Goal: Use online tool/utility: Utilize a website feature to perform a specific function

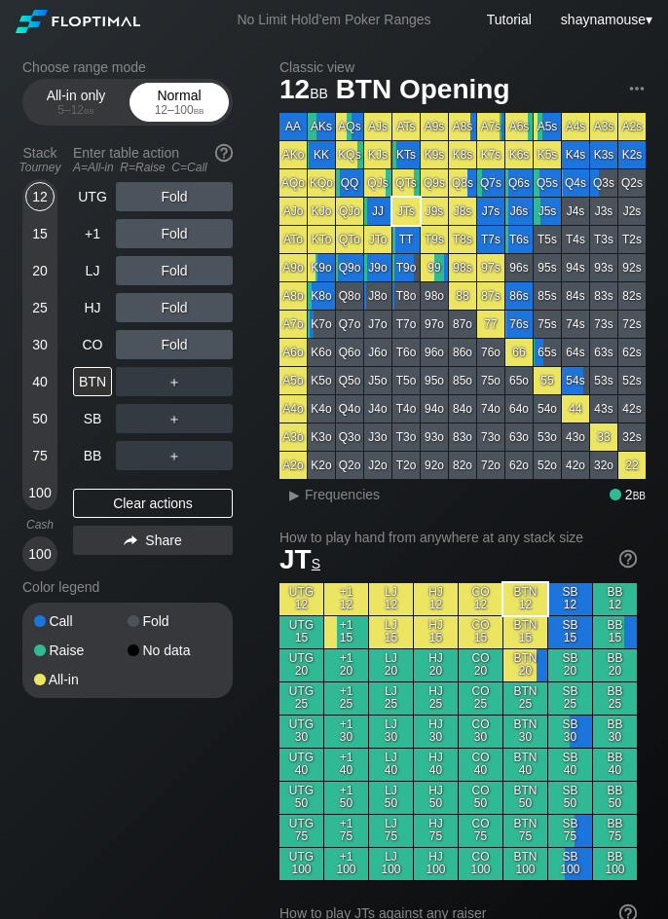
click at [166, 88] on div "Normal 12 – 100 bb" at bounding box center [179, 102] width 90 height 37
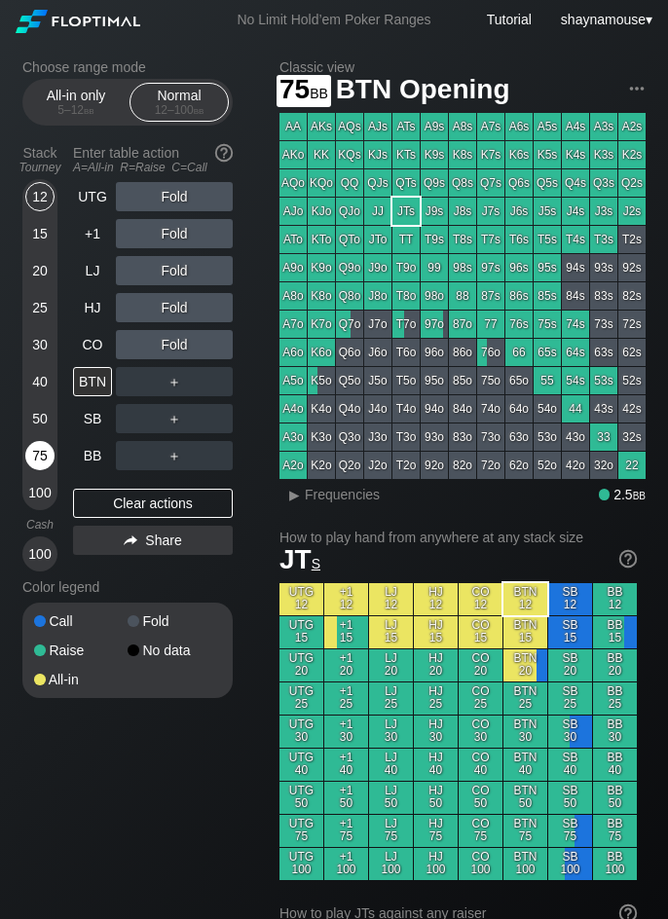
click at [42, 469] on div "75" at bounding box center [39, 455] width 29 height 29
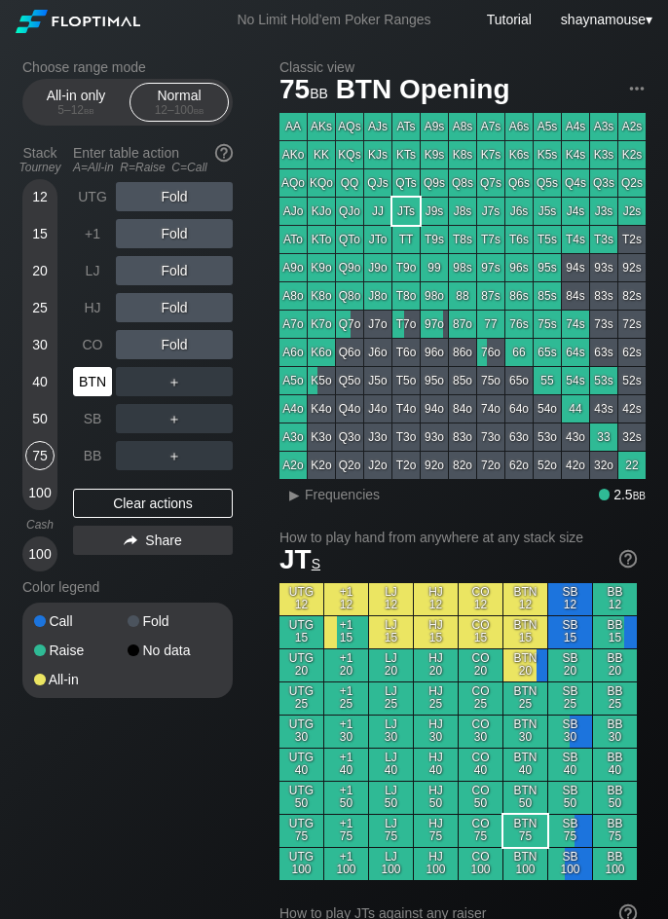
click at [85, 392] on div "BTN" at bounding box center [92, 381] width 39 height 29
click at [93, 119] on div "All-in only 5 – 12 bb" at bounding box center [76, 102] width 90 height 37
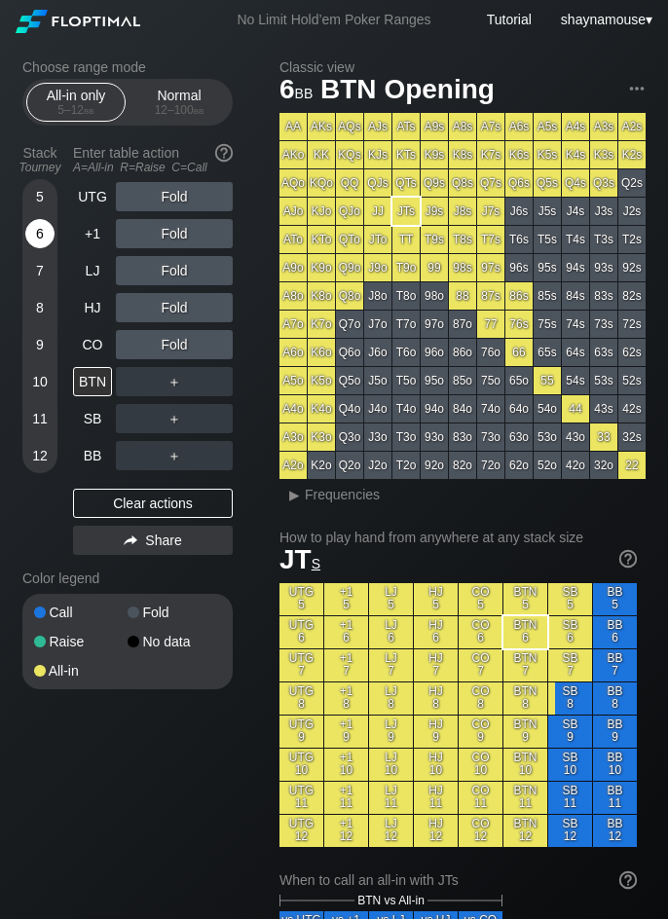
click at [45, 239] on div "6" at bounding box center [39, 233] width 29 height 29
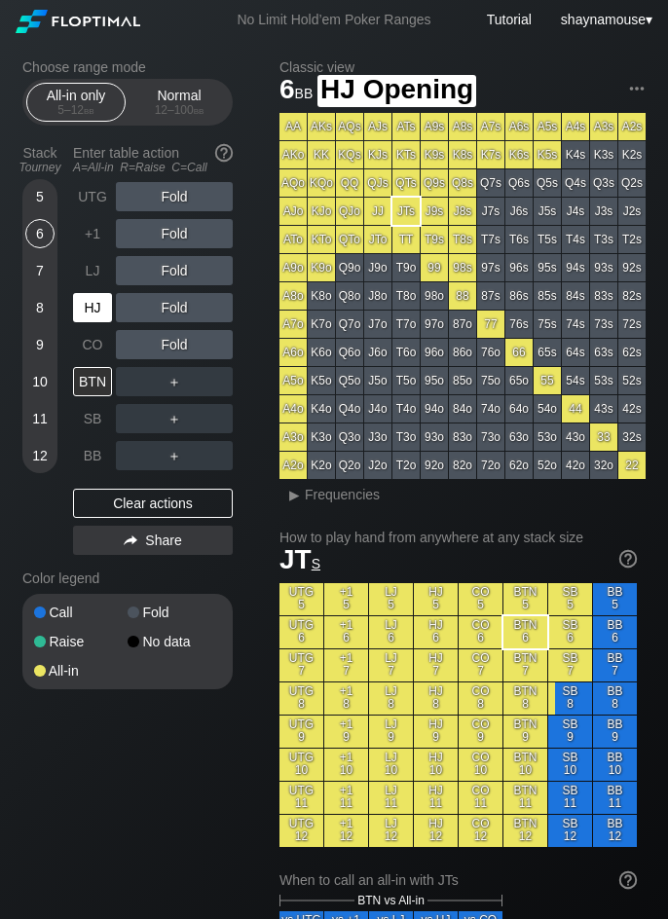
click at [94, 297] on div "HJ" at bounding box center [92, 307] width 39 height 29
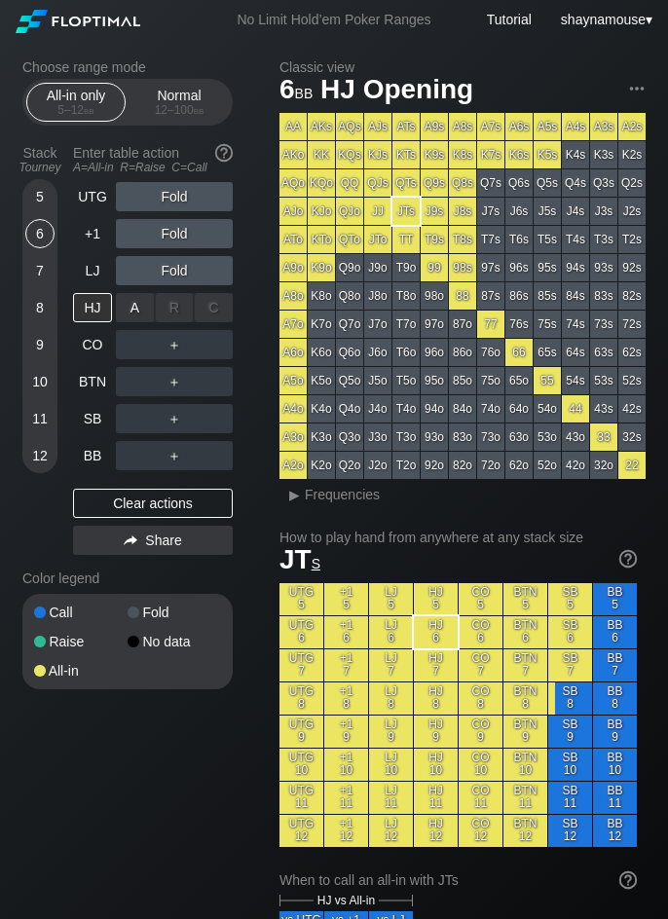
click at [129, 307] on div "A ✕" at bounding box center [135, 307] width 38 height 29
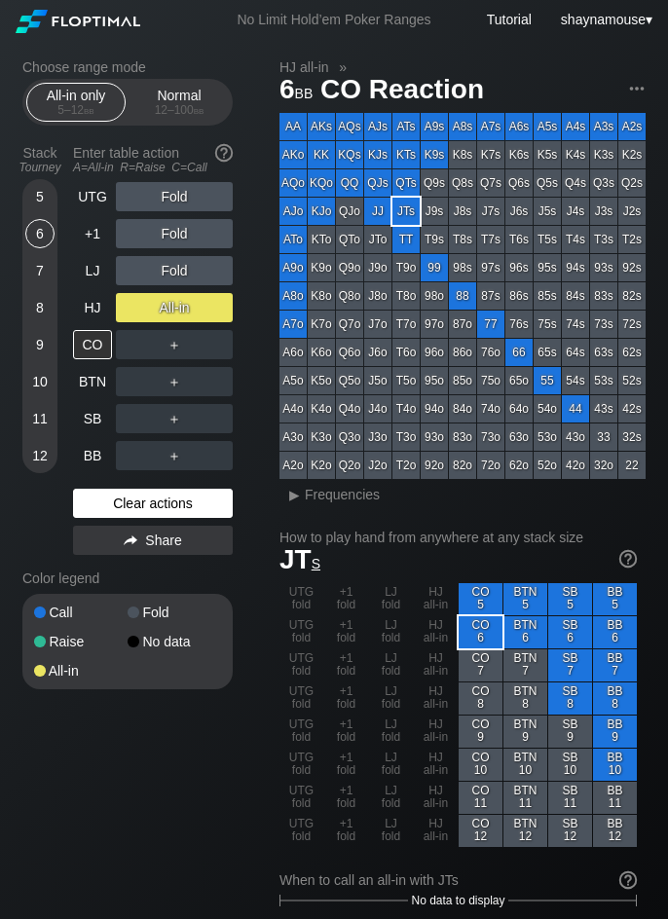
click at [113, 513] on div "Clear actions" at bounding box center [153, 503] width 160 height 29
click at [115, 512] on div "Clear actions" at bounding box center [153, 503] width 160 height 29
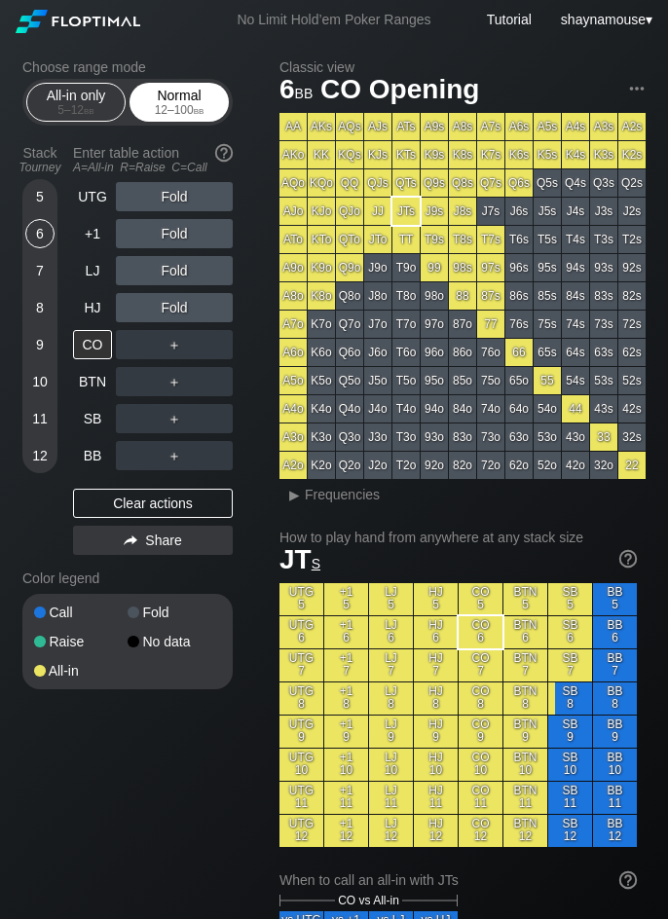
click at [205, 108] on span "bb" at bounding box center [199, 110] width 11 height 14
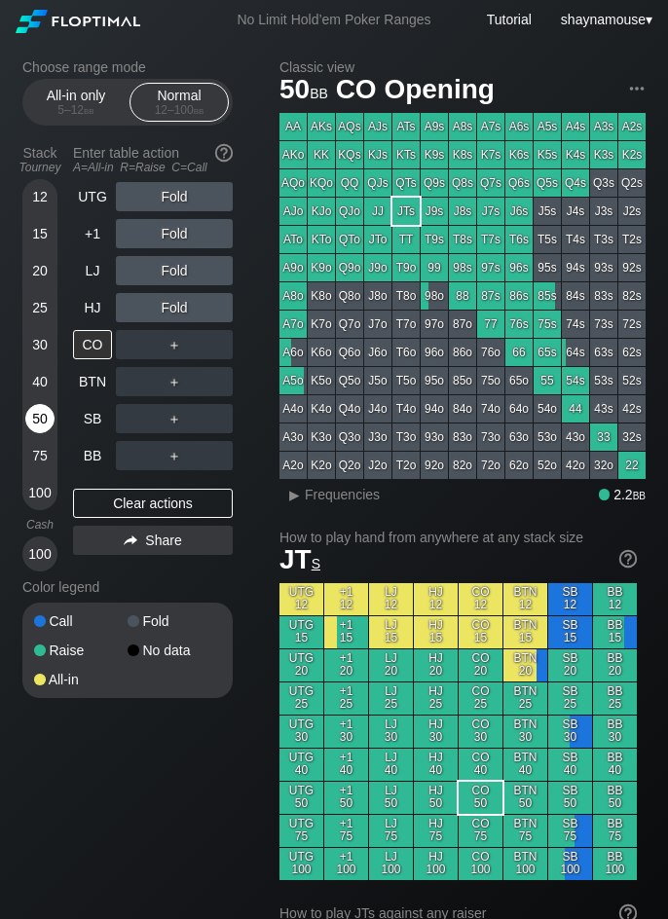
click at [44, 413] on div "50" at bounding box center [39, 418] width 29 height 29
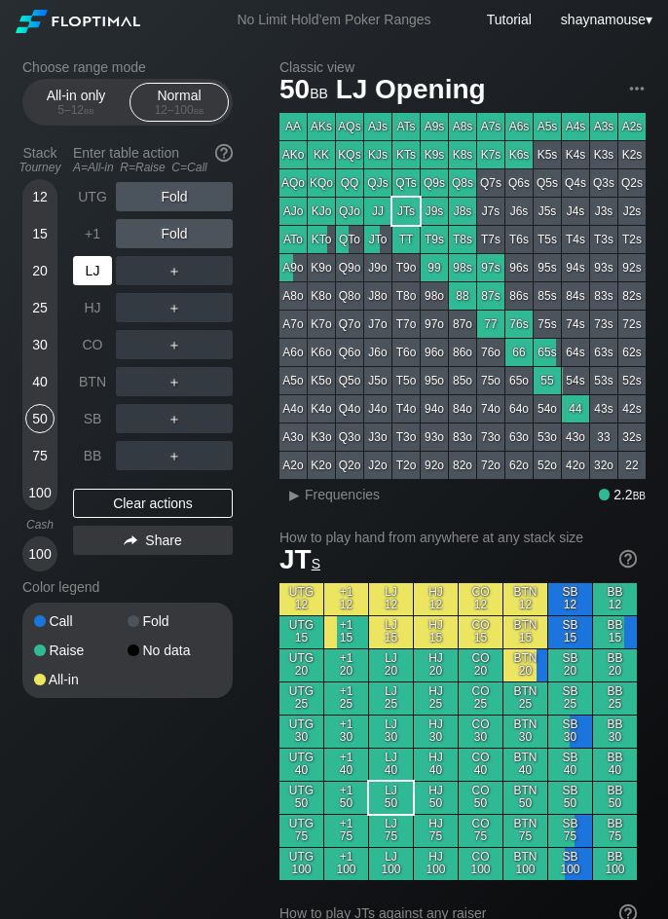
click at [94, 272] on div "LJ" at bounding box center [92, 270] width 39 height 29
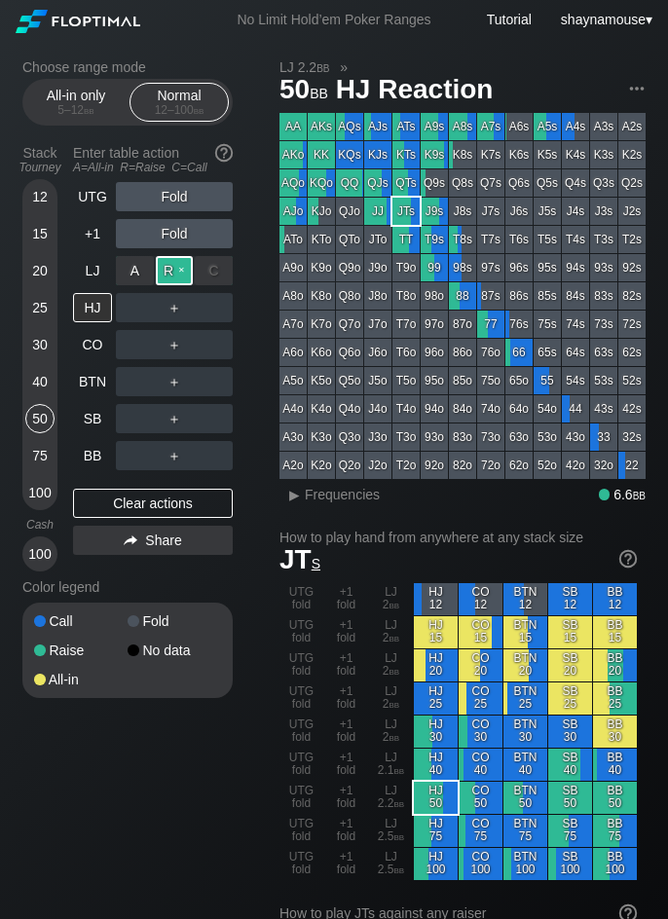
click at [174, 271] on div "R ✕" at bounding box center [175, 270] width 38 height 29
click at [331, 501] on span "Frequencies" at bounding box center [342, 495] width 75 height 16
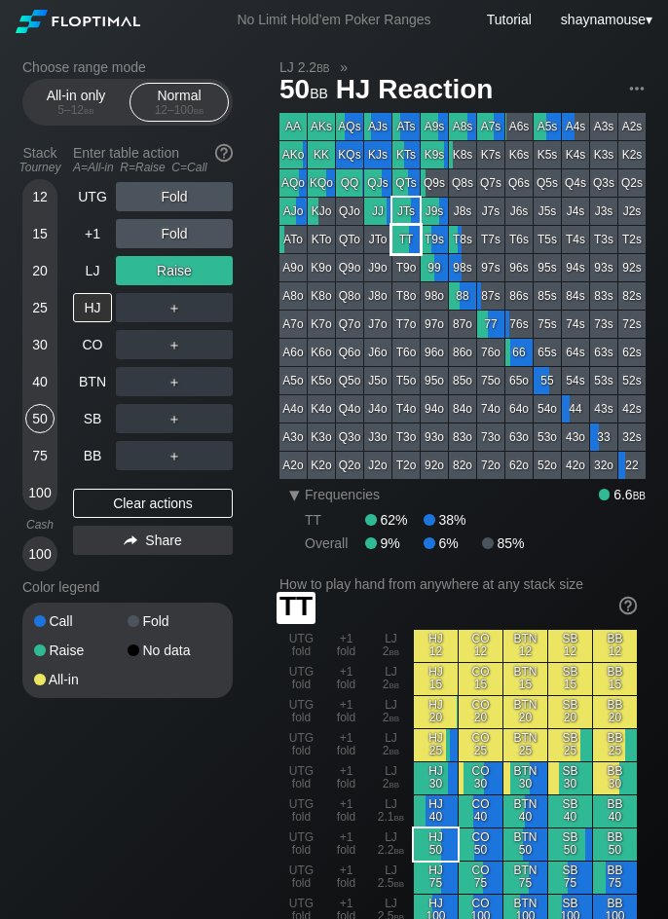
click at [404, 237] on div "TT" at bounding box center [406, 239] width 27 height 27
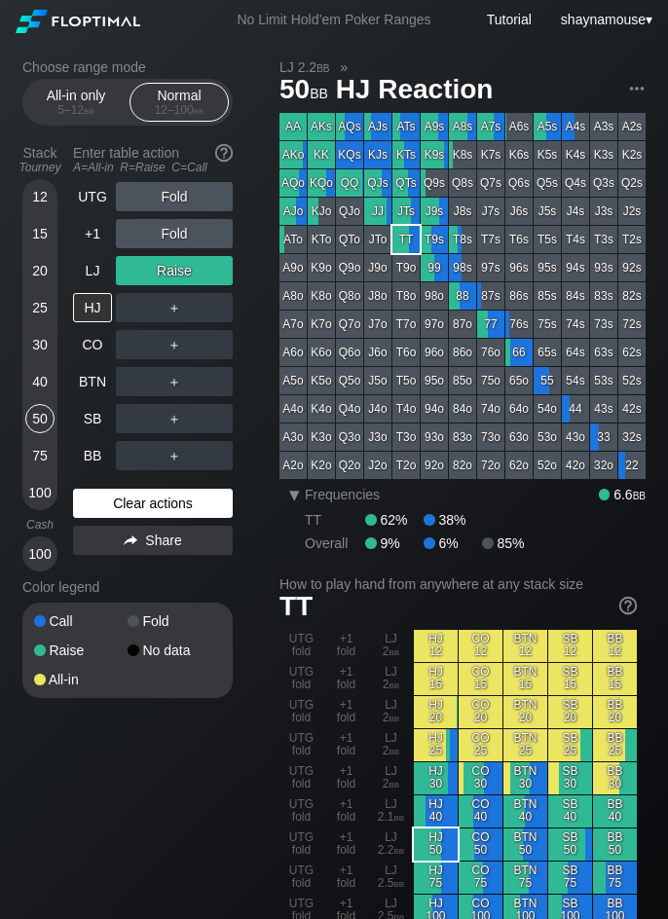
click at [136, 506] on div "Clear actions" at bounding box center [153, 503] width 160 height 29
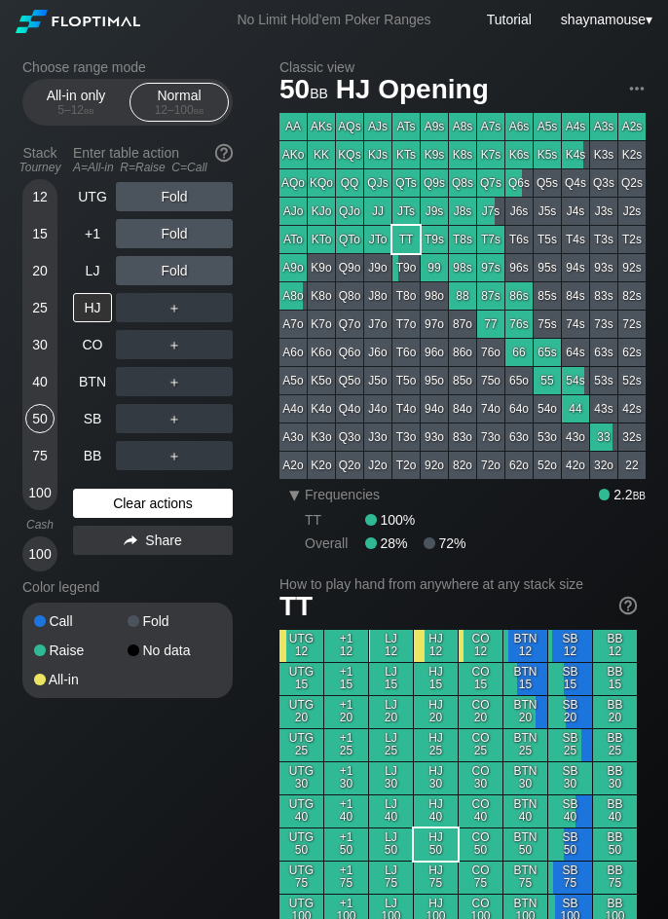
click at [136, 506] on div "Clear actions" at bounding box center [153, 503] width 160 height 29
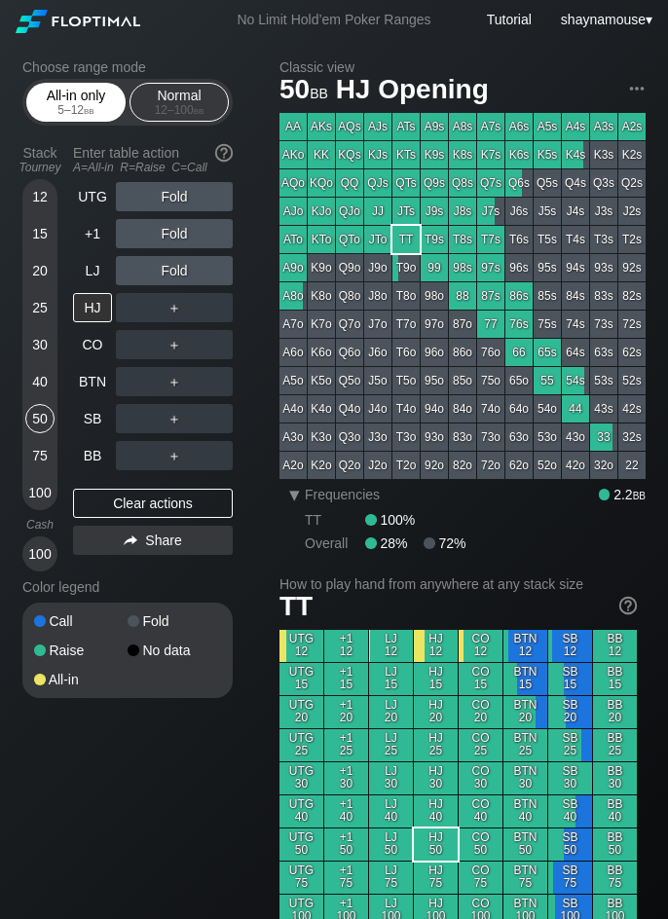
click at [91, 111] on span "bb" at bounding box center [89, 110] width 11 height 14
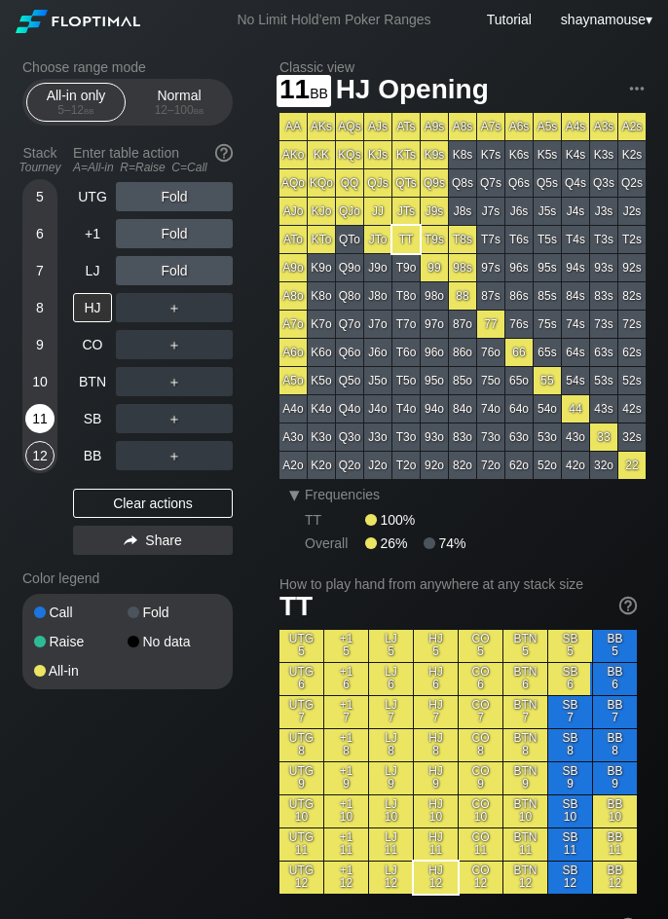
click at [38, 420] on div "11" at bounding box center [39, 418] width 29 height 29
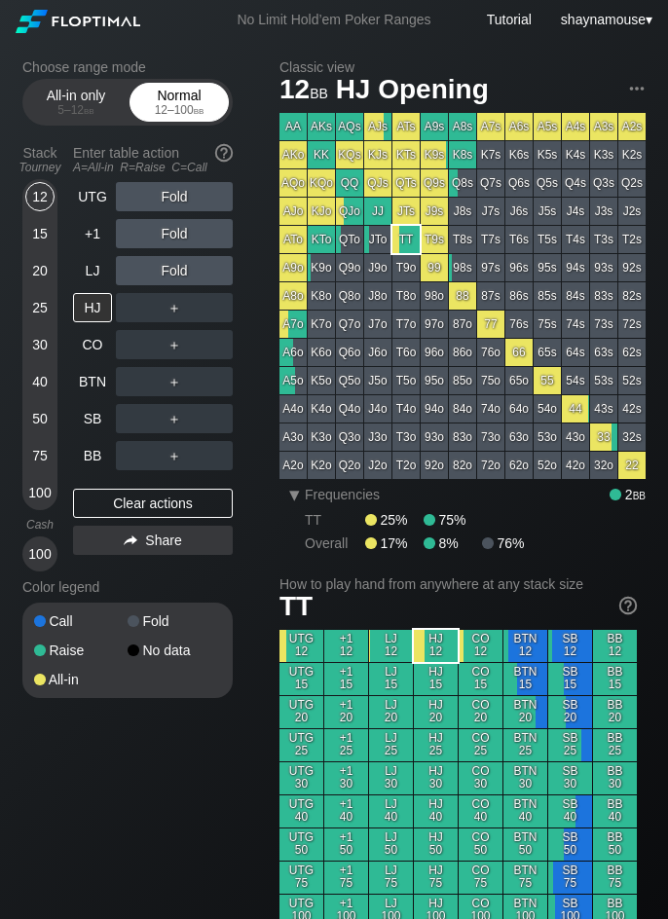
click at [164, 103] on div "12 – 100 bb" at bounding box center [179, 110] width 82 height 14
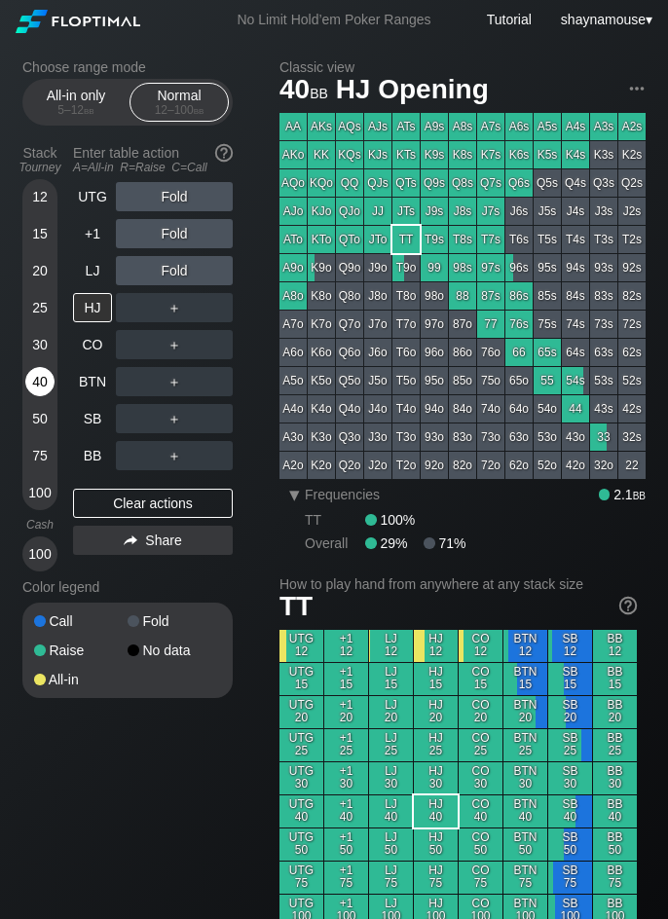
click at [36, 384] on div "40" at bounding box center [39, 381] width 29 height 29
click at [100, 428] on div "SB" at bounding box center [92, 418] width 39 height 29
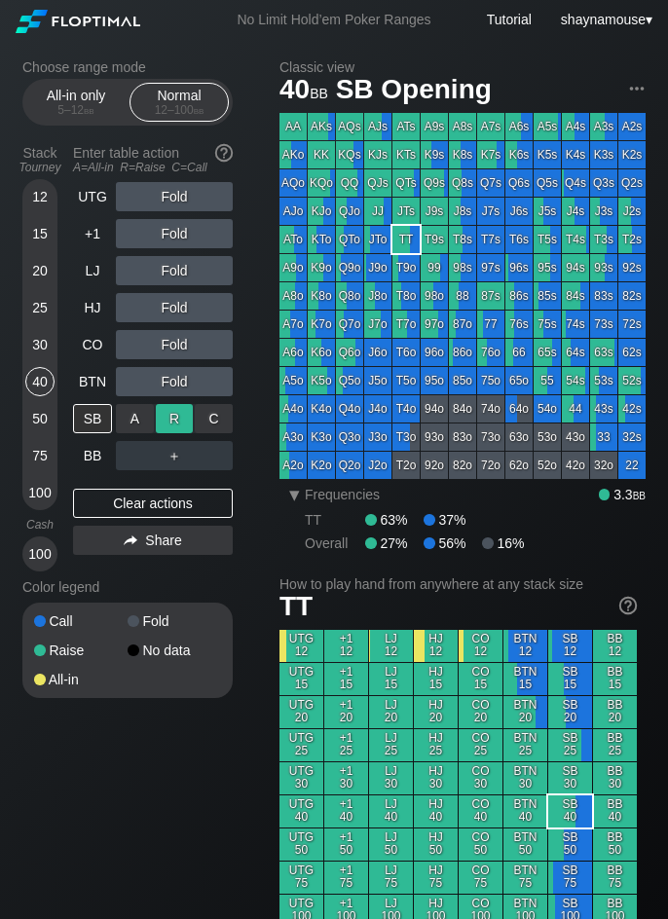
click at [168, 424] on div "R ✕" at bounding box center [175, 418] width 38 height 29
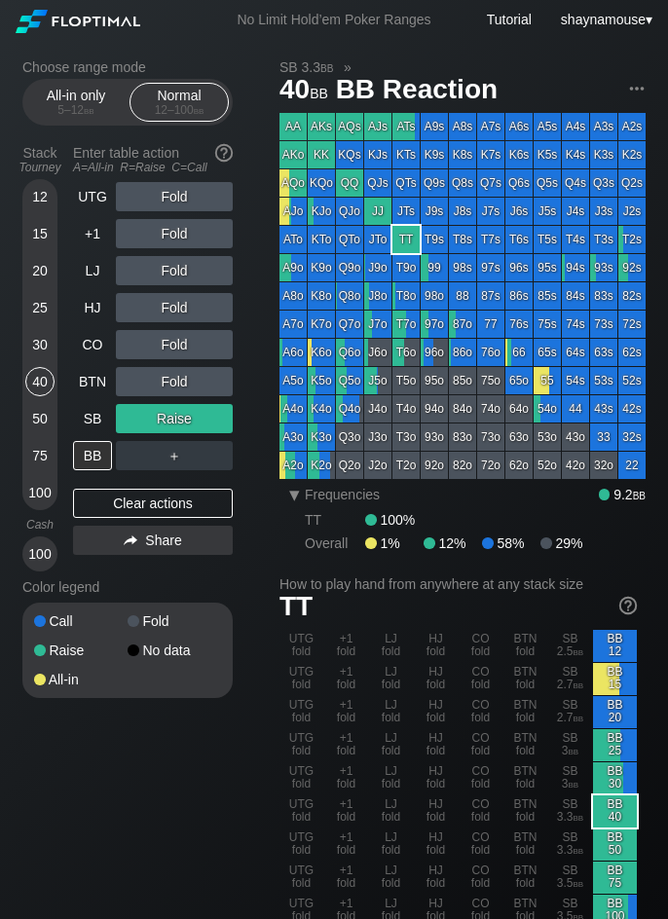
click at [72, 450] on div "Stack Tourney Enter table action A=All-in R=Raise C=Call [PHONE_NUMBER] [PHONE_…" at bounding box center [127, 354] width 210 height 434
click at [80, 458] on div "BB" at bounding box center [92, 455] width 39 height 29
click at [122, 506] on div "Clear actions" at bounding box center [153, 503] width 160 height 29
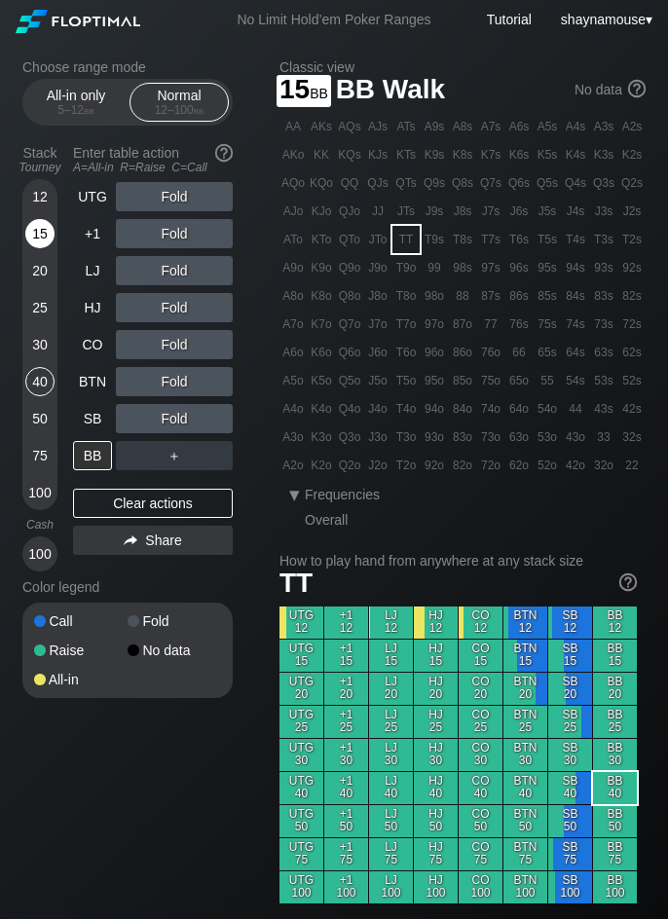
click at [42, 239] on div "15" at bounding box center [39, 233] width 29 height 29
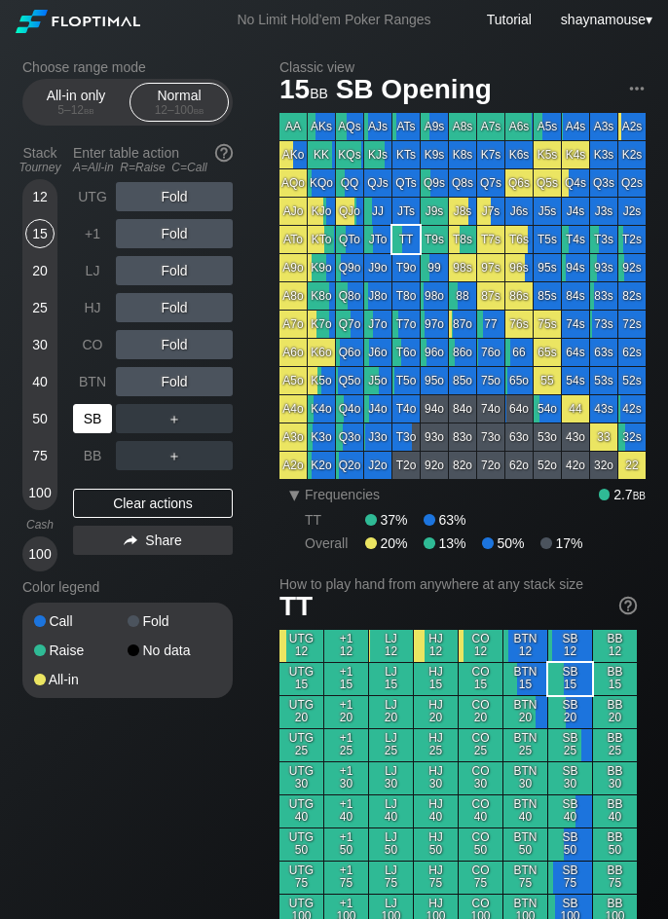
click at [104, 425] on div "SB" at bounding box center [92, 418] width 39 height 29
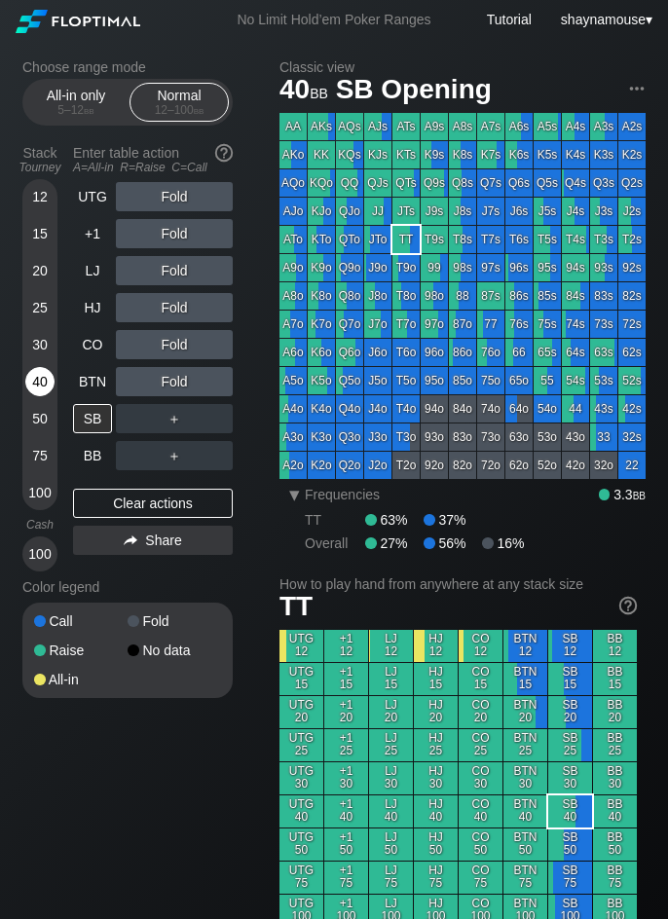
click at [45, 375] on div "40" at bounding box center [39, 381] width 29 height 29
click at [94, 190] on div "UTG" at bounding box center [92, 196] width 39 height 29
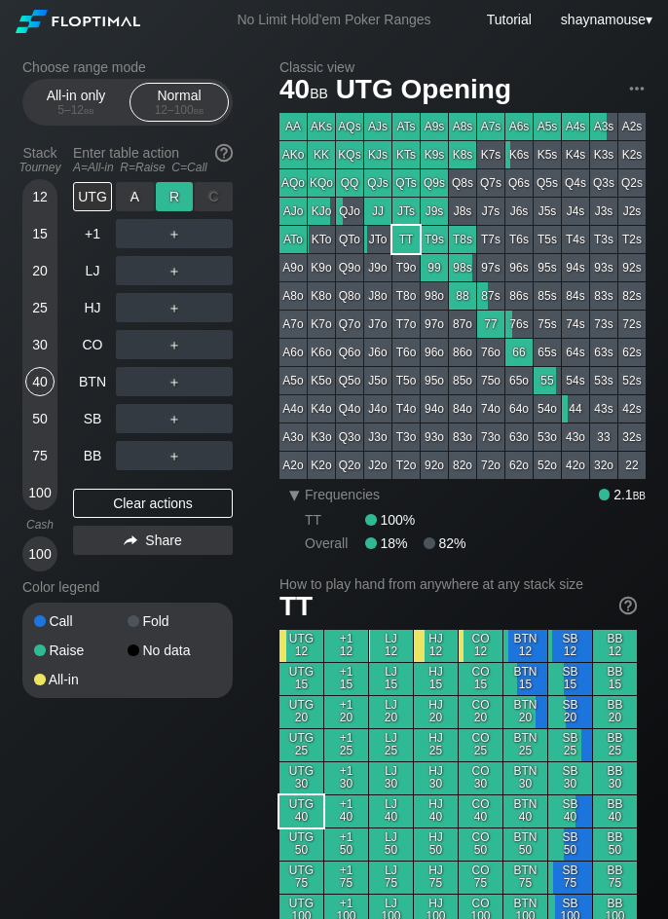
click at [178, 200] on div "R ✕" at bounding box center [175, 196] width 38 height 29
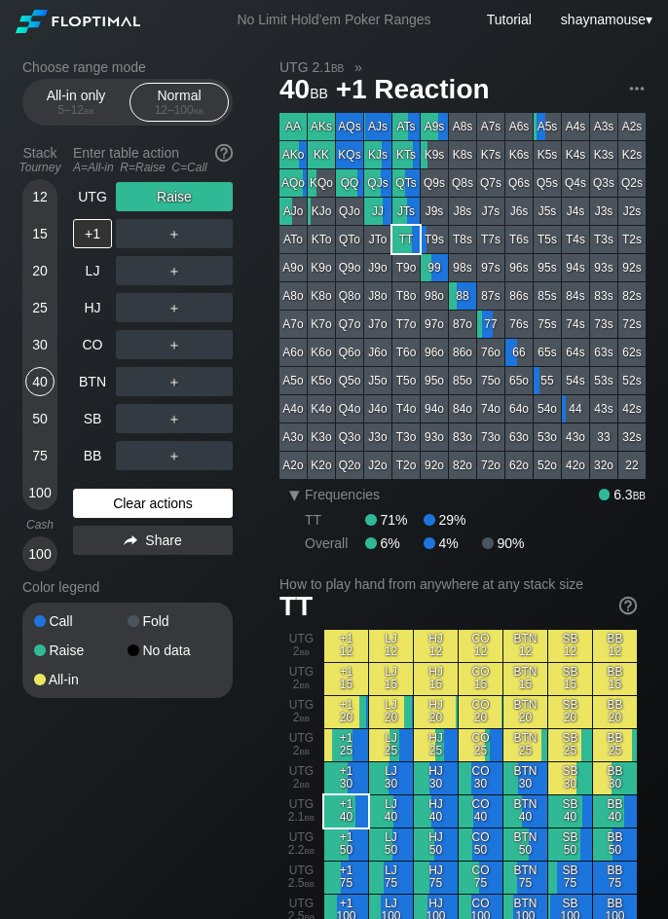
click at [129, 507] on div "Clear actions" at bounding box center [153, 503] width 160 height 29
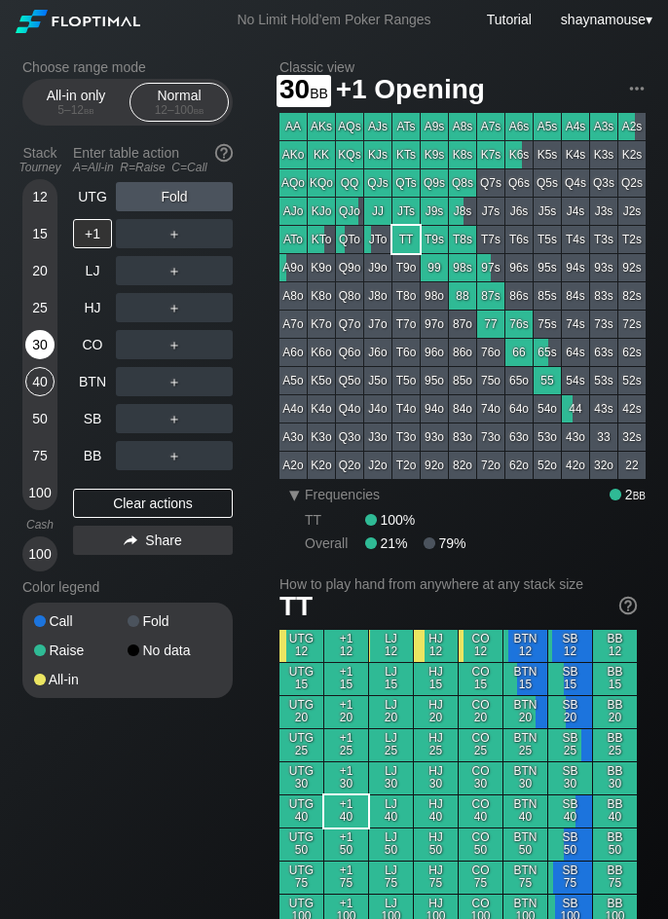
click at [46, 350] on div "30" at bounding box center [39, 344] width 29 height 29
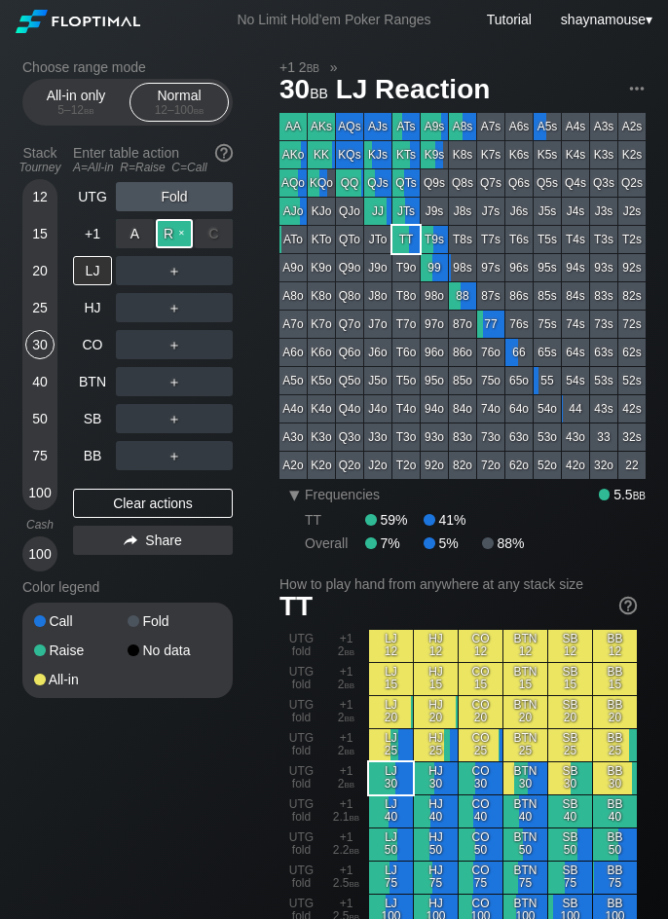
click at [170, 236] on div "R ✕" at bounding box center [175, 233] width 38 height 29
drag, startPoint x: 169, startPoint y: 320, endPoint x: 168, endPoint y: 305, distance: 15.6
click at [168, 305] on div "R ✕" at bounding box center [175, 307] width 38 height 29
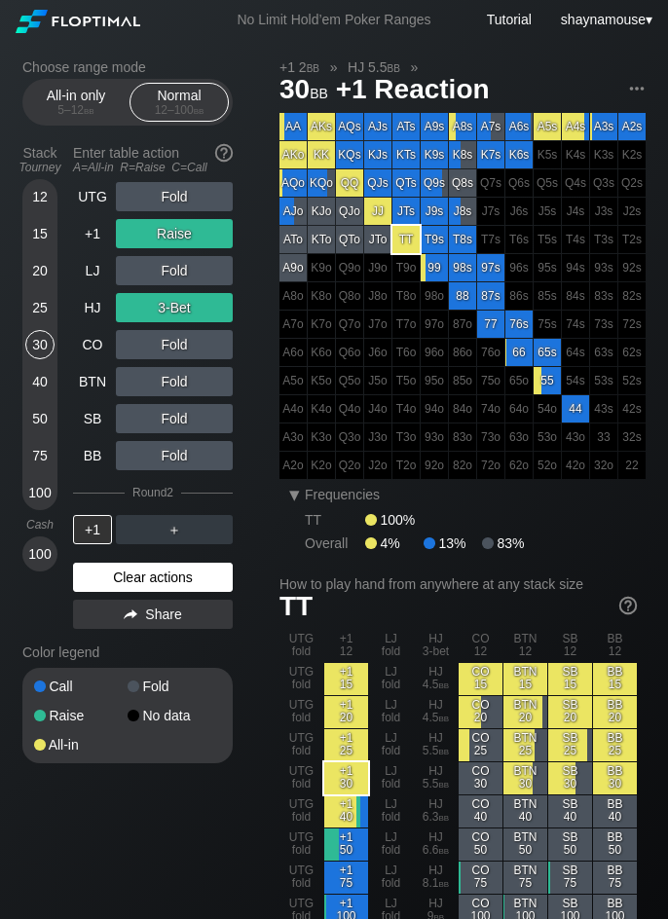
click at [170, 579] on div "Clear actions" at bounding box center [153, 577] width 160 height 29
click at [170, 637] on div "Color legend" at bounding box center [127, 652] width 210 height 31
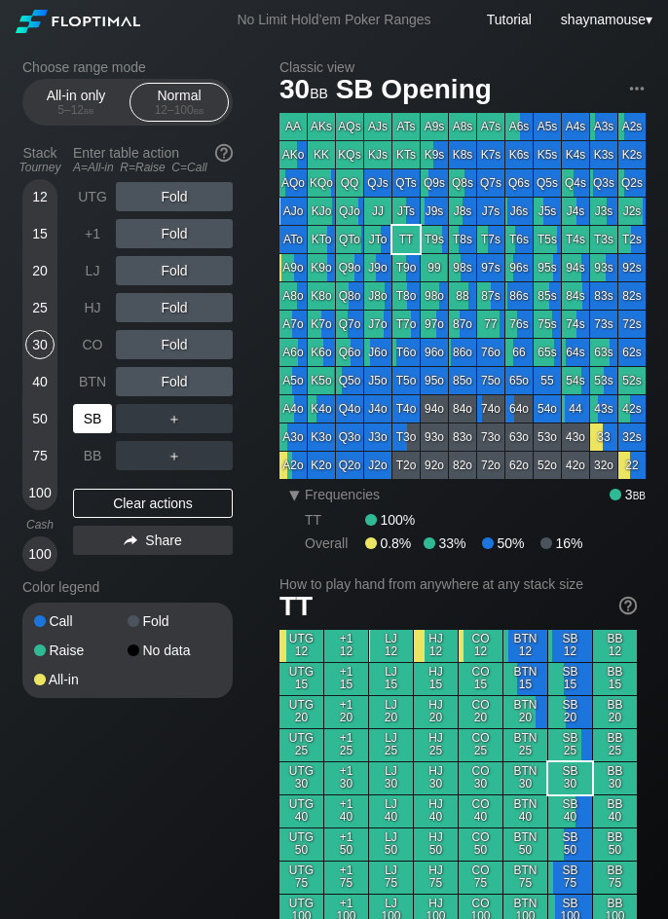
click at [87, 421] on div "SB" at bounding box center [92, 418] width 39 height 29
click at [204, 417] on div "C ✕" at bounding box center [214, 418] width 38 height 29
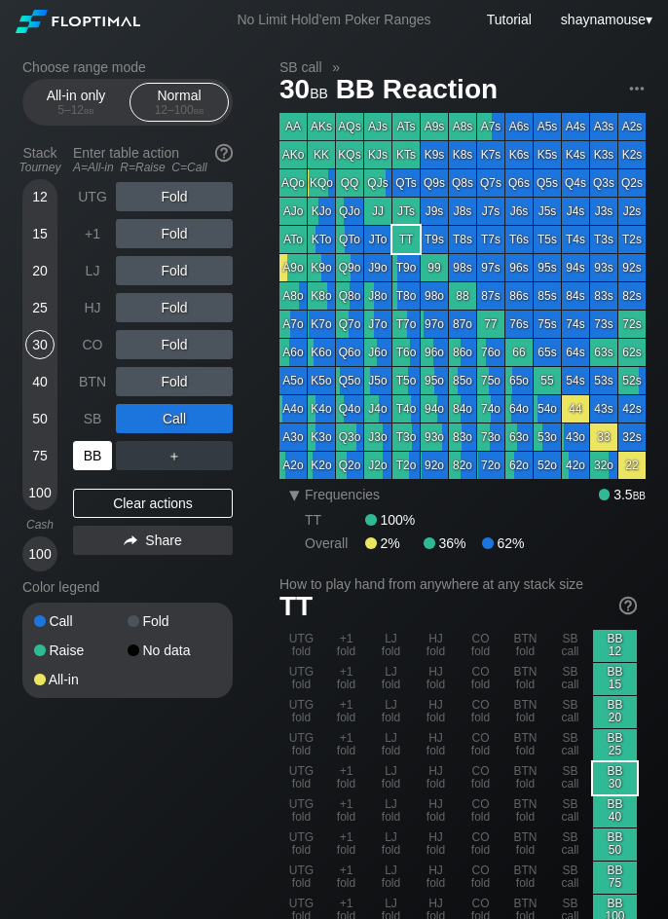
click at [103, 454] on div "BB" at bounding box center [92, 455] width 39 height 29
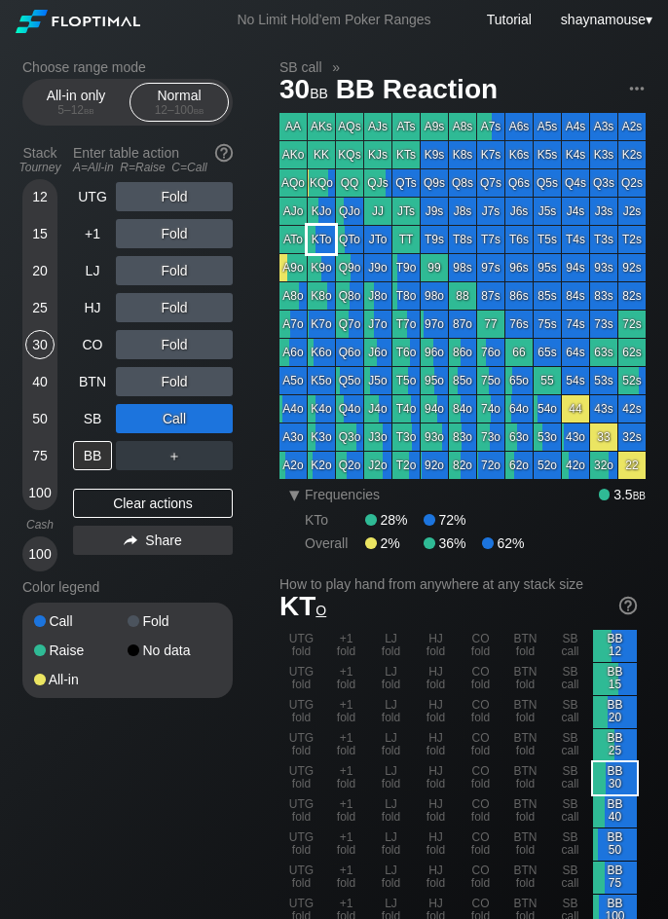
click at [327, 235] on div "KTo" at bounding box center [321, 239] width 27 height 27
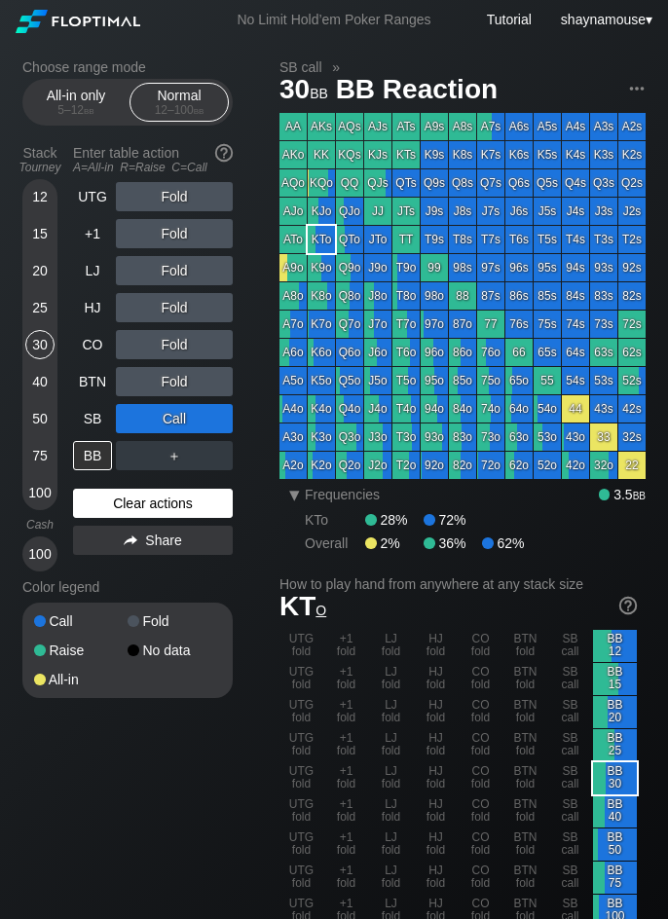
click at [158, 503] on div "Clear actions" at bounding box center [153, 503] width 160 height 29
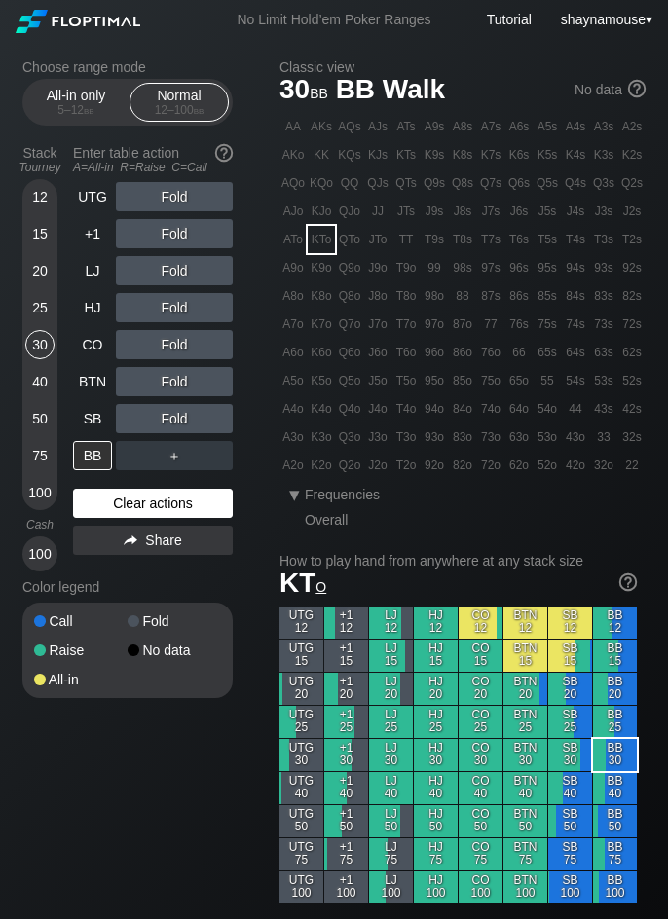
click at [158, 503] on div "Clear actions" at bounding box center [153, 503] width 160 height 29
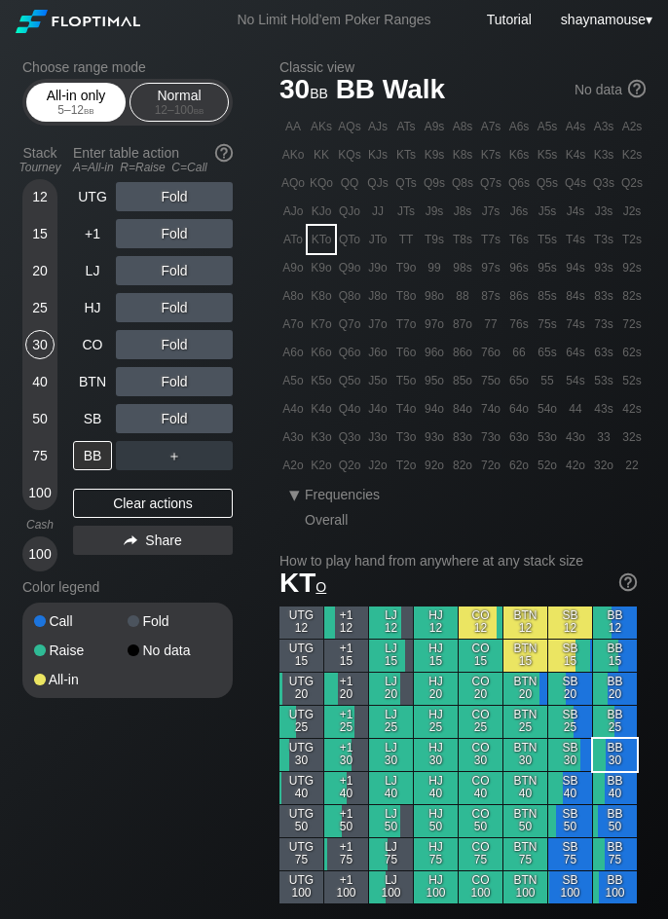
click at [90, 97] on div "All-in only 5 – 12 bb" at bounding box center [76, 102] width 90 height 37
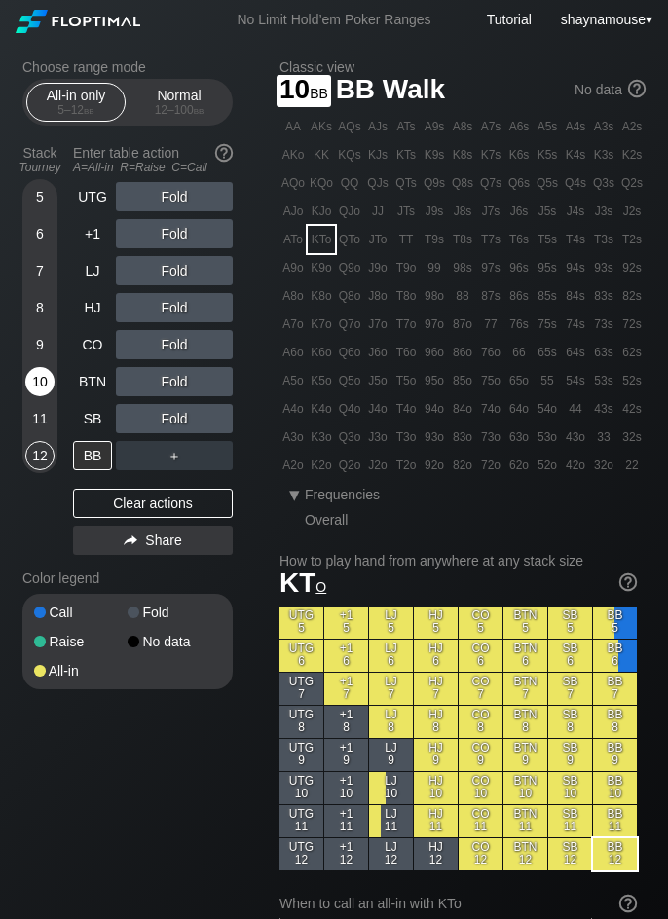
click at [44, 390] on div "10" at bounding box center [39, 381] width 29 height 29
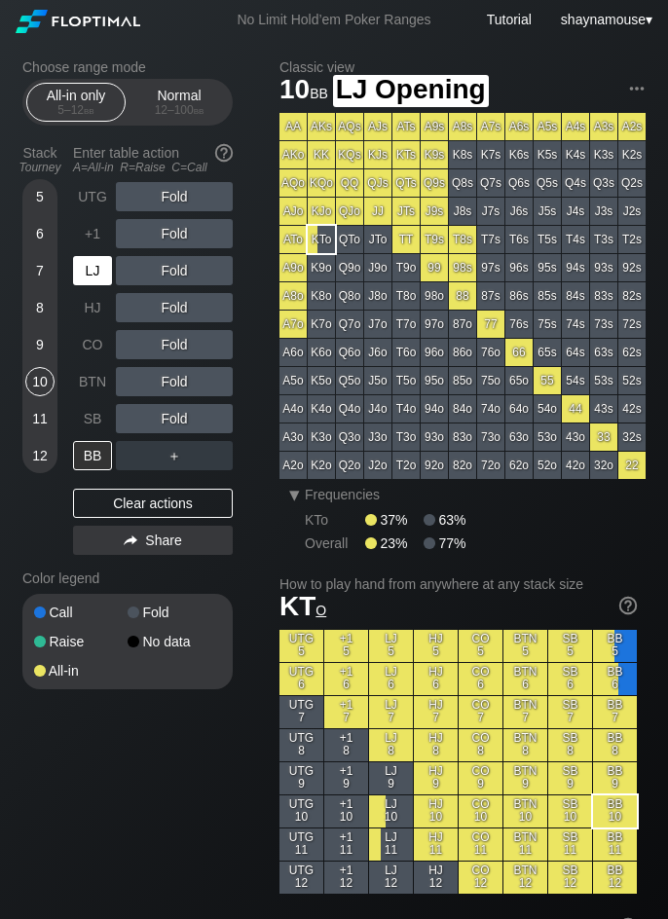
click at [105, 261] on div "LJ" at bounding box center [92, 270] width 39 height 29
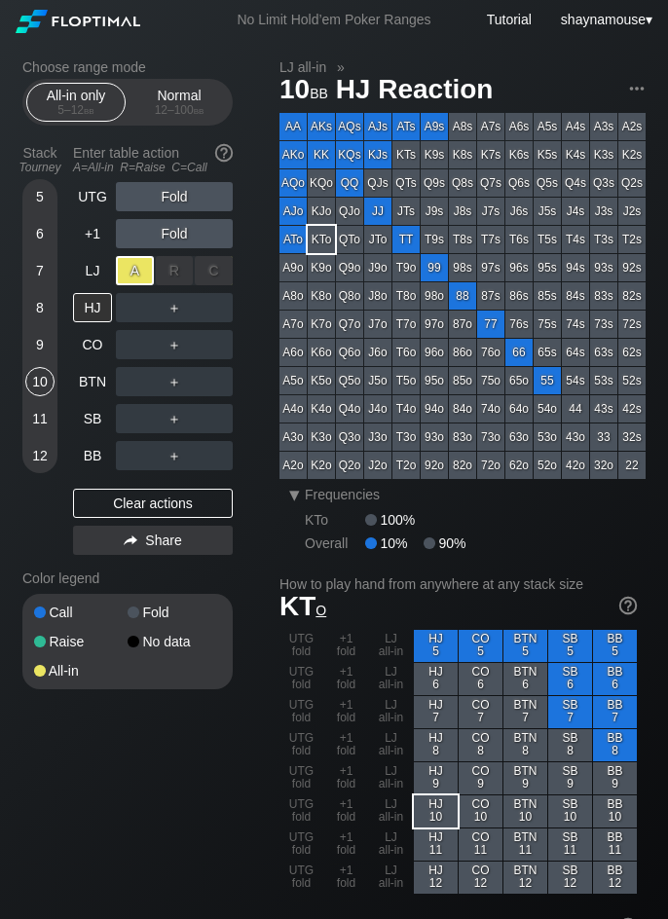
click at [130, 272] on div "A ✕" at bounding box center [135, 270] width 38 height 29
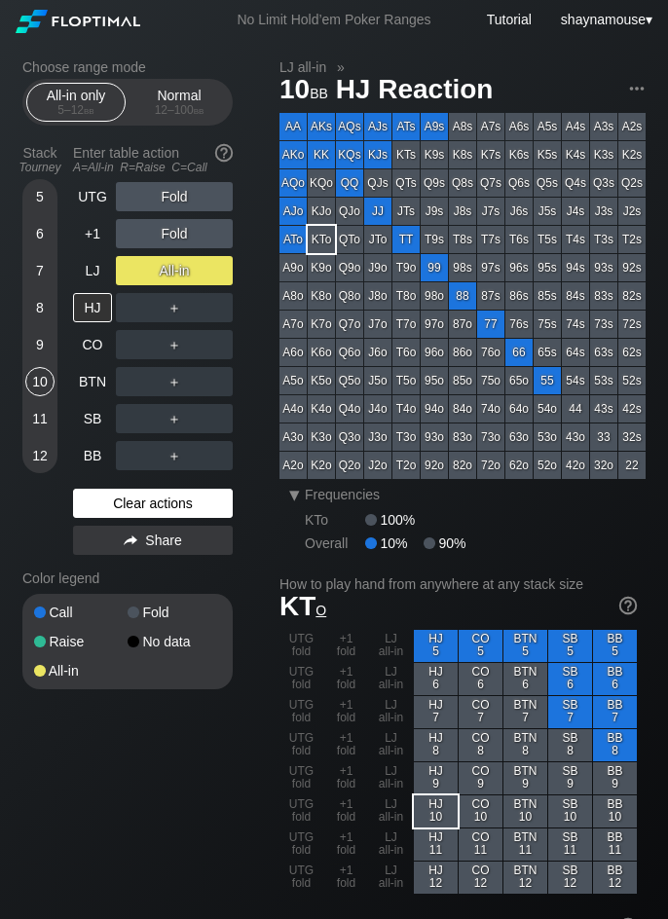
click at [160, 500] on div "Clear actions" at bounding box center [153, 503] width 160 height 29
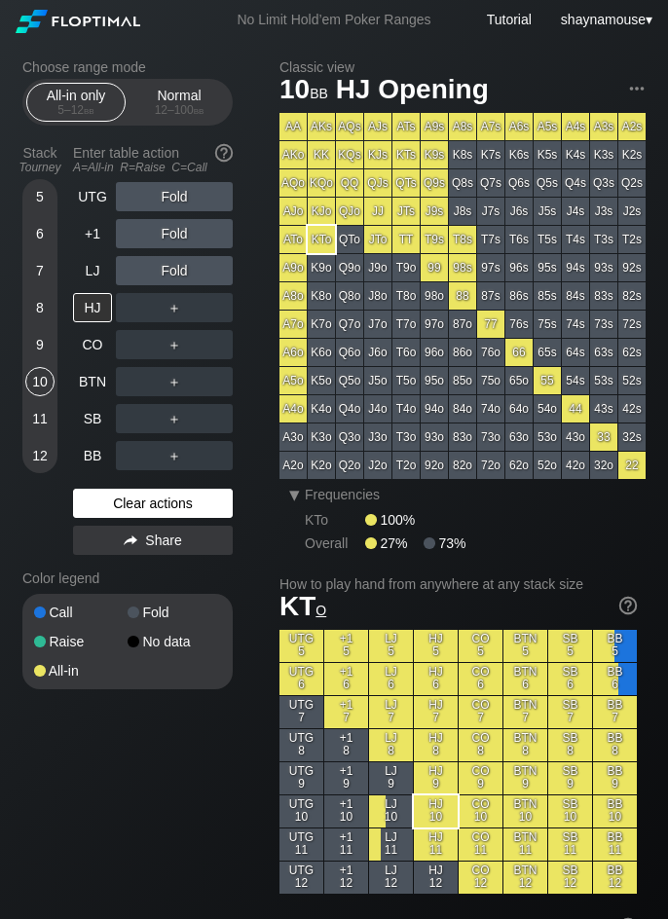
click at [160, 500] on div "Clear actions" at bounding box center [153, 503] width 160 height 29
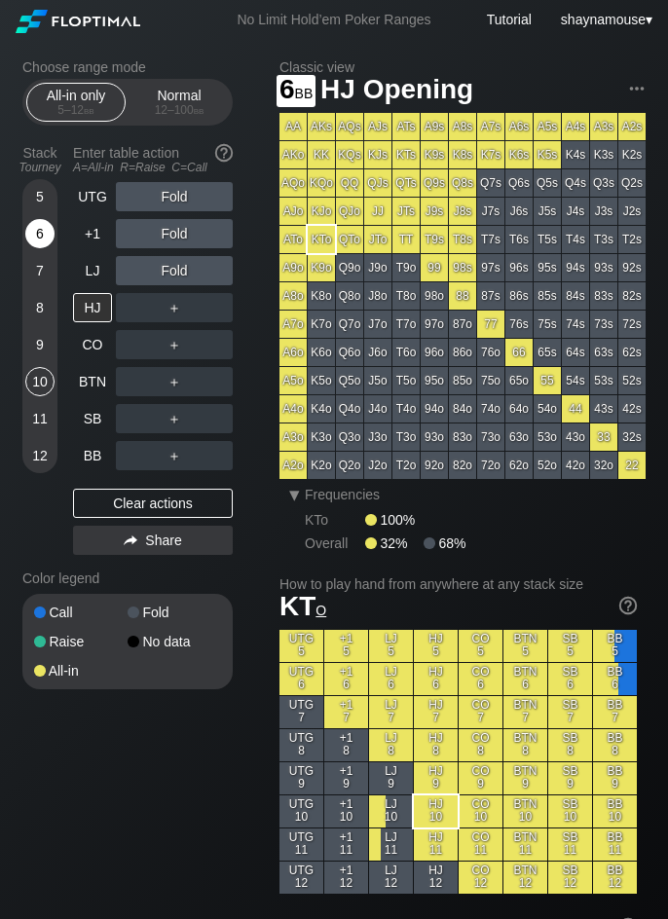
click at [33, 240] on div "6" at bounding box center [39, 233] width 29 height 29
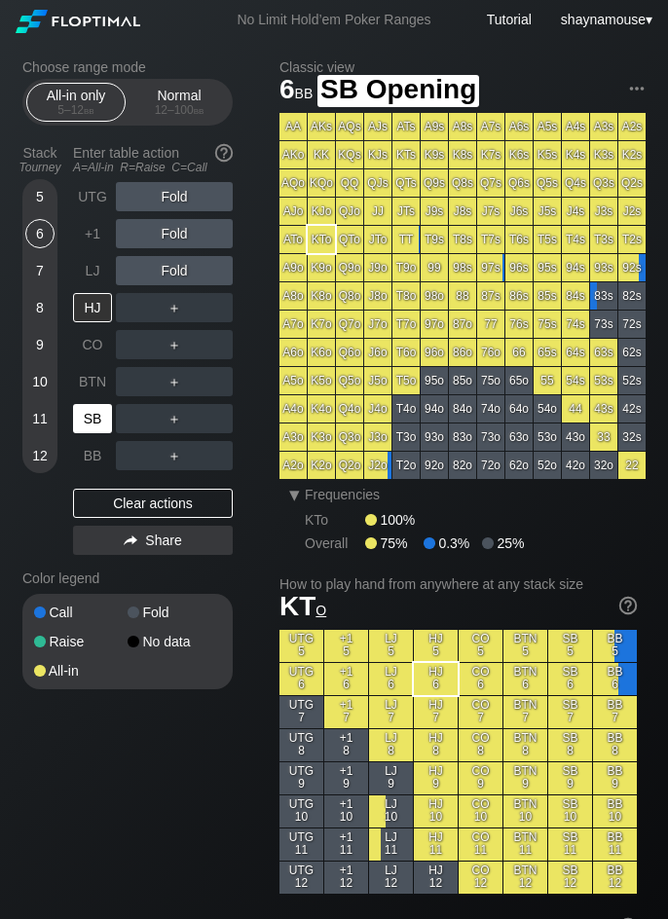
click at [85, 411] on div "SB" at bounding box center [92, 418] width 39 height 29
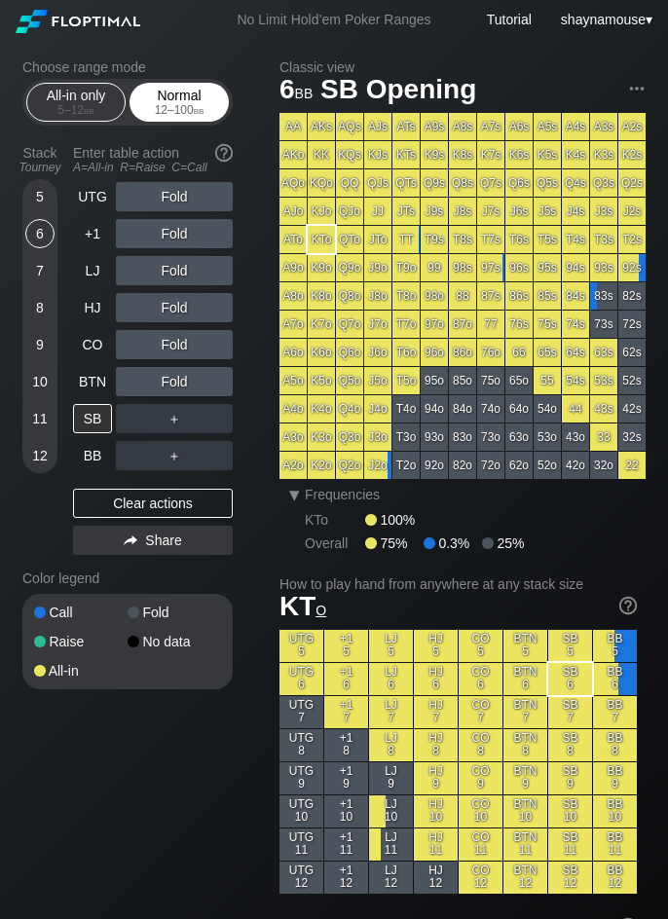
click at [157, 105] on div "12 – 100 bb" at bounding box center [179, 110] width 82 height 14
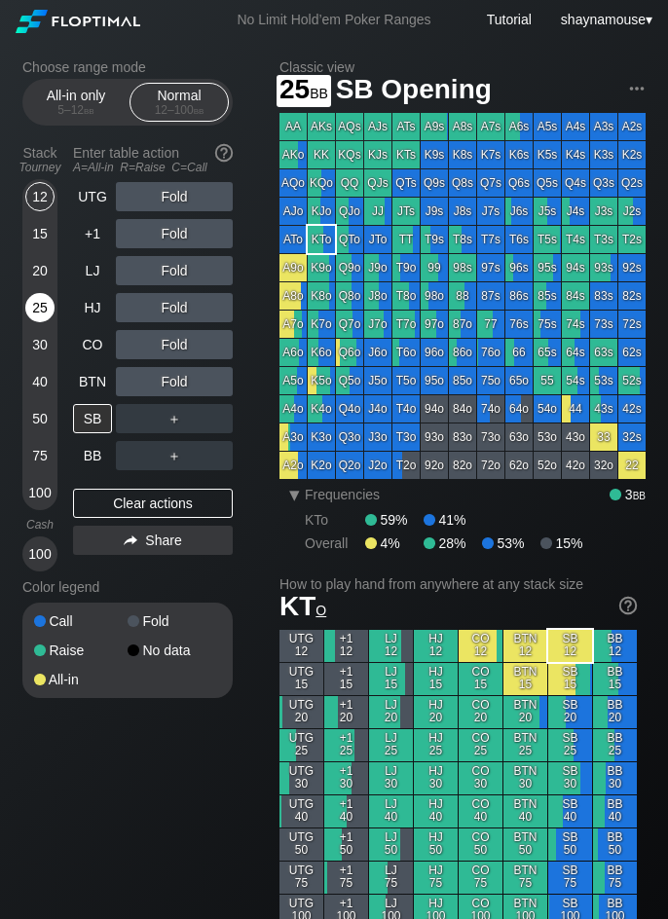
click at [36, 304] on div "25" at bounding box center [39, 307] width 29 height 29
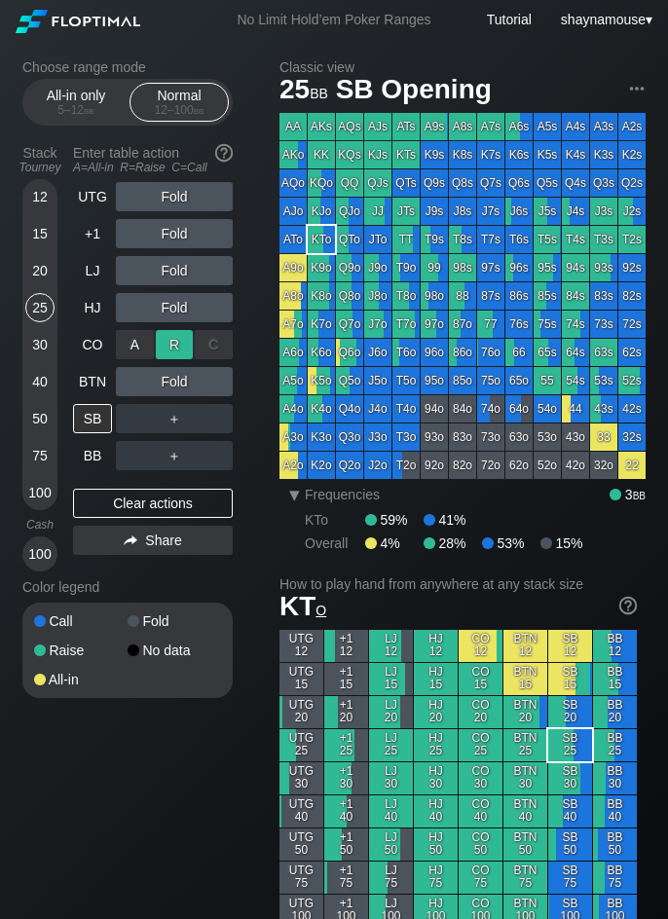
click at [180, 349] on div "R ✕" at bounding box center [175, 344] width 38 height 29
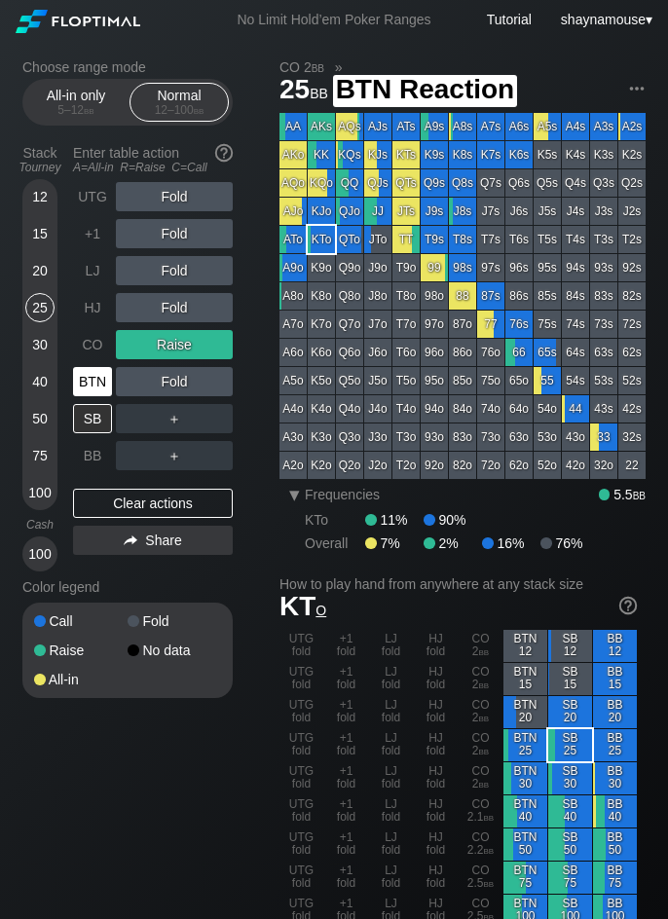
click at [88, 371] on div "BTN" at bounding box center [92, 381] width 39 height 29
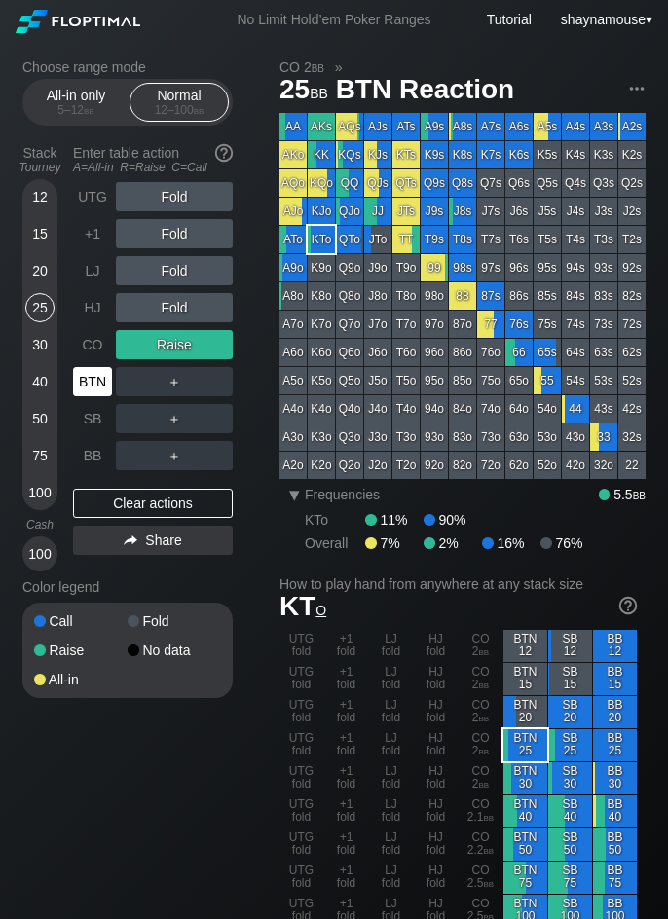
click at [88, 371] on div "BTN" at bounding box center [92, 381] width 39 height 29
click at [185, 484] on div "UTG Fold +1 Fold LJ Fold HJ Fold CO Raise BTN ＋ SB ＋ BB ＋ Clear actions Share" at bounding box center [153, 377] width 160 height 390
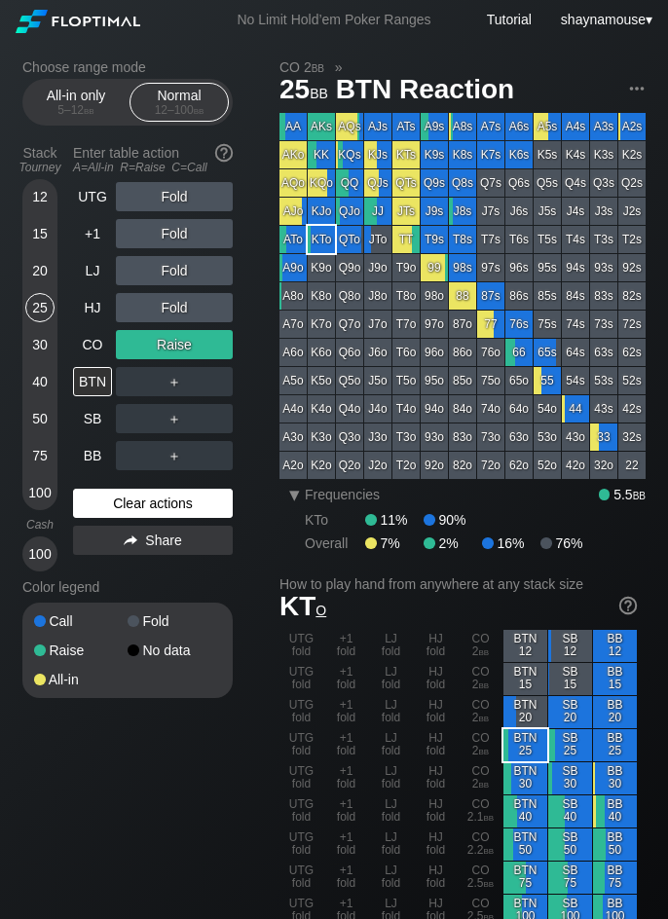
click at [185, 491] on div "UTG Fold +1 Fold LJ Fold HJ Fold CO Raise BTN ＋ SB ＋ BB ＋ Clear actions Share" at bounding box center [153, 377] width 160 height 390
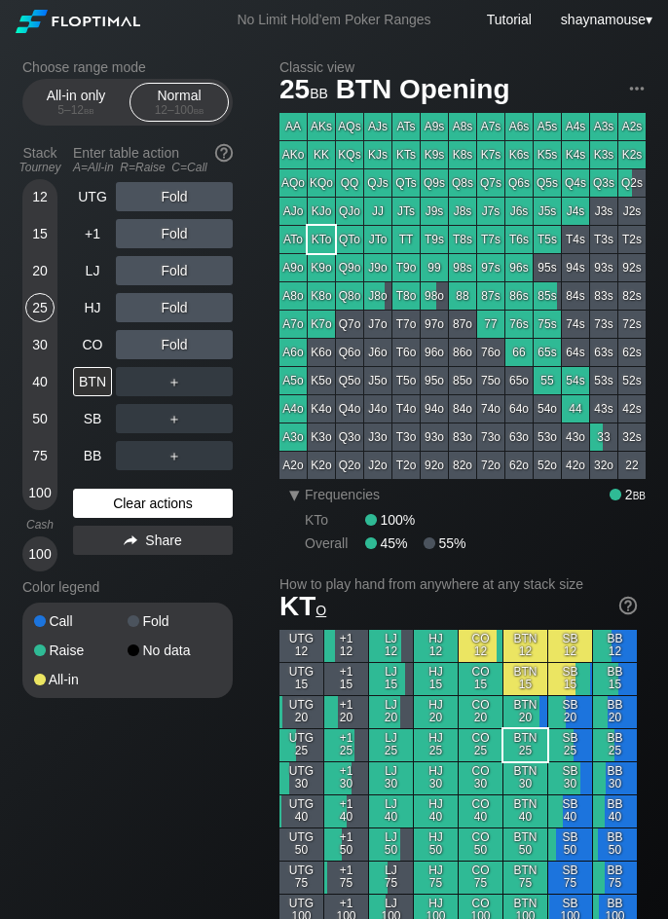
click at [185, 495] on div "Clear actions" at bounding box center [153, 503] width 160 height 29
click at [184, 497] on div "Clear actions" at bounding box center [153, 503] width 160 height 29
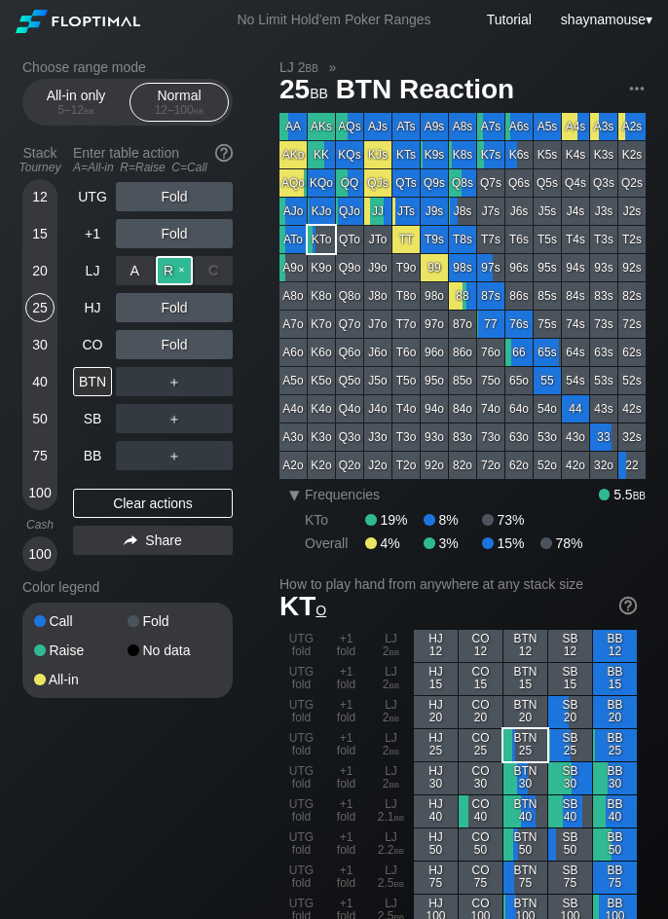
click at [174, 279] on div "R ✕" at bounding box center [175, 270] width 38 height 29
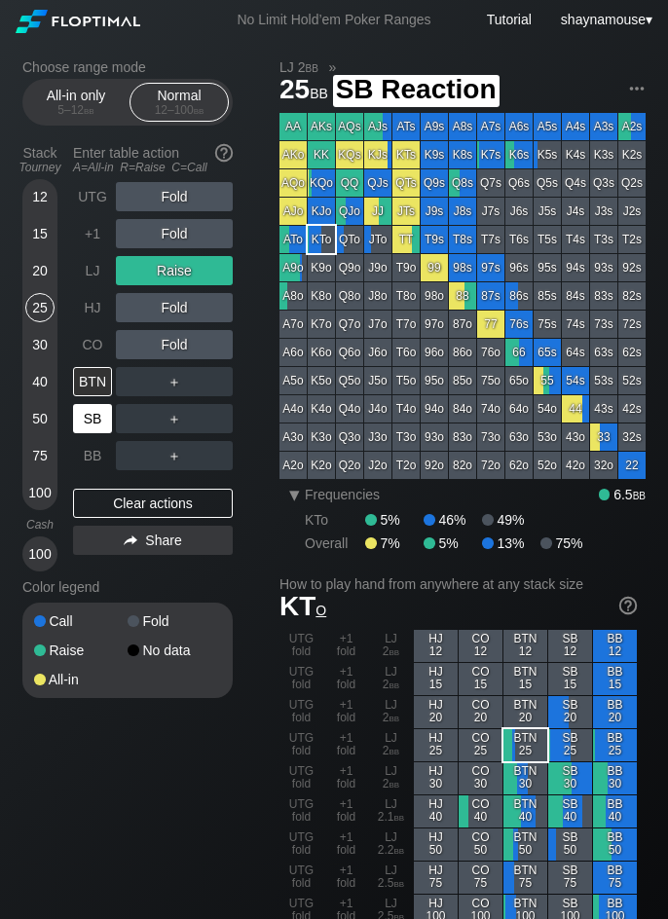
click at [77, 423] on div "SB" at bounding box center [92, 418] width 39 height 29
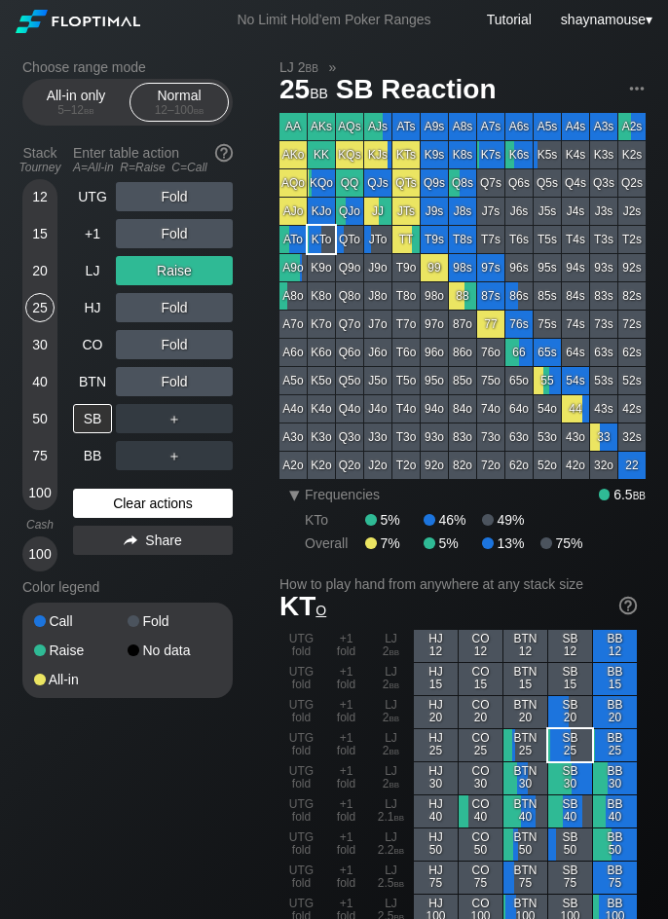
click at [168, 497] on div "Clear actions" at bounding box center [153, 503] width 160 height 29
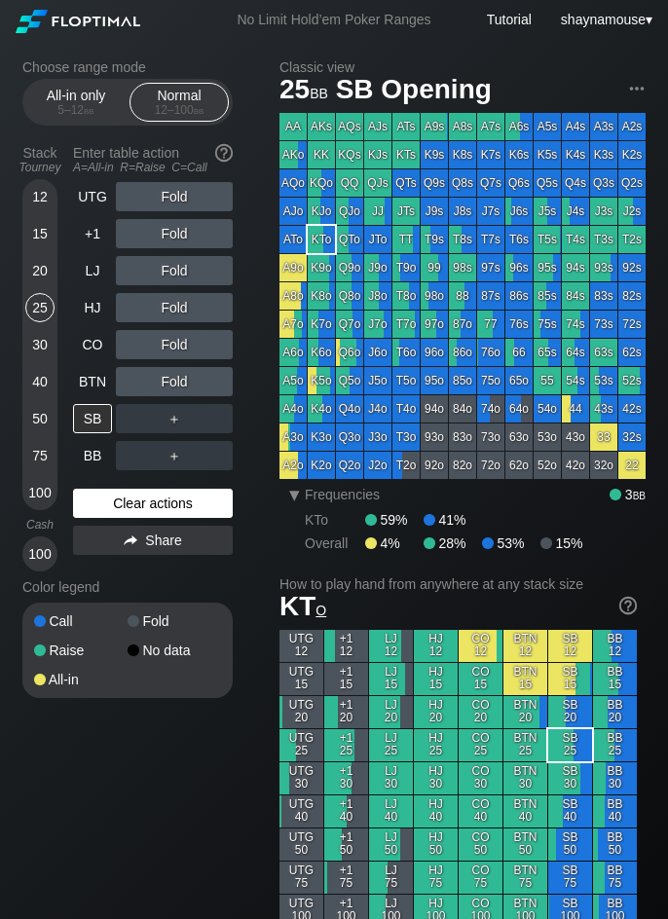
click at [164, 497] on div "Clear actions" at bounding box center [153, 503] width 160 height 29
click at [41, 228] on div "15" at bounding box center [39, 233] width 29 height 29
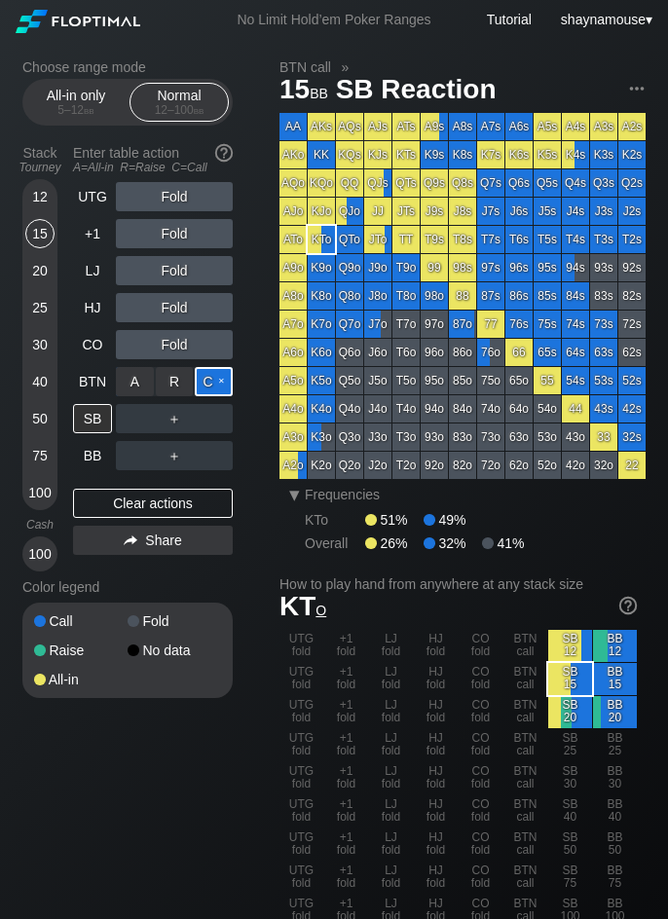
click at [214, 375] on div "C ✕" at bounding box center [214, 381] width 38 height 29
click at [95, 417] on div "SB" at bounding box center [92, 418] width 39 height 29
click at [90, 424] on div "SB" at bounding box center [92, 418] width 39 height 29
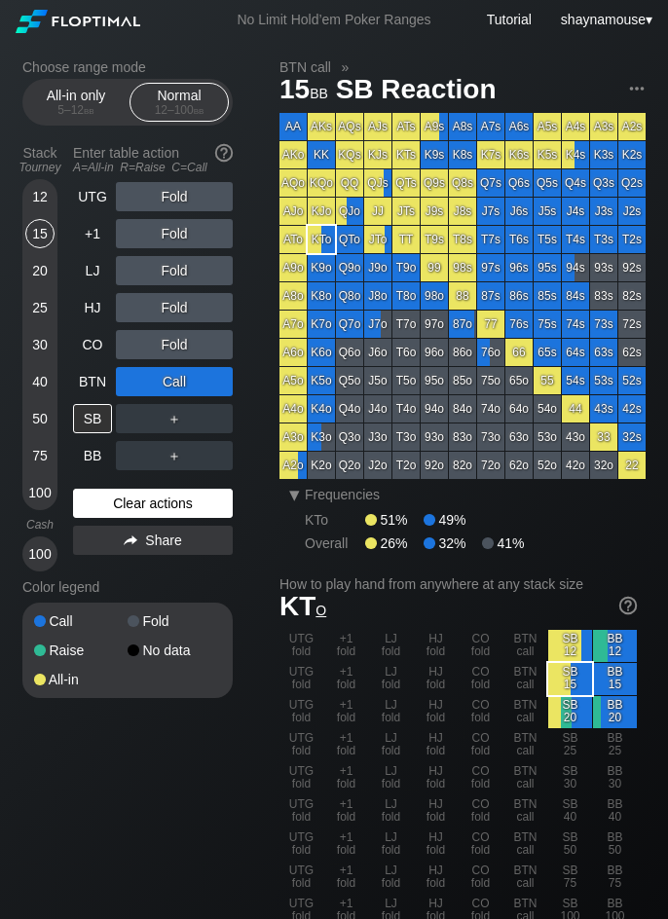
click at [166, 515] on div "Clear actions" at bounding box center [153, 503] width 160 height 29
click at [167, 515] on div "Clear actions" at bounding box center [153, 503] width 160 height 29
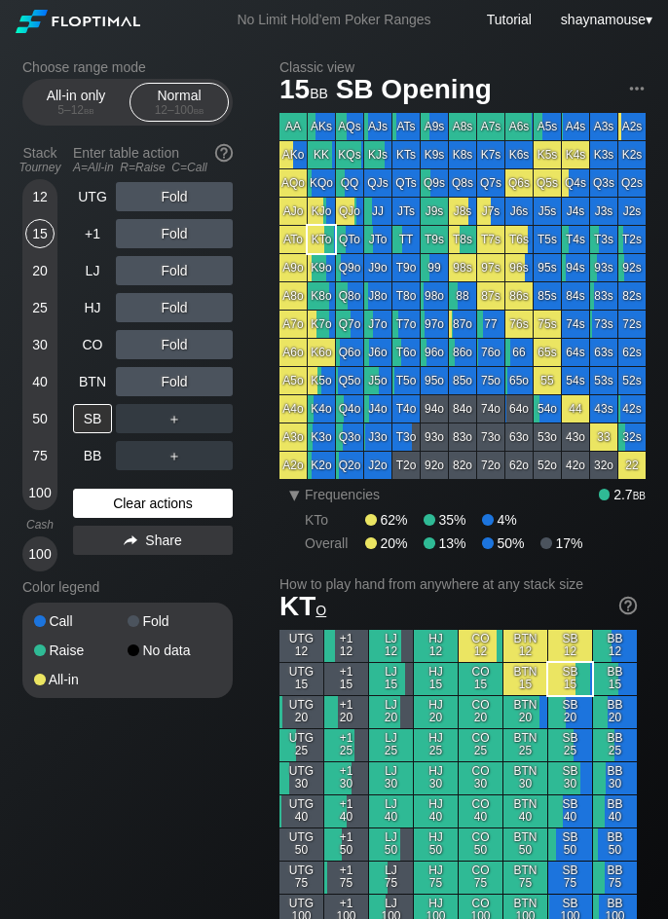
click at [167, 515] on div "Clear actions" at bounding box center [153, 503] width 160 height 29
click at [38, 305] on div "25" at bounding box center [39, 307] width 29 height 29
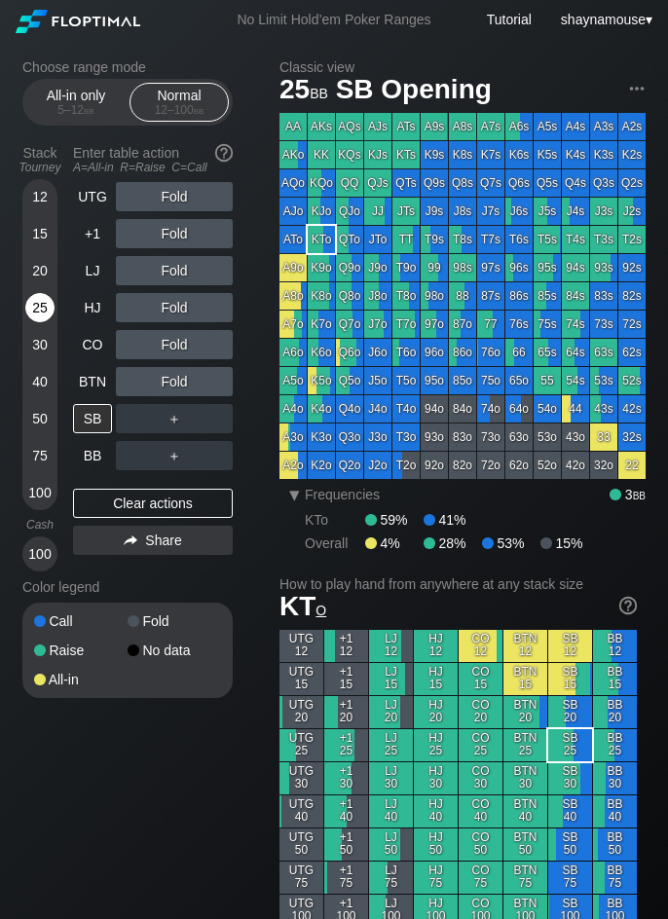
click at [38, 305] on div "25" at bounding box center [39, 307] width 29 height 29
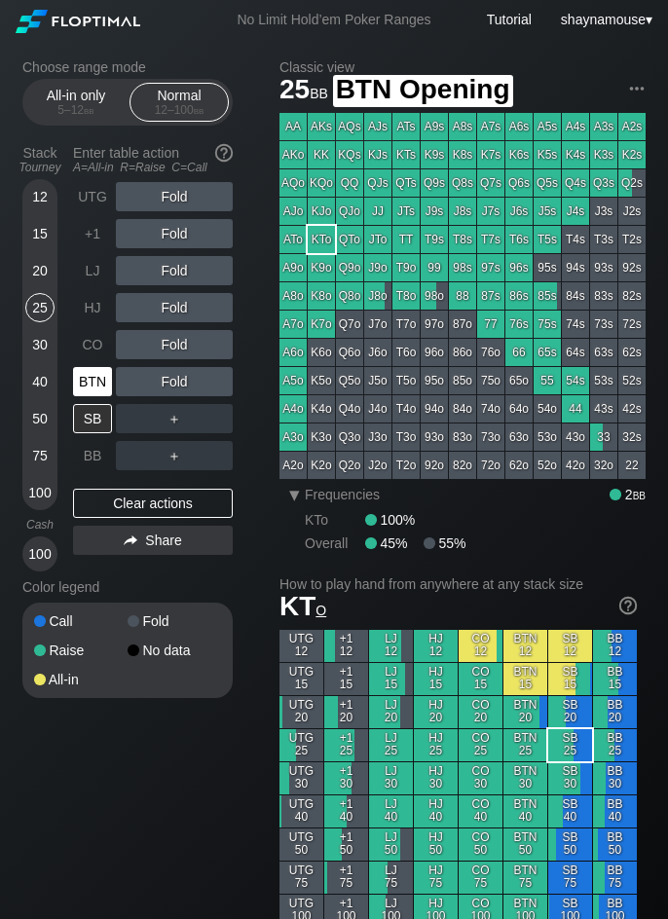
click at [94, 380] on div "BTN" at bounding box center [92, 381] width 39 height 29
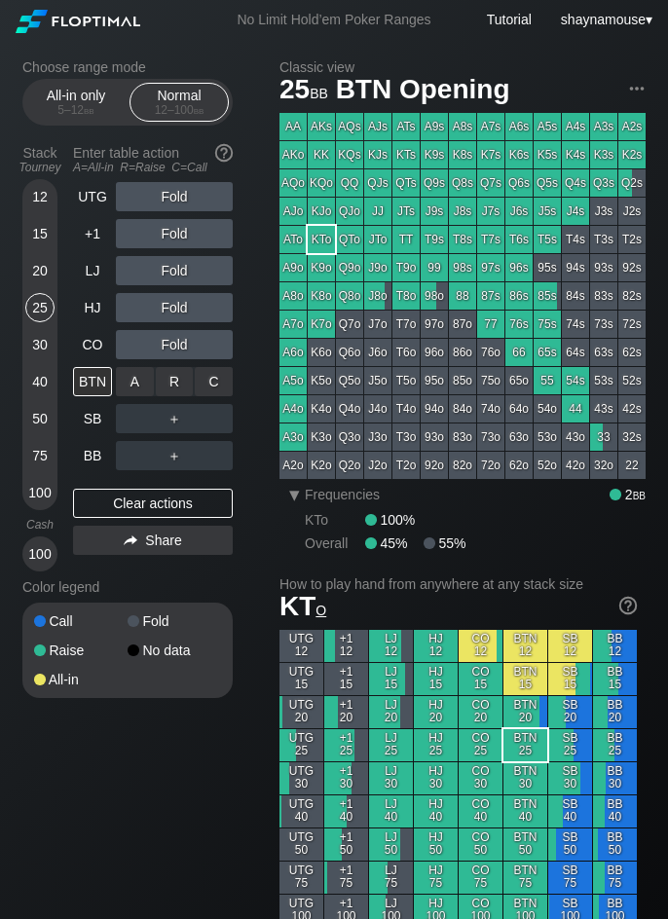
click at [175, 385] on div "R ✕" at bounding box center [175, 381] width 38 height 29
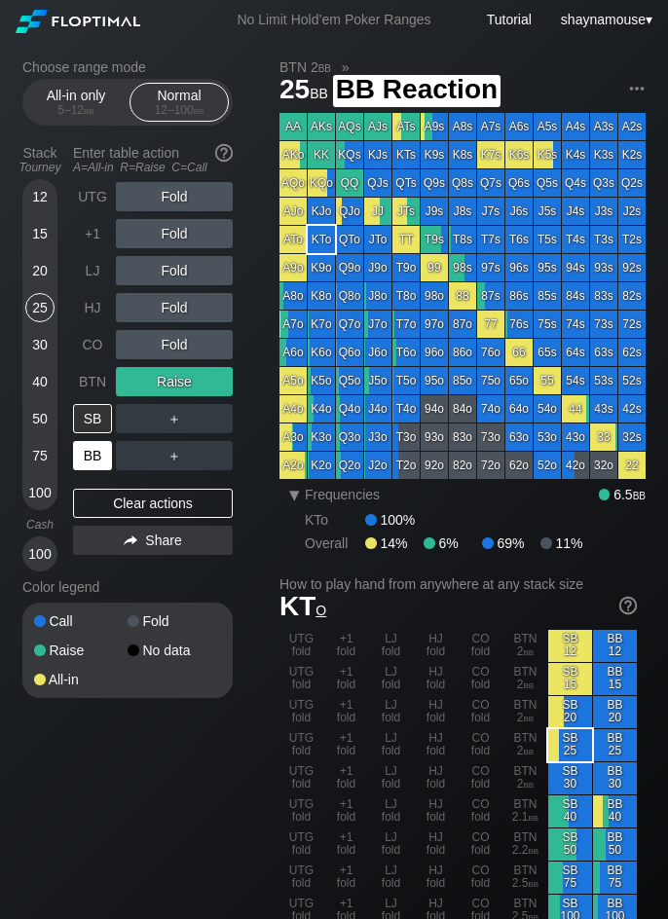
click at [90, 454] on div "BB" at bounding box center [92, 455] width 39 height 29
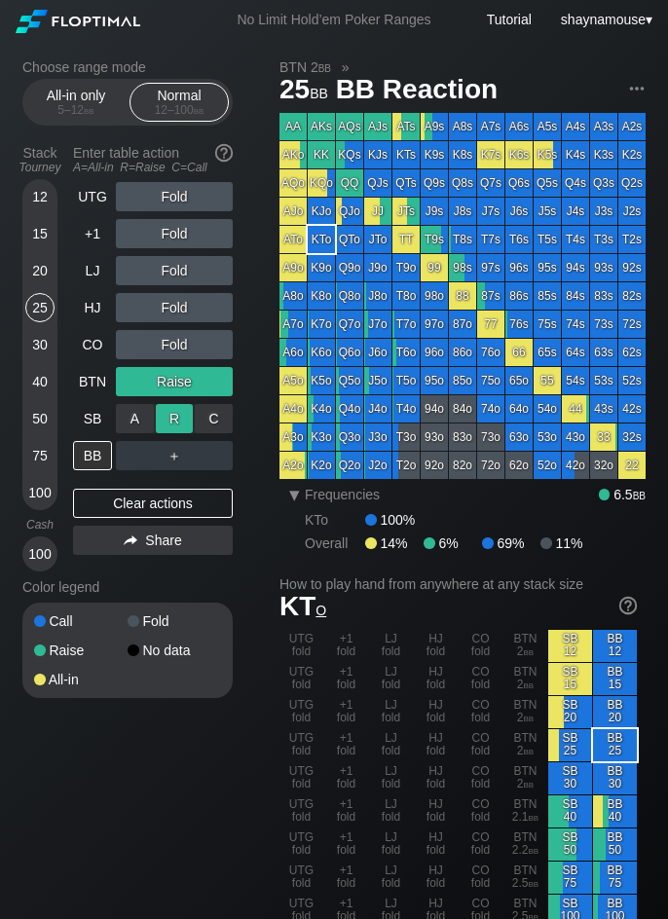
click at [179, 429] on div "R ✕" at bounding box center [175, 418] width 38 height 29
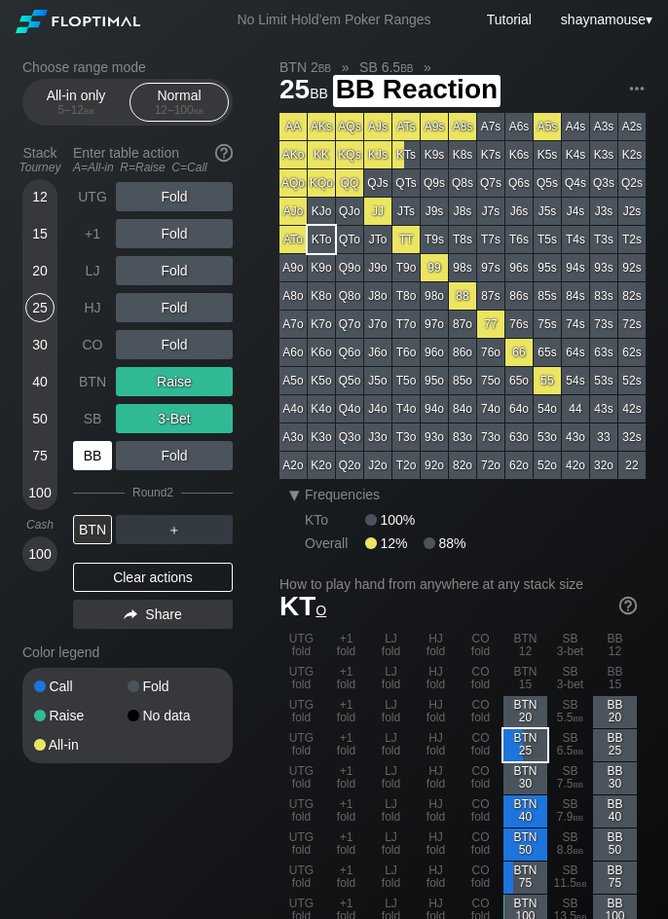
click at [96, 453] on div "BB" at bounding box center [92, 455] width 39 height 29
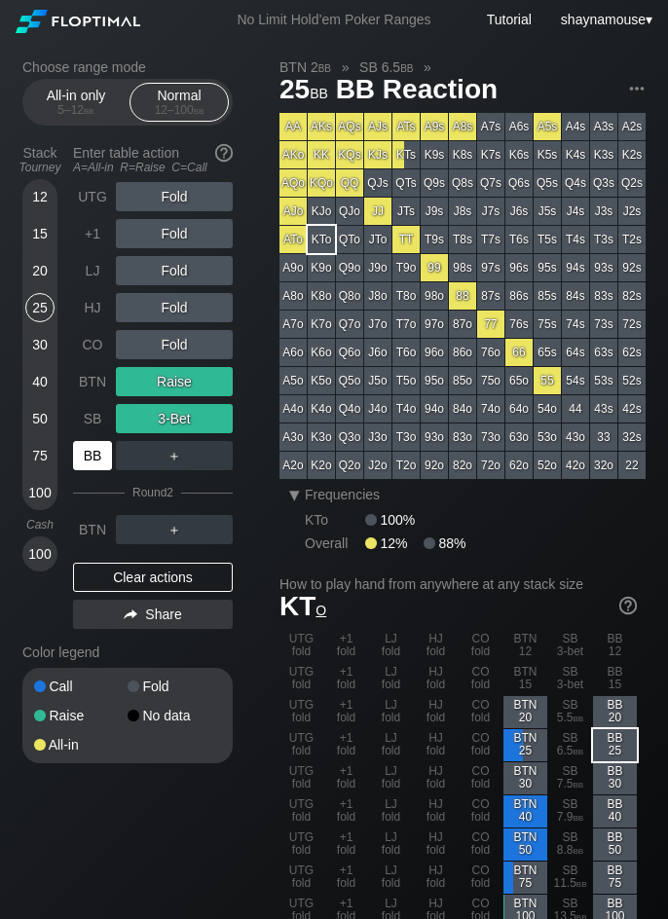
click at [96, 453] on div "BB" at bounding box center [92, 455] width 39 height 29
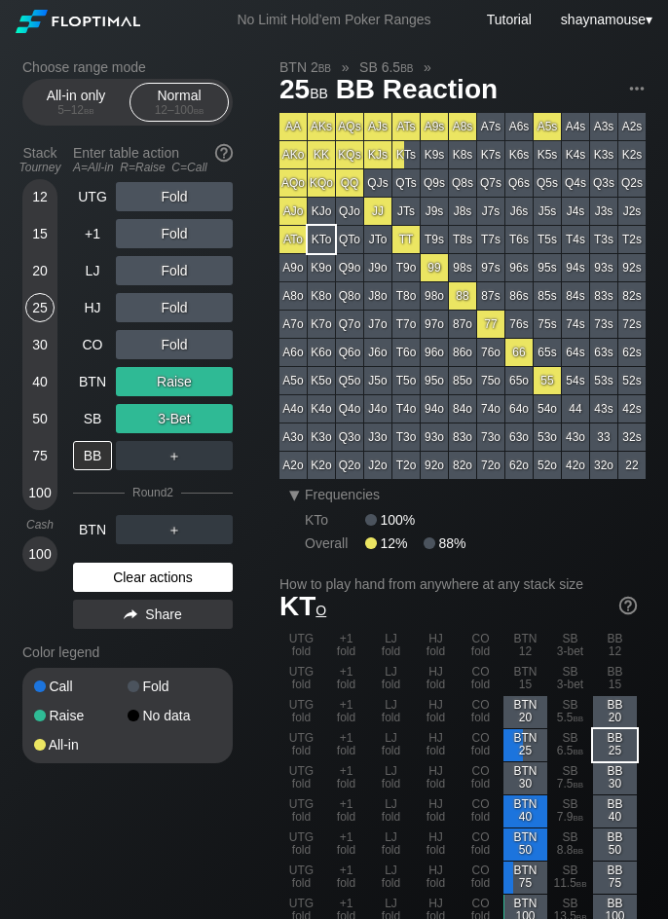
click at [179, 570] on div "Clear actions" at bounding box center [153, 577] width 160 height 29
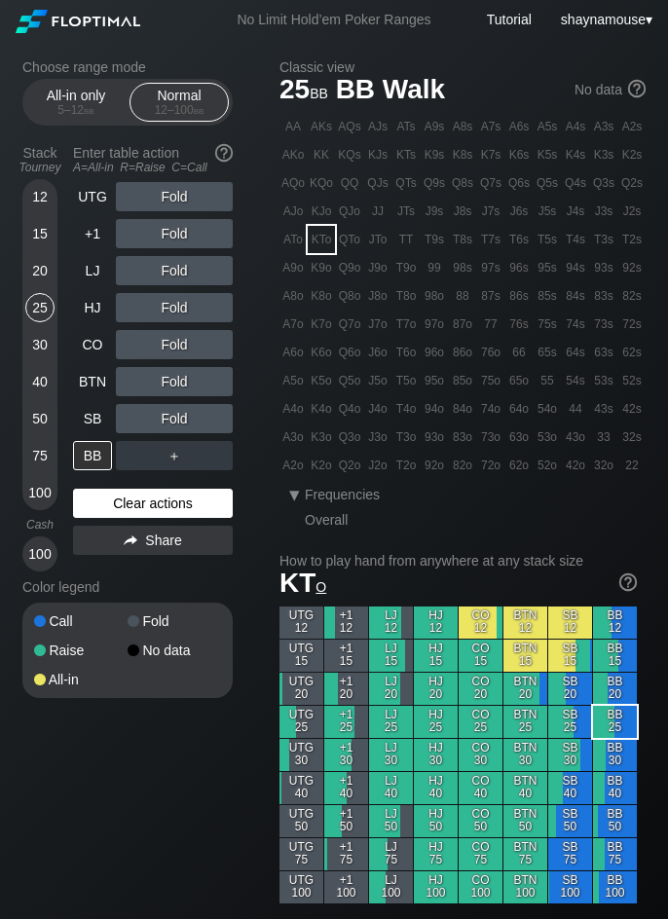
click at [179, 570] on div "UTG Fold +1 Fold LJ Fold HJ Fold CO Fold BTN Fold SB Fold BB ＋ Clear actions Sh…" at bounding box center [153, 377] width 160 height 390
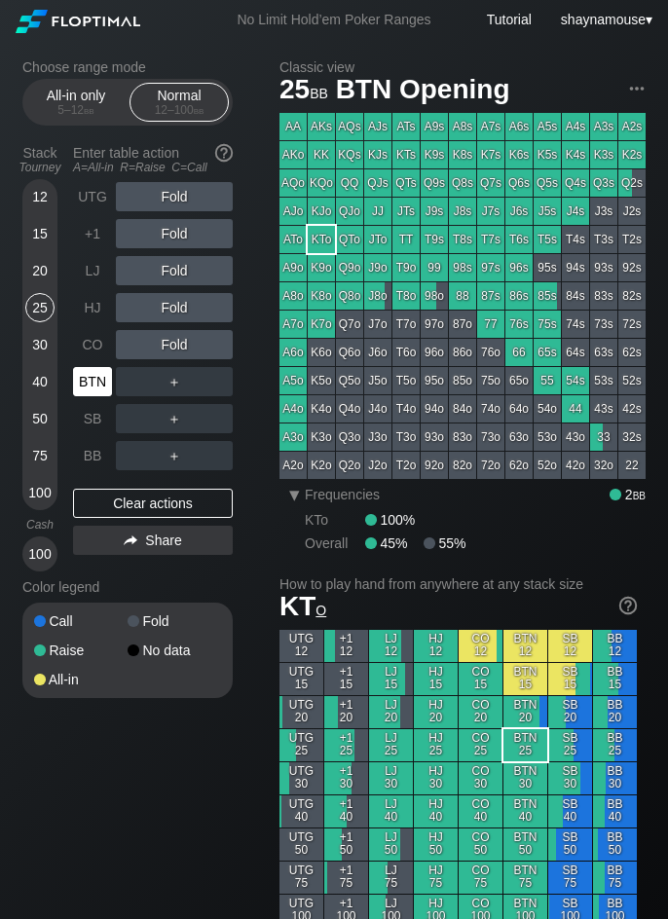
click at [94, 380] on div "BTN" at bounding box center [92, 381] width 39 height 29
click at [175, 384] on div "R ✕" at bounding box center [175, 381] width 38 height 29
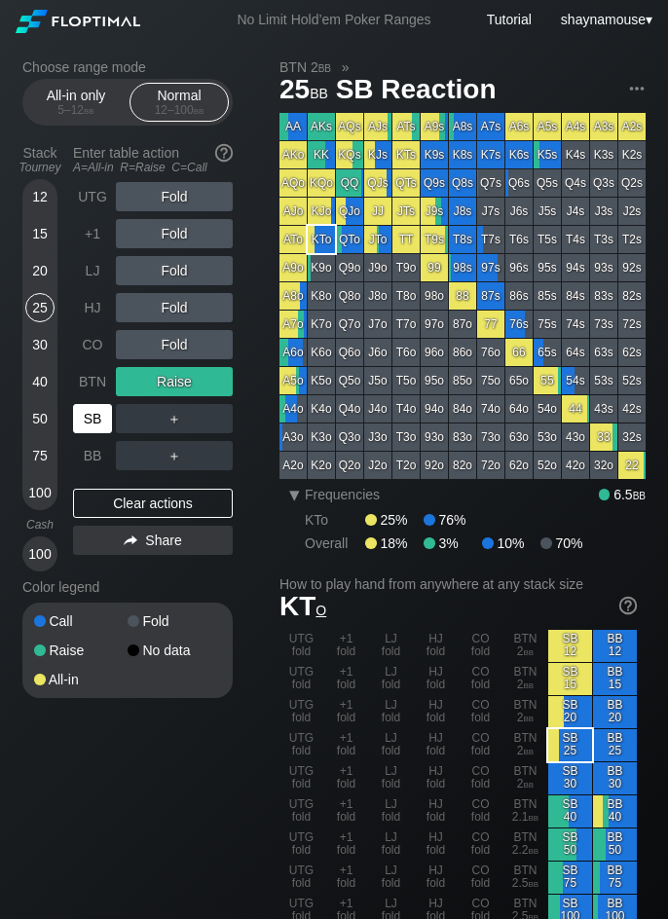
click at [78, 414] on div "SB" at bounding box center [92, 418] width 39 height 29
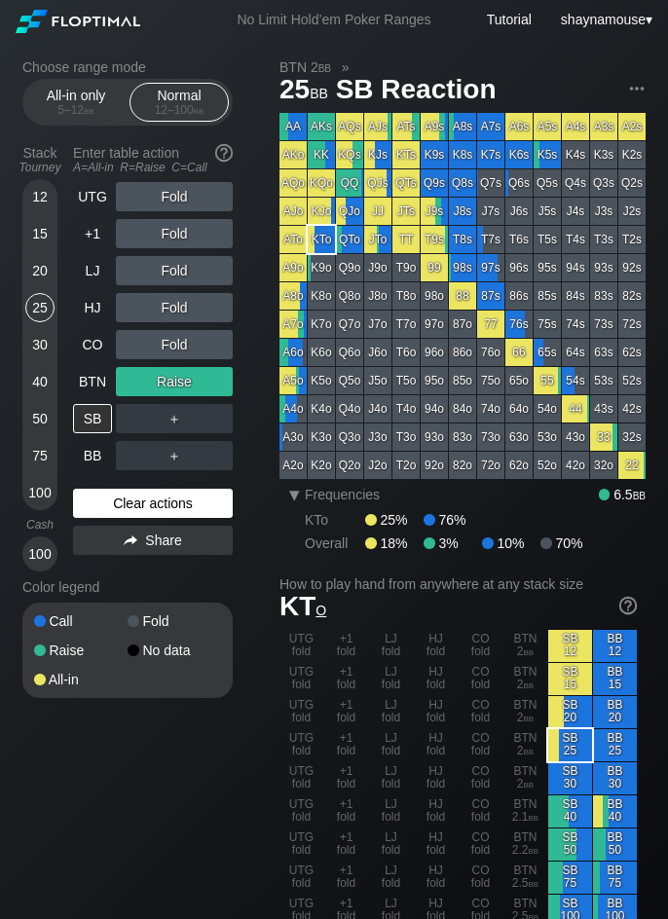
click at [165, 502] on div "Clear actions" at bounding box center [153, 503] width 160 height 29
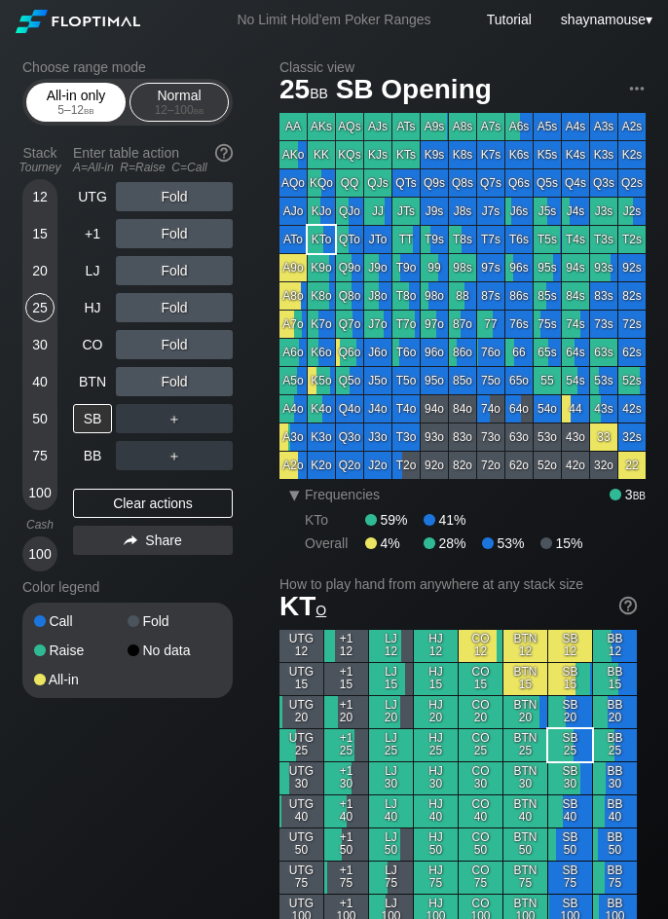
click at [91, 100] on div "All-in only 5 – 12 bb" at bounding box center [76, 102] width 90 height 37
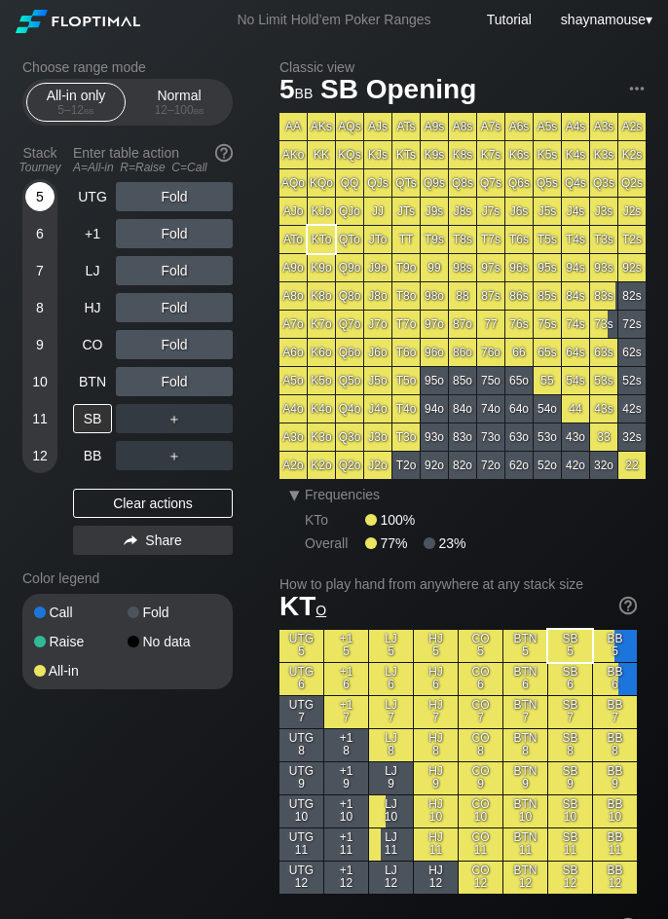
click at [46, 203] on div "5" at bounding box center [39, 196] width 29 height 29
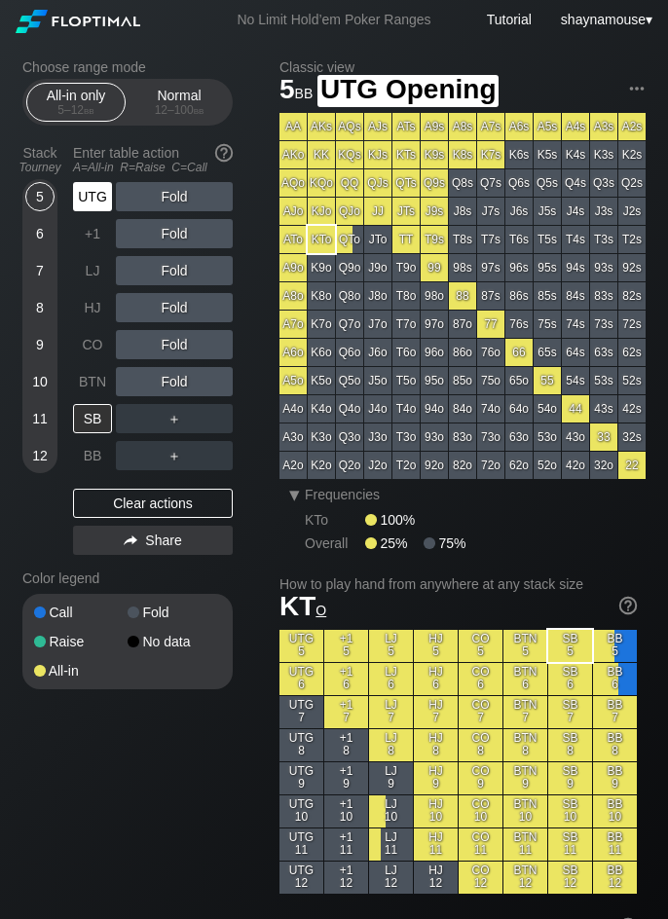
click at [108, 200] on div "UTG" at bounding box center [92, 196] width 39 height 29
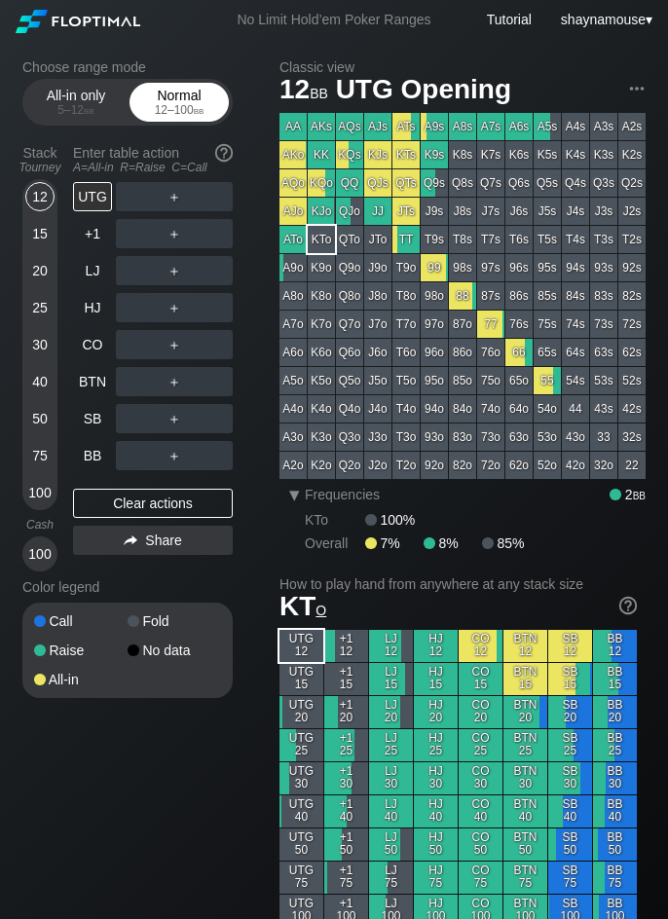
click at [169, 97] on div "Normal 12 – 100 bb" at bounding box center [179, 102] width 90 height 37
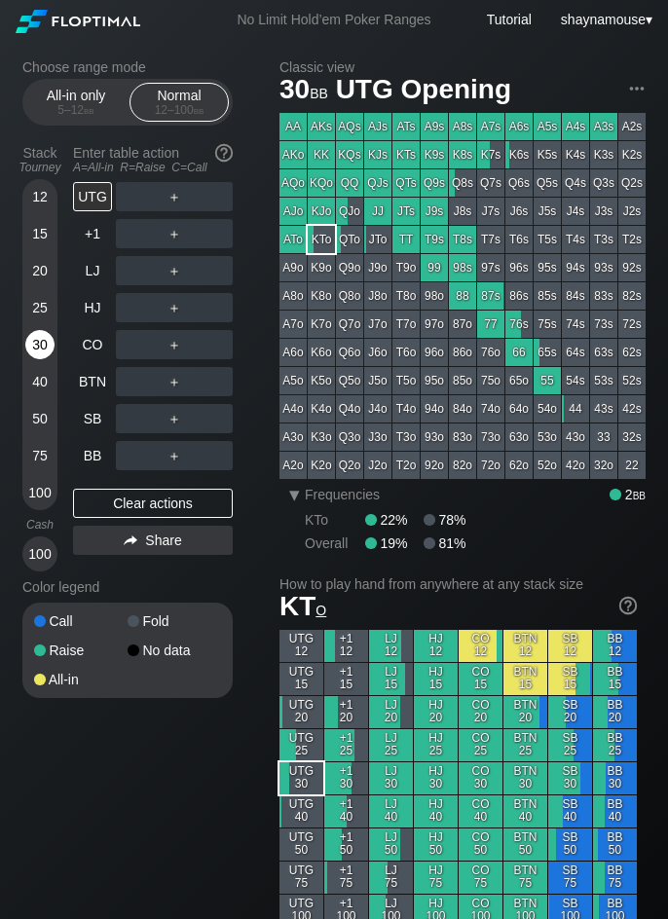
click at [38, 335] on div "30" at bounding box center [39, 344] width 29 height 29
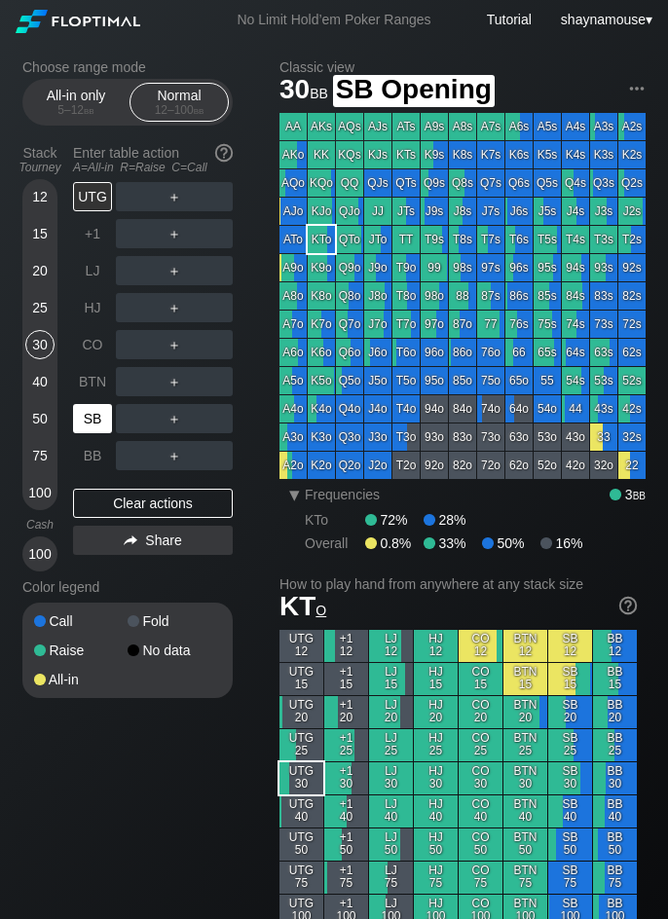
click at [87, 412] on div "SB" at bounding box center [92, 418] width 39 height 29
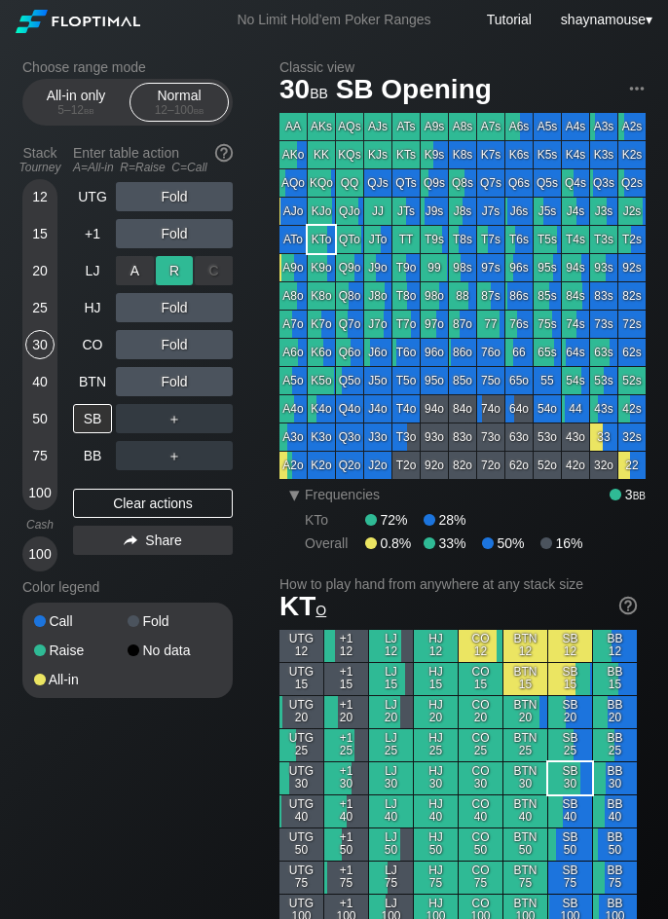
click at [171, 271] on div "R ✕" at bounding box center [175, 270] width 38 height 29
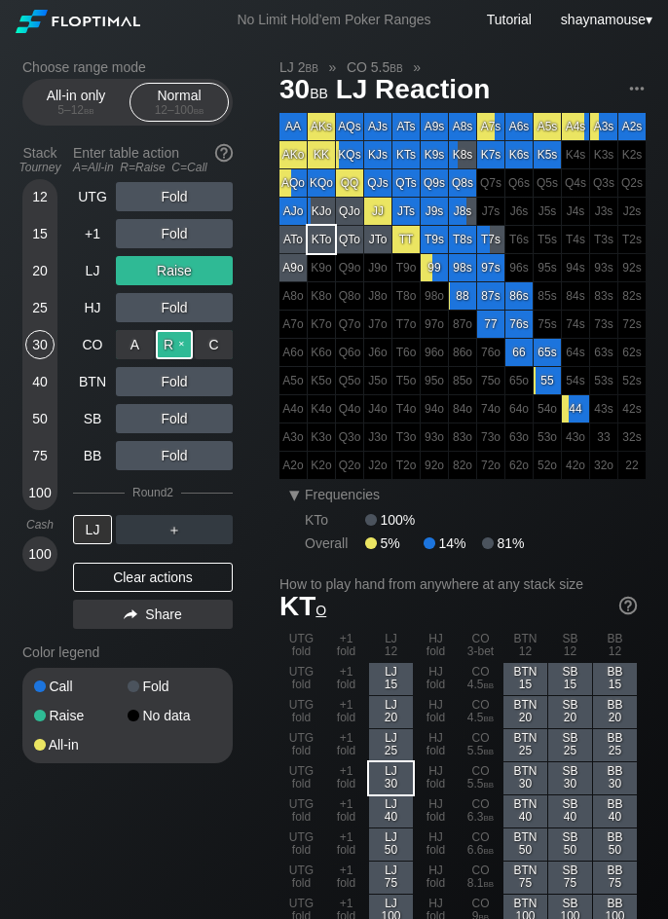
click at [177, 348] on div "R ✕" at bounding box center [175, 344] width 38 height 29
click at [181, 568] on div "Clear actions" at bounding box center [153, 577] width 160 height 29
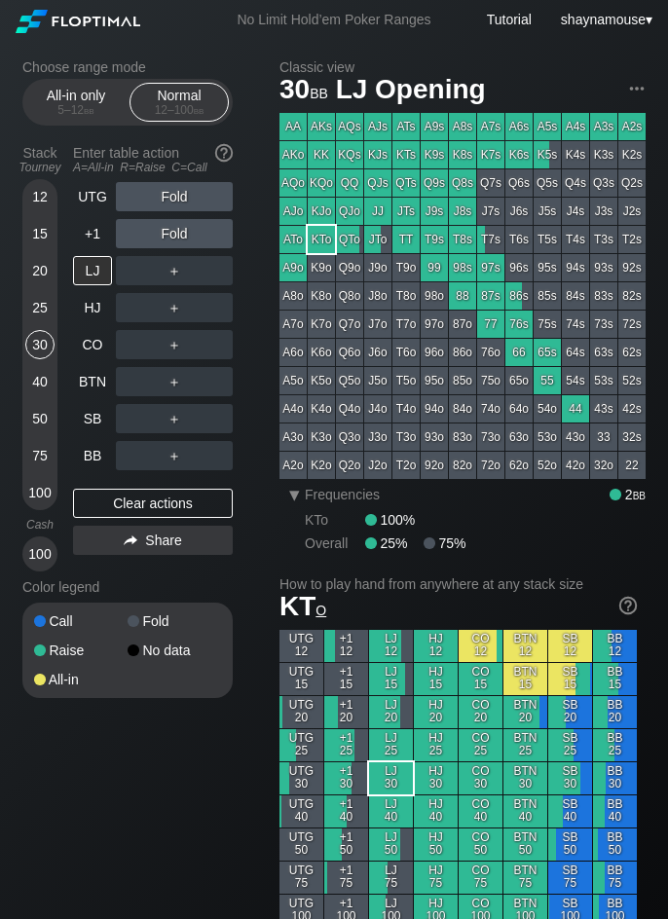
click at [180, 577] on div "Color legend" at bounding box center [127, 587] width 210 height 31
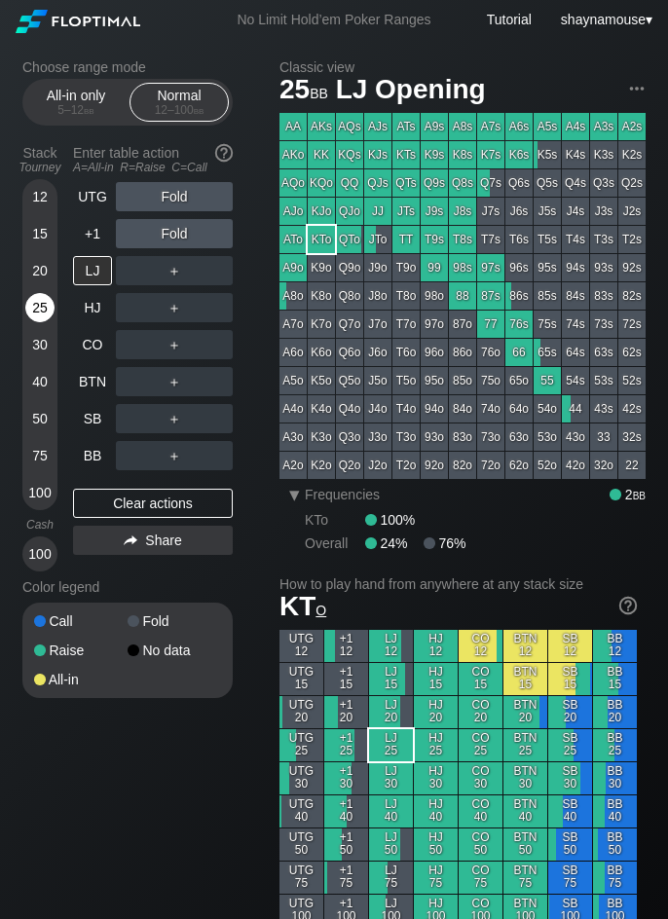
click at [39, 315] on div "25" at bounding box center [39, 307] width 29 height 29
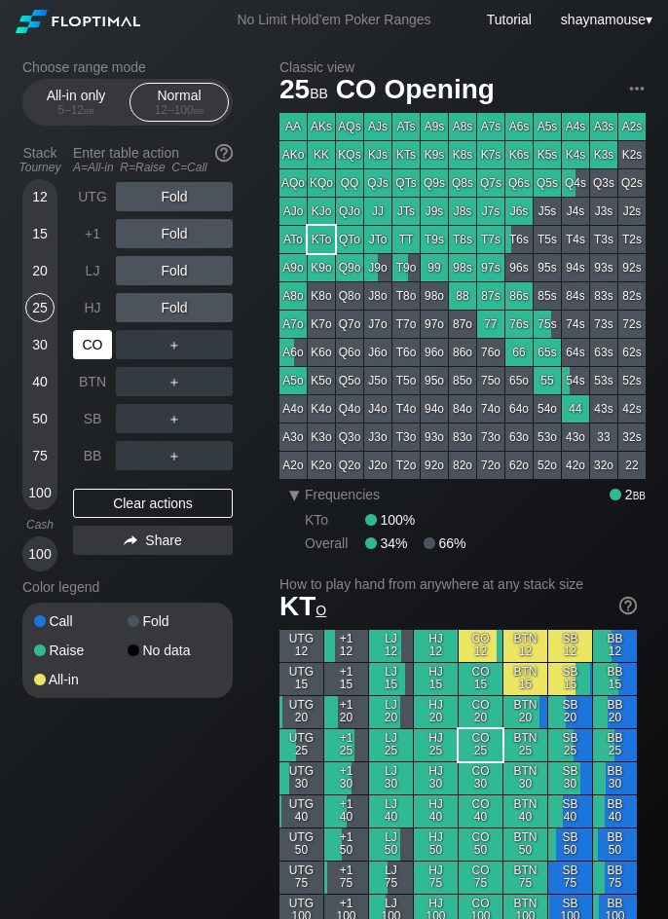
click at [92, 340] on div "CO" at bounding box center [92, 344] width 39 height 29
click at [171, 319] on div "R ✕" at bounding box center [175, 307] width 38 height 29
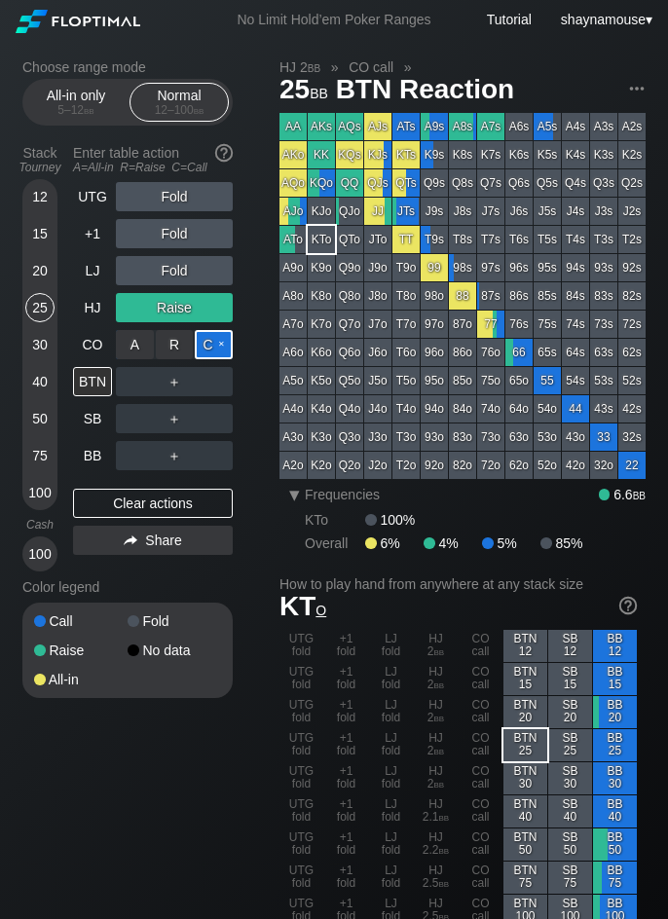
click at [217, 342] on div "C ✕" at bounding box center [214, 344] width 38 height 29
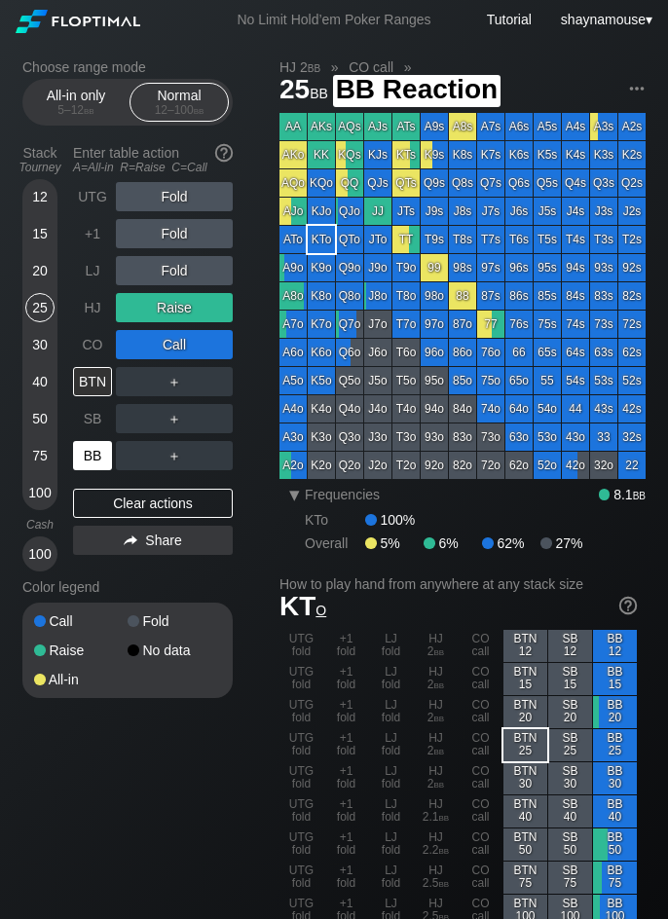
click at [93, 452] on div "BB" at bounding box center [92, 455] width 39 height 29
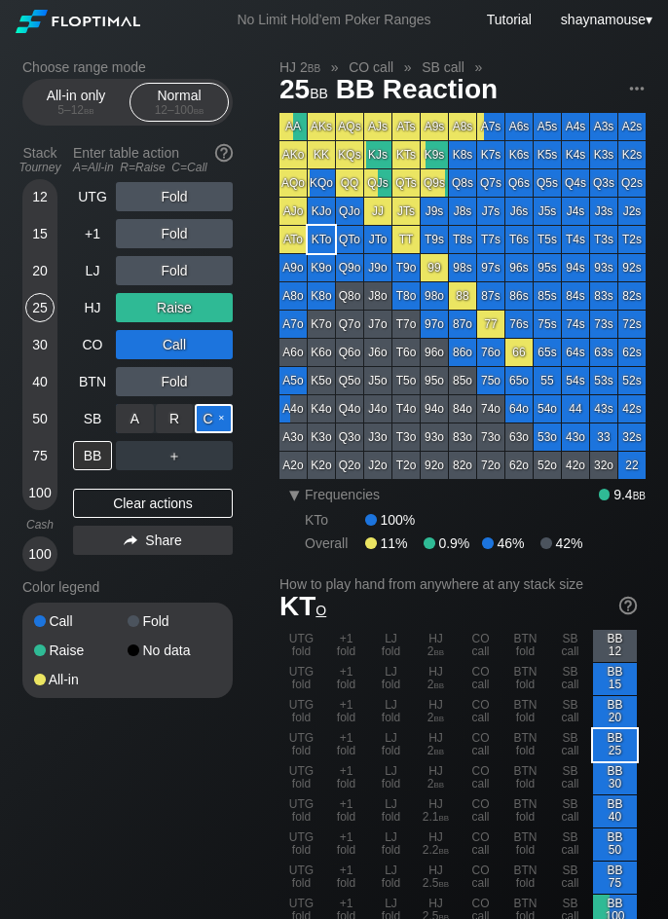
click at [214, 418] on div "C ✕" at bounding box center [214, 418] width 38 height 29
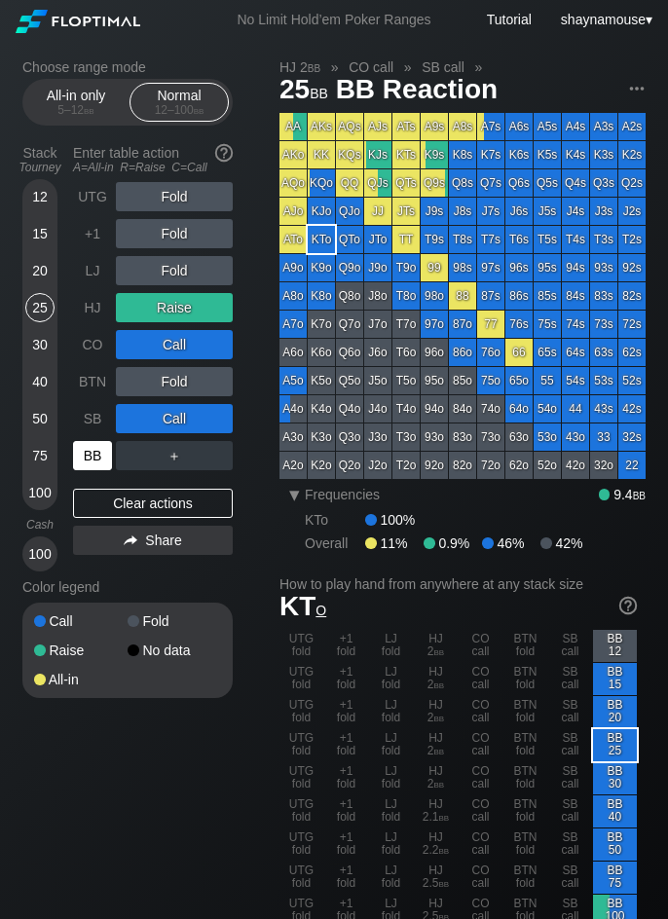
click at [110, 452] on div "BB" at bounding box center [92, 455] width 39 height 29
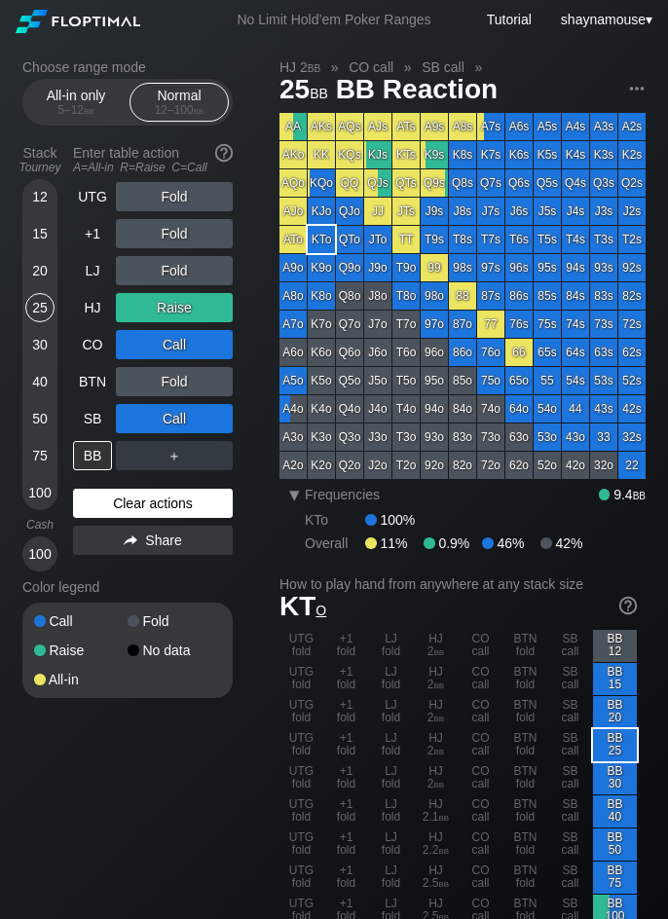
click at [150, 500] on div "Clear actions" at bounding box center [153, 503] width 160 height 29
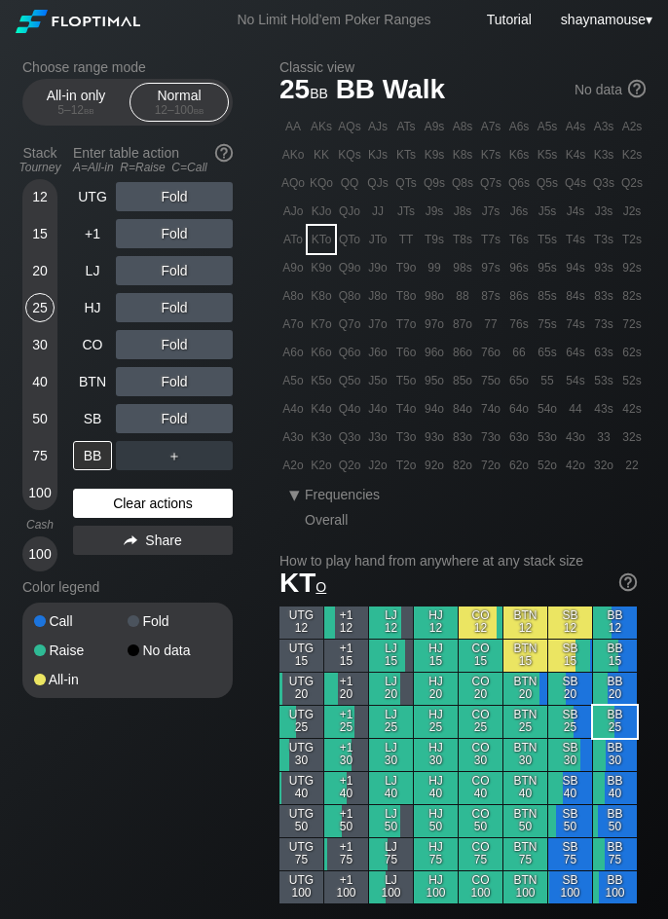
click at [147, 505] on div "Clear actions" at bounding box center [153, 503] width 160 height 29
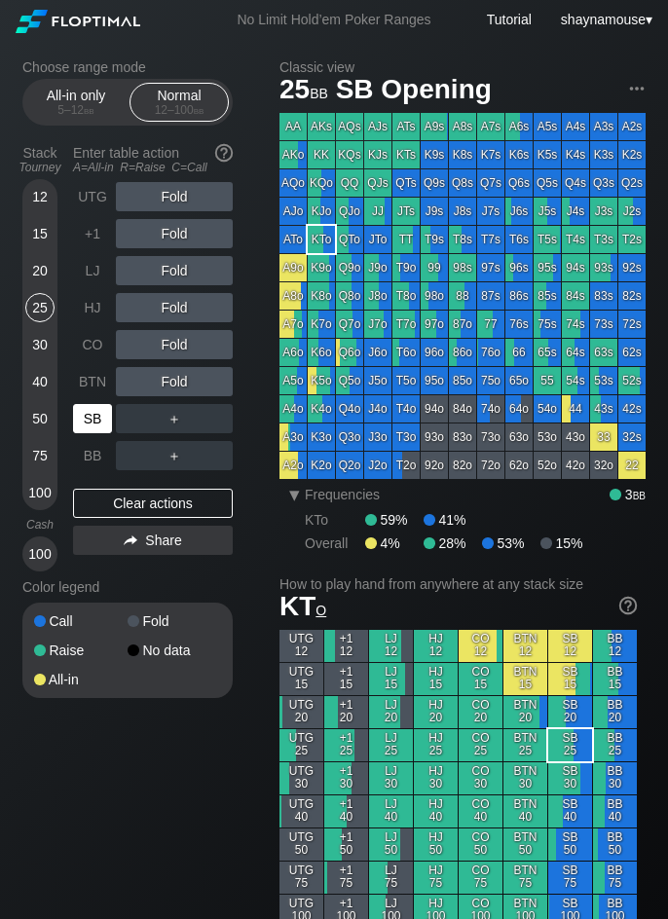
click at [84, 426] on div "SB" at bounding box center [92, 418] width 39 height 29
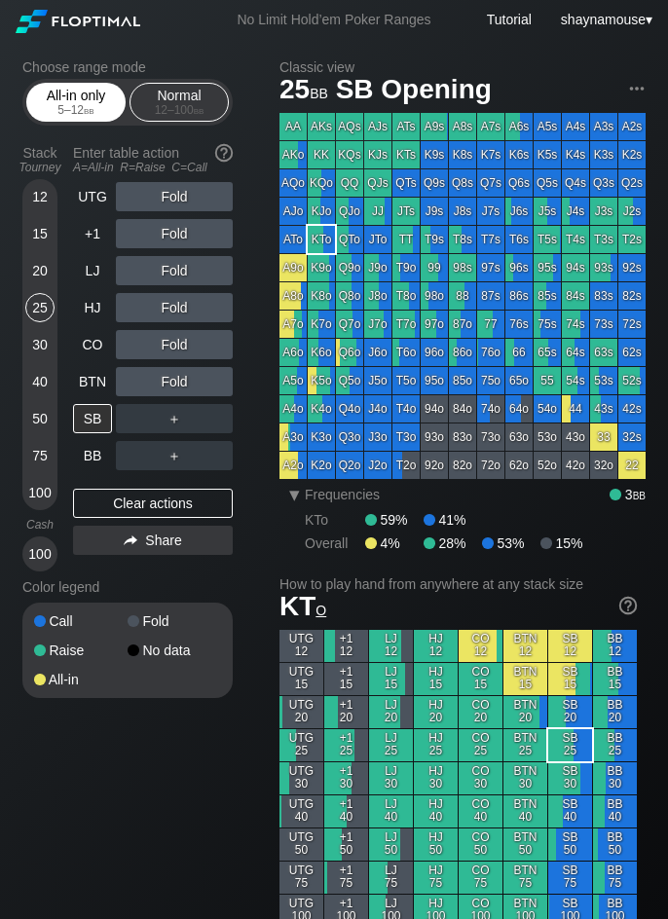
click at [81, 95] on div "All-in only 5 – 12 bb" at bounding box center [76, 102] width 90 height 37
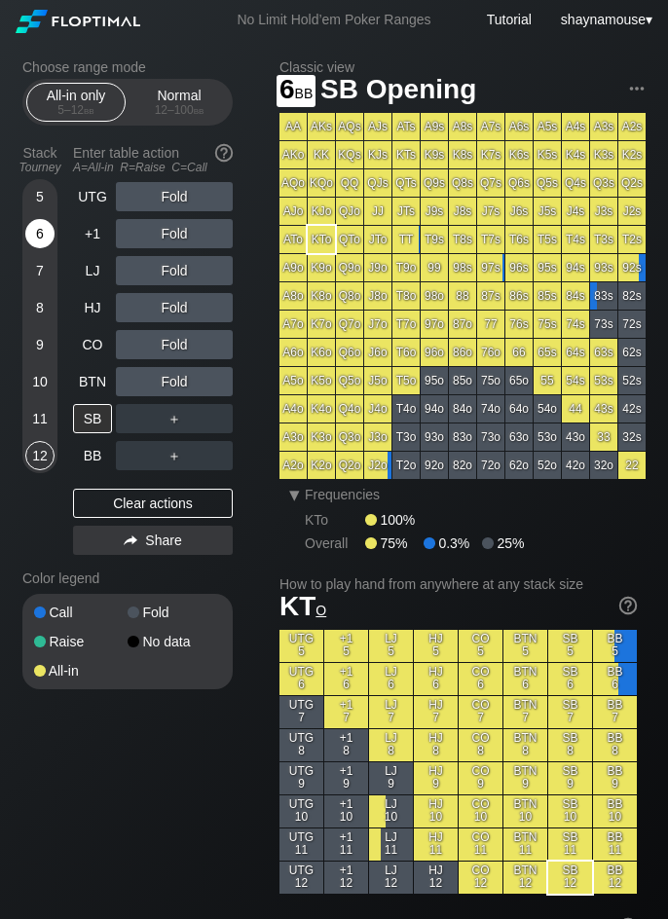
click at [39, 219] on div "6" at bounding box center [39, 233] width 29 height 29
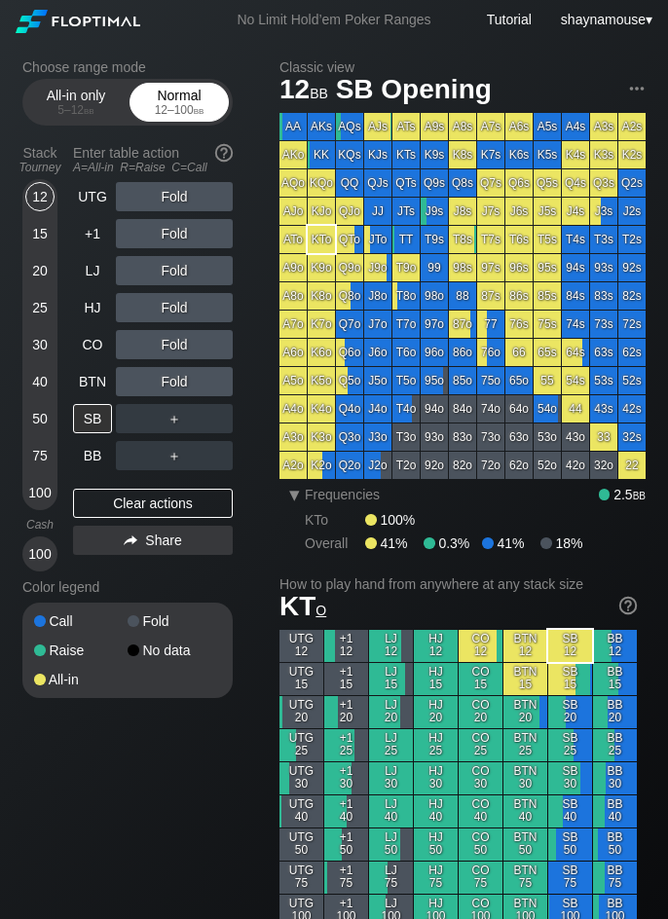
click at [179, 111] on div "12 – 100 bb" at bounding box center [179, 110] width 82 height 14
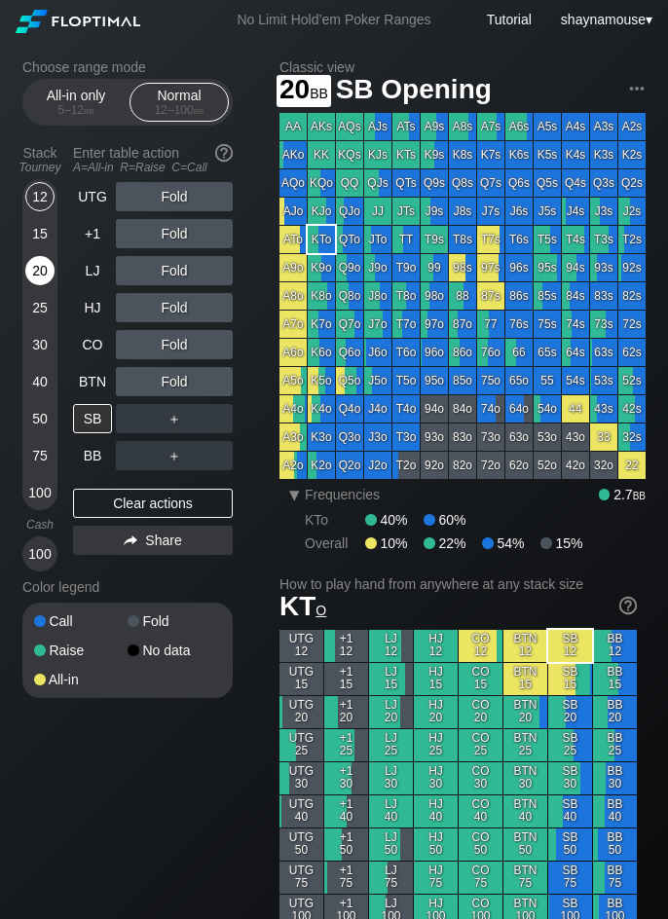
click at [36, 271] on div "20" at bounding box center [39, 270] width 29 height 29
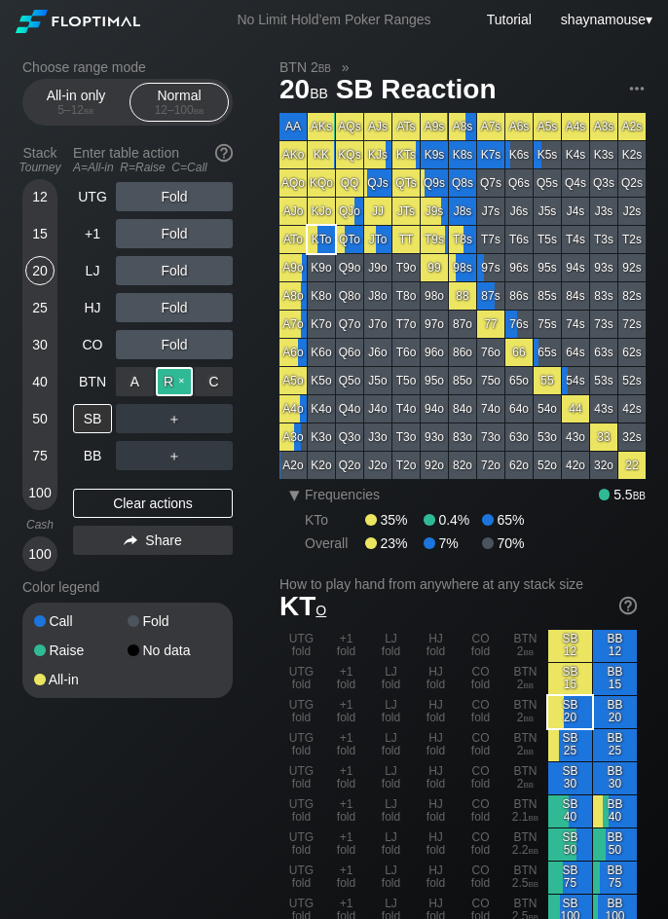
click at [171, 382] on div "R ✕" at bounding box center [175, 381] width 38 height 29
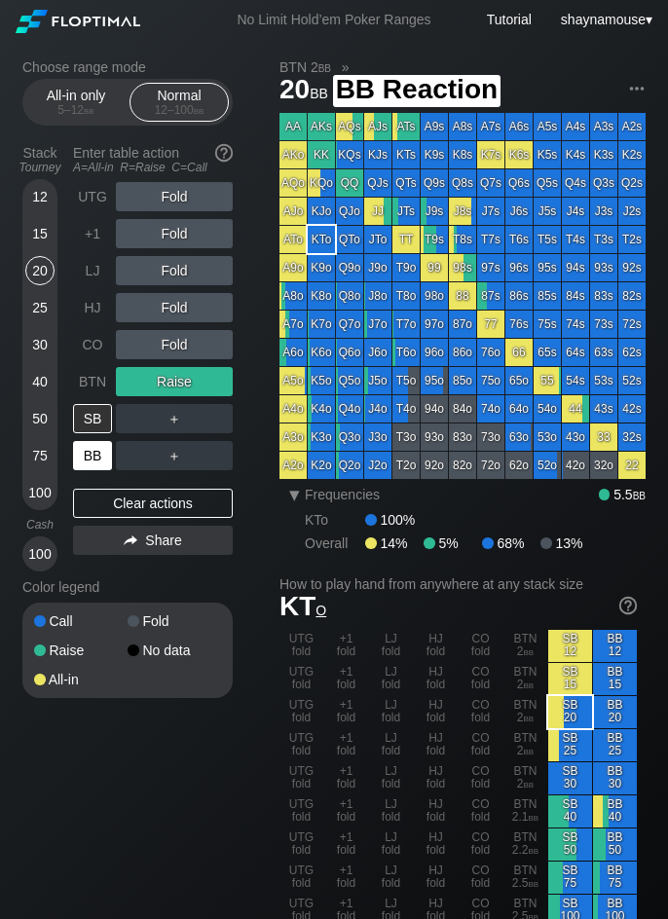
click at [84, 454] on div "BB" at bounding box center [92, 455] width 39 height 29
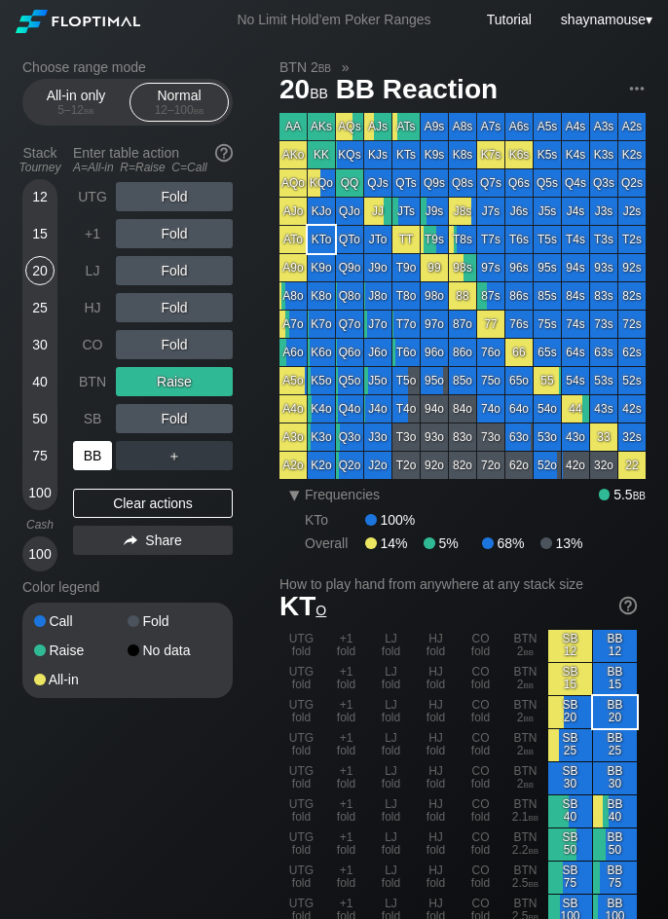
click at [84, 454] on div "BB" at bounding box center [92, 455] width 39 height 29
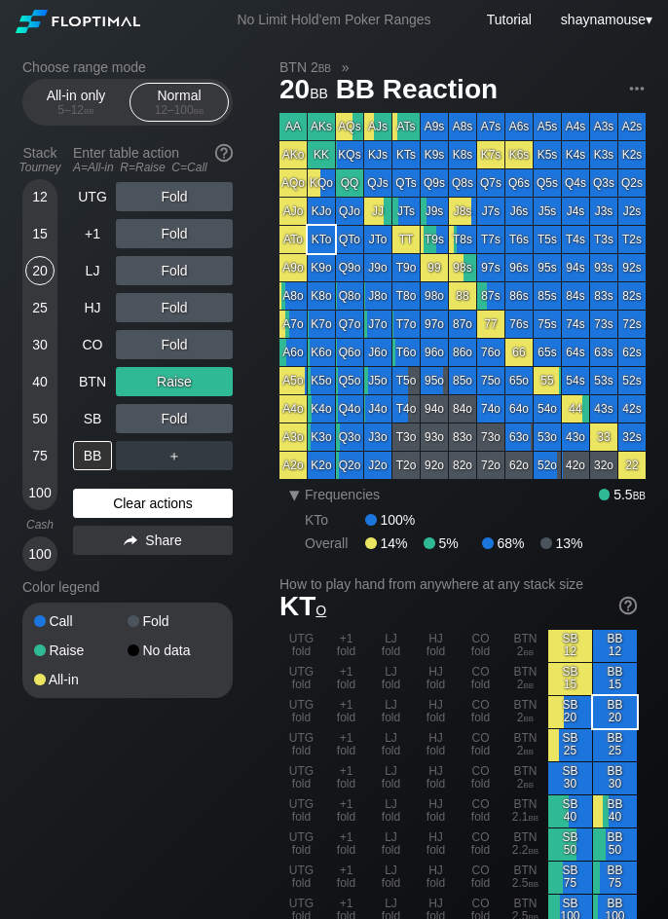
click at [141, 504] on div "Clear actions" at bounding box center [153, 503] width 160 height 29
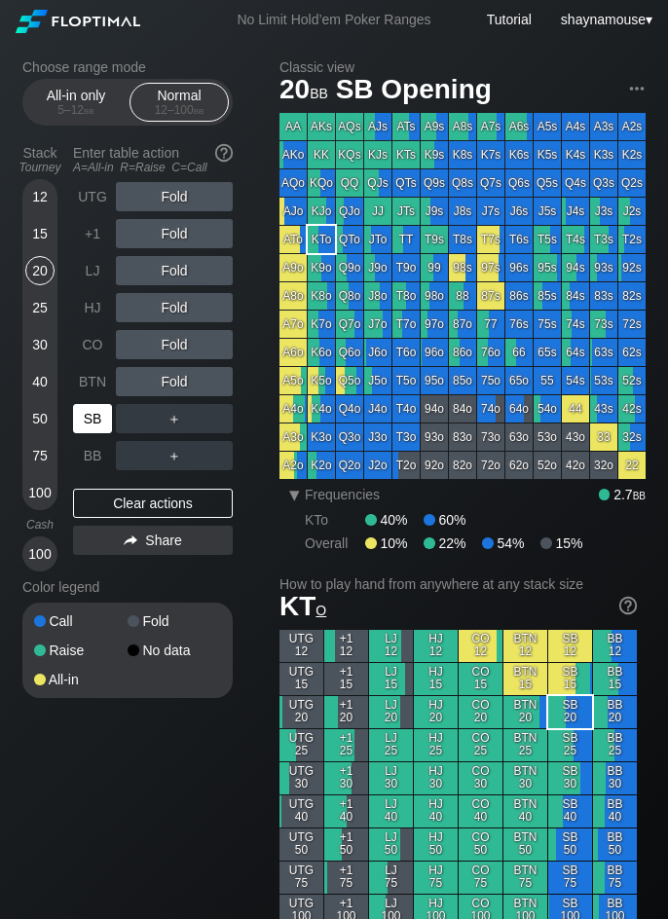
click at [101, 413] on div "SB" at bounding box center [92, 418] width 39 height 29
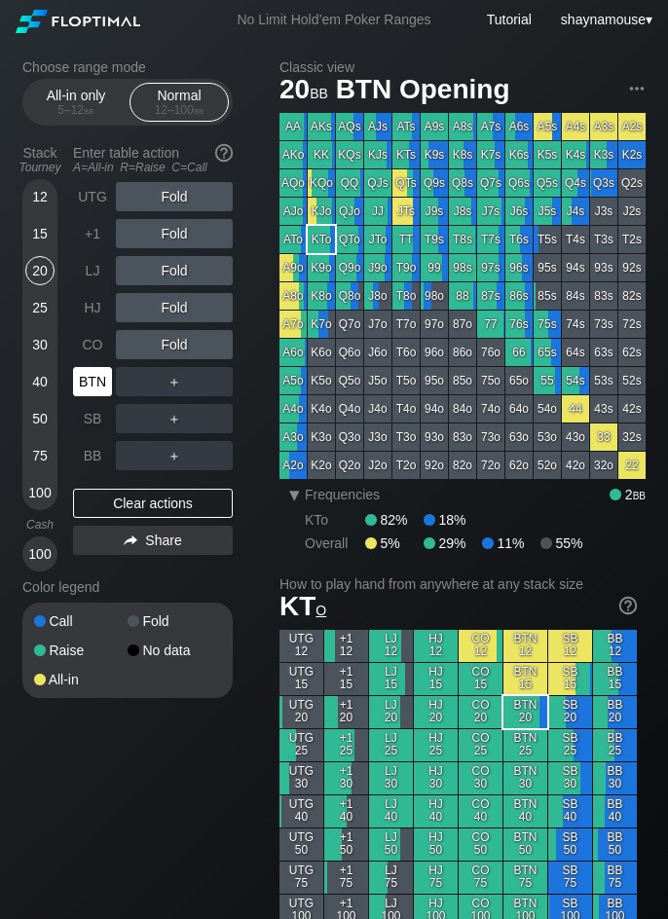
click at [84, 387] on div "BTN" at bounding box center [92, 381] width 39 height 29
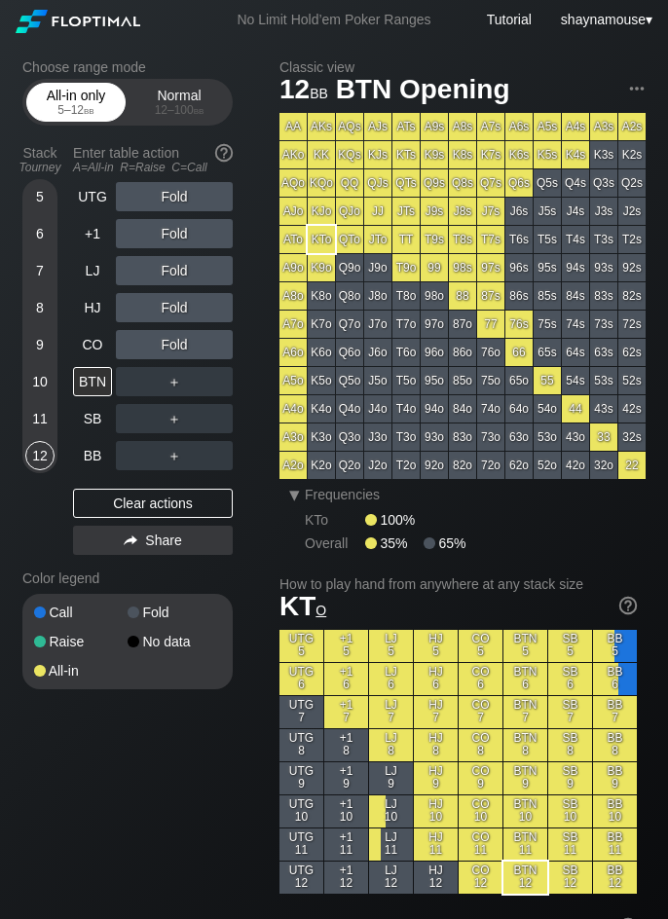
click at [64, 109] on div "5 – 12 bb" at bounding box center [76, 110] width 82 height 14
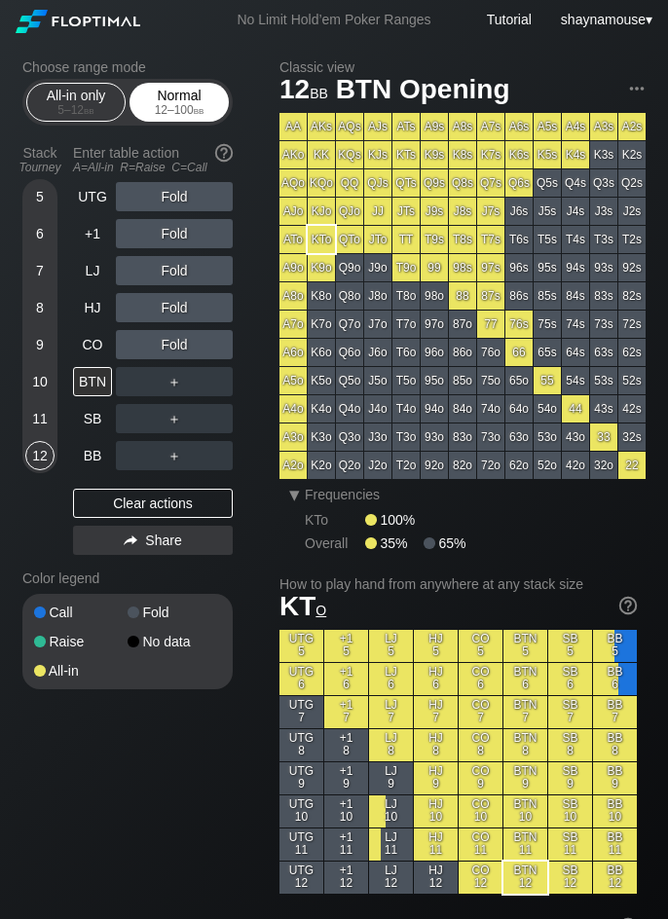
drag, startPoint x: 186, startPoint y: 87, endPoint x: 186, endPoint y: 102, distance: 15.6
click at [186, 89] on div "Normal 12 – 100 bb" at bounding box center [179, 102] width 90 height 37
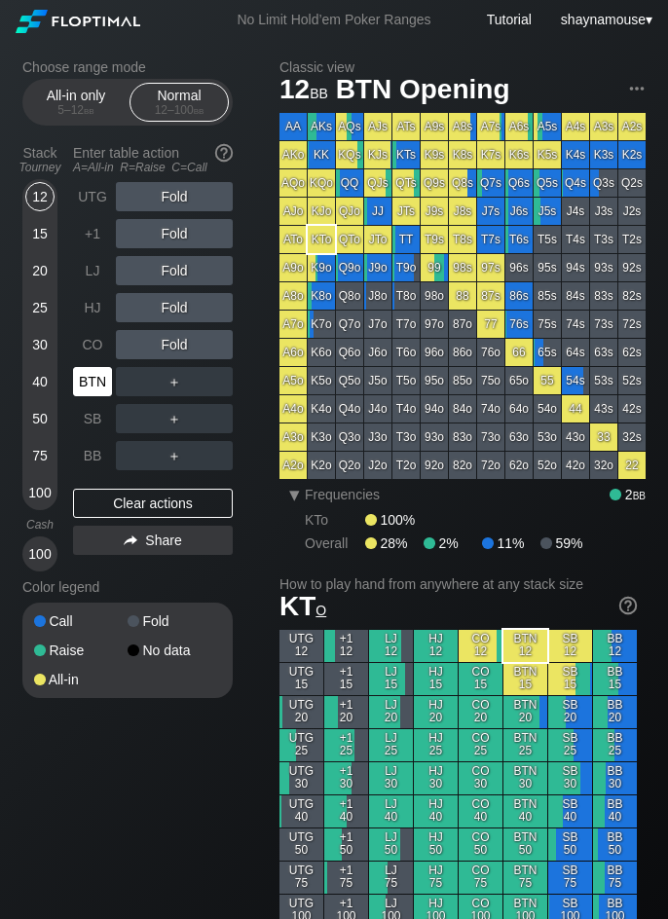
click at [91, 391] on div "BTN" at bounding box center [92, 381] width 39 height 29
click at [97, 103] on div "5 – 12 bb" at bounding box center [76, 110] width 82 height 14
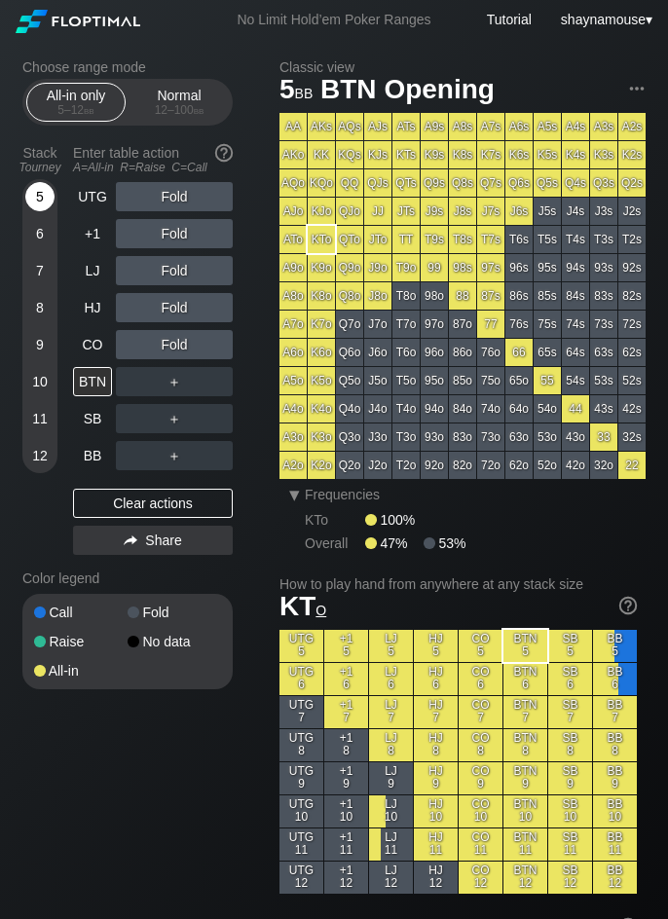
click at [43, 199] on div "5" at bounding box center [39, 196] width 29 height 29
click at [97, 383] on div "BTN" at bounding box center [92, 381] width 39 height 29
click at [152, 99] on div "Normal 12 – 100 bb" at bounding box center [179, 102] width 90 height 37
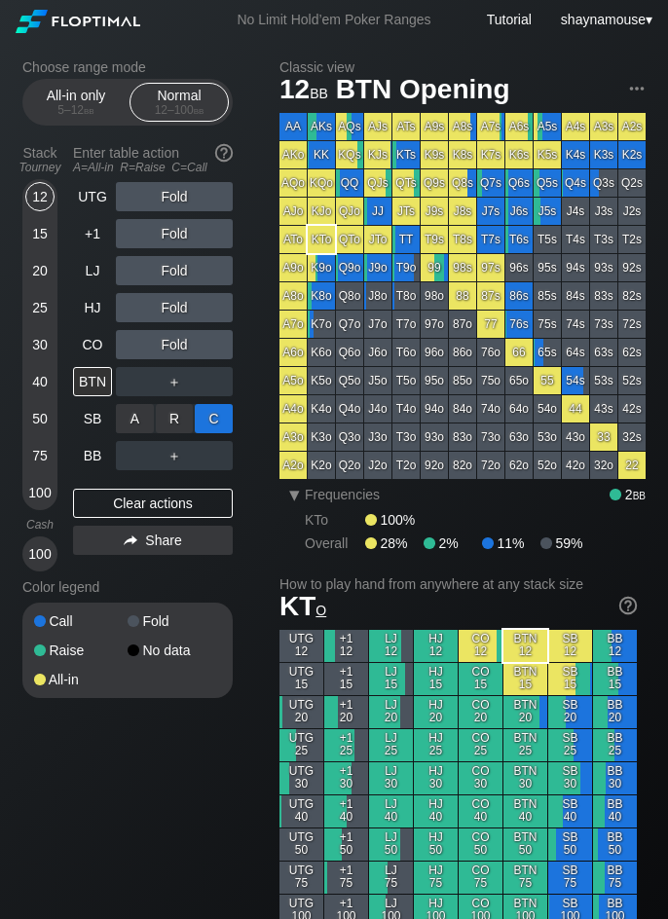
click at [215, 419] on div "C ✕" at bounding box center [214, 418] width 38 height 29
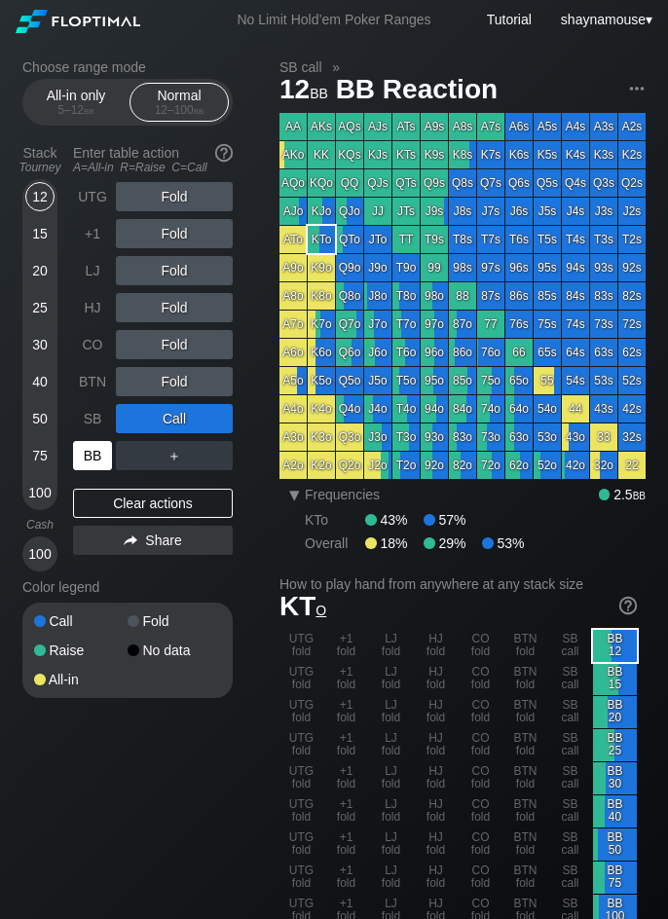
click at [82, 450] on div "BB" at bounding box center [92, 455] width 39 height 29
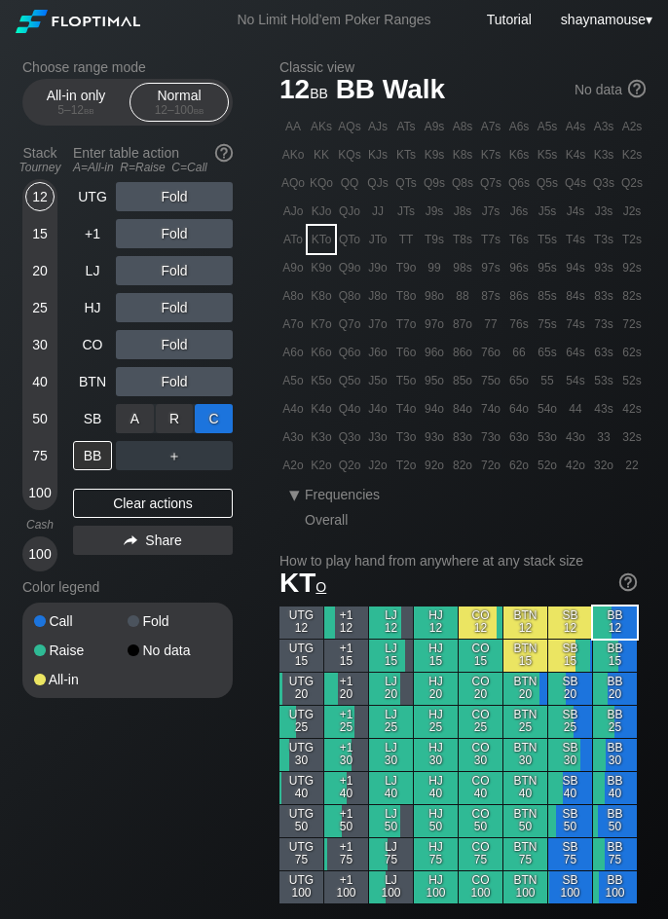
click at [222, 416] on div "C ✕" at bounding box center [214, 418] width 38 height 29
click at [221, 416] on div "C ✕" at bounding box center [214, 418] width 38 height 29
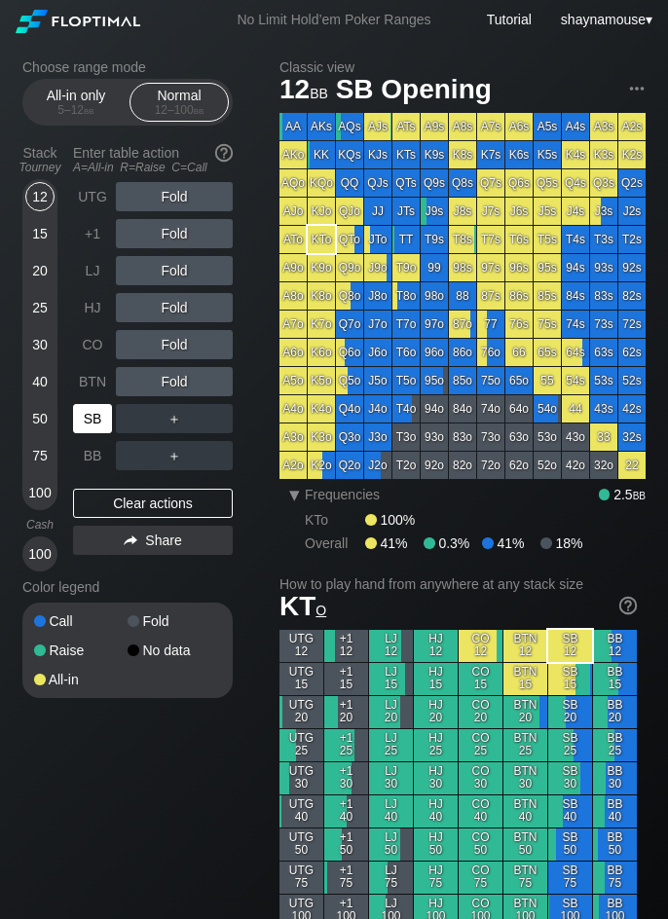
click at [100, 416] on div "SB" at bounding box center [92, 418] width 39 height 29
click at [94, 407] on div "SB" at bounding box center [92, 418] width 39 height 29
click at [39, 281] on div "20" at bounding box center [39, 270] width 29 height 29
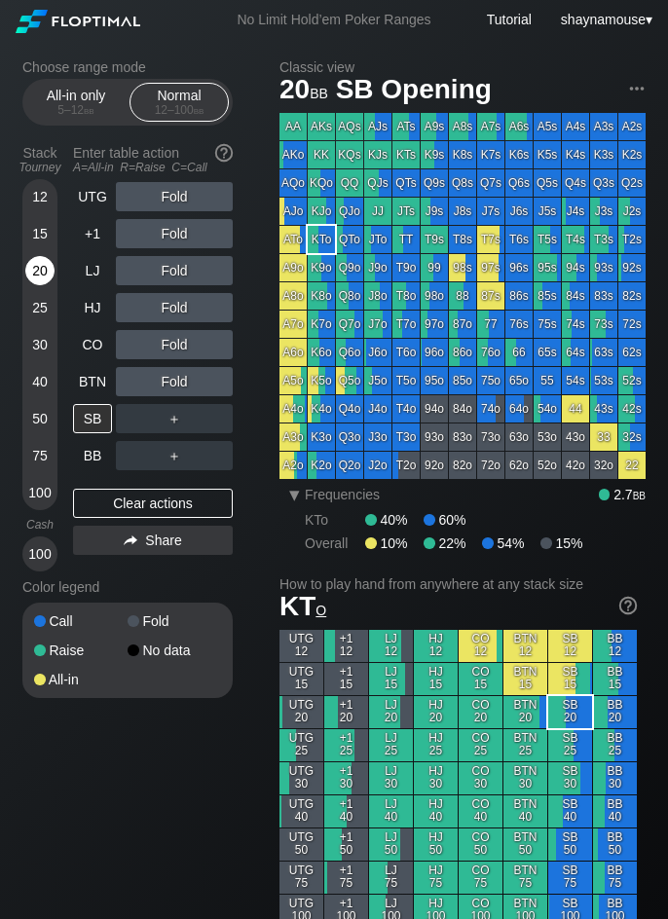
click at [39, 281] on div "20" at bounding box center [39, 270] width 29 height 29
click at [86, 417] on div "SB" at bounding box center [92, 418] width 39 height 29
drag, startPoint x: 222, startPoint y: 417, endPoint x: 209, endPoint y: 423, distance: 13.9
click at [223, 417] on div "C ✕" at bounding box center [214, 418] width 38 height 29
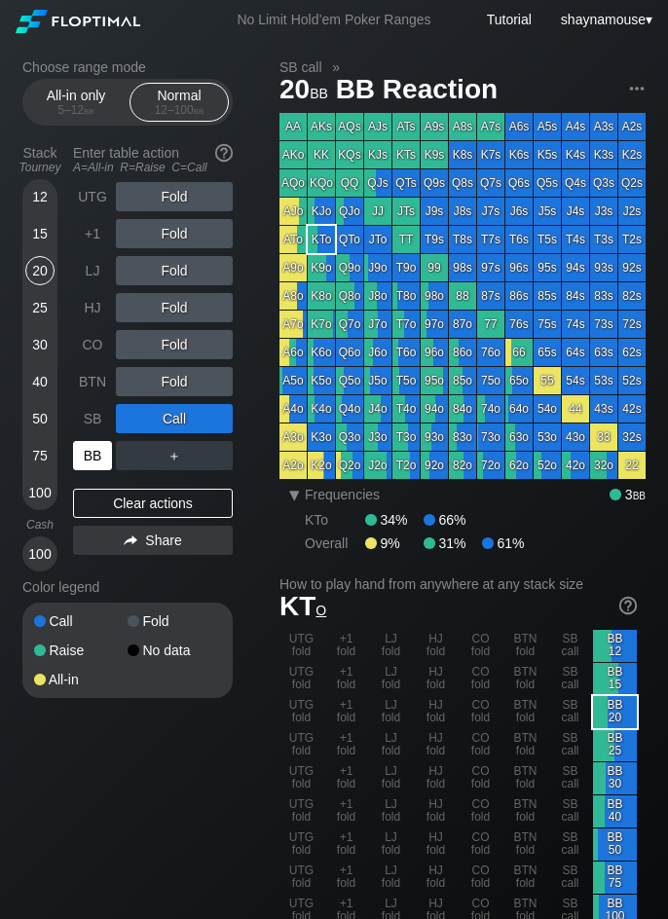
click at [91, 449] on div "BB" at bounding box center [92, 455] width 39 height 29
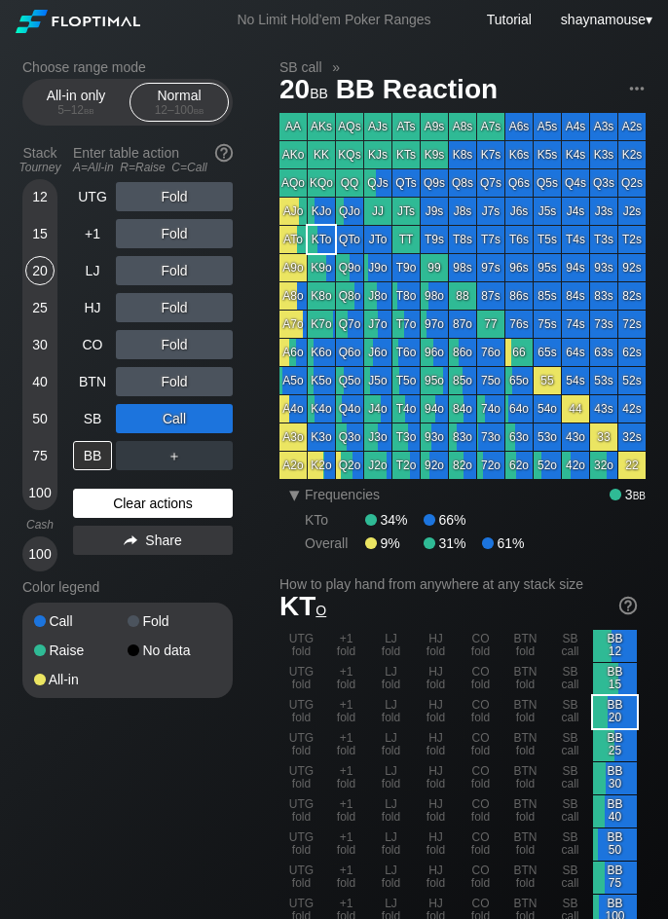
click at [173, 507] on div "Clear actions" at bounding box center [153, 503] width 160 height 29
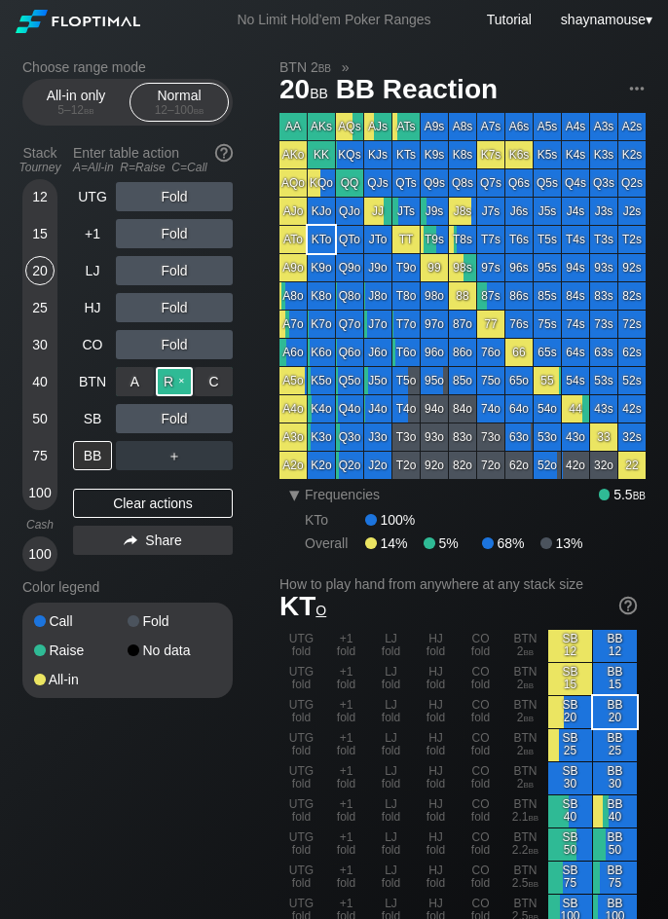
click at [169, 384] on div "R ✕" at bounding box center [175, 381] width 38 height 29
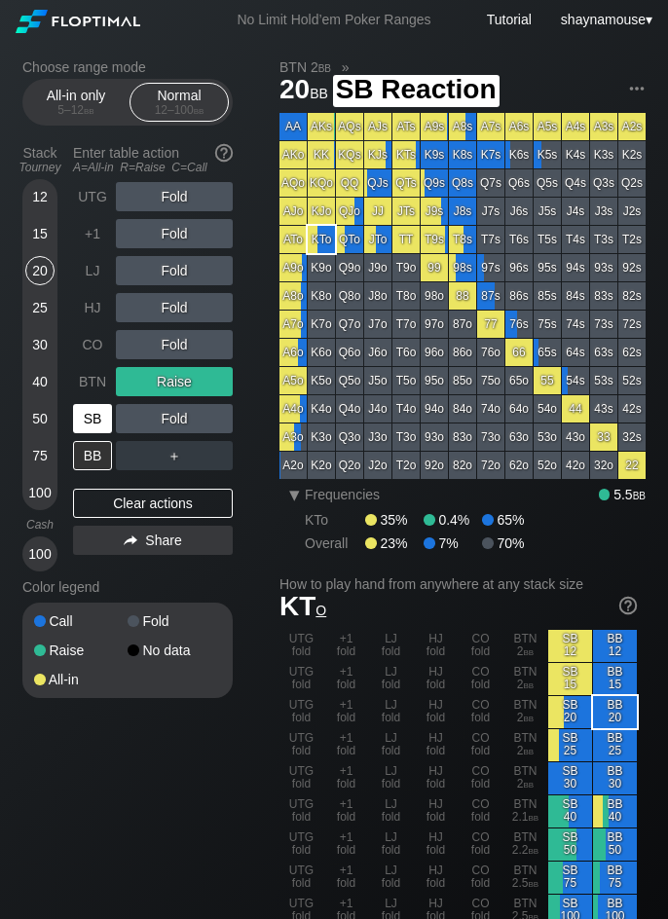
click at [85, 422] on div "SB" at bounding box center [92, 418] width 39 height 29
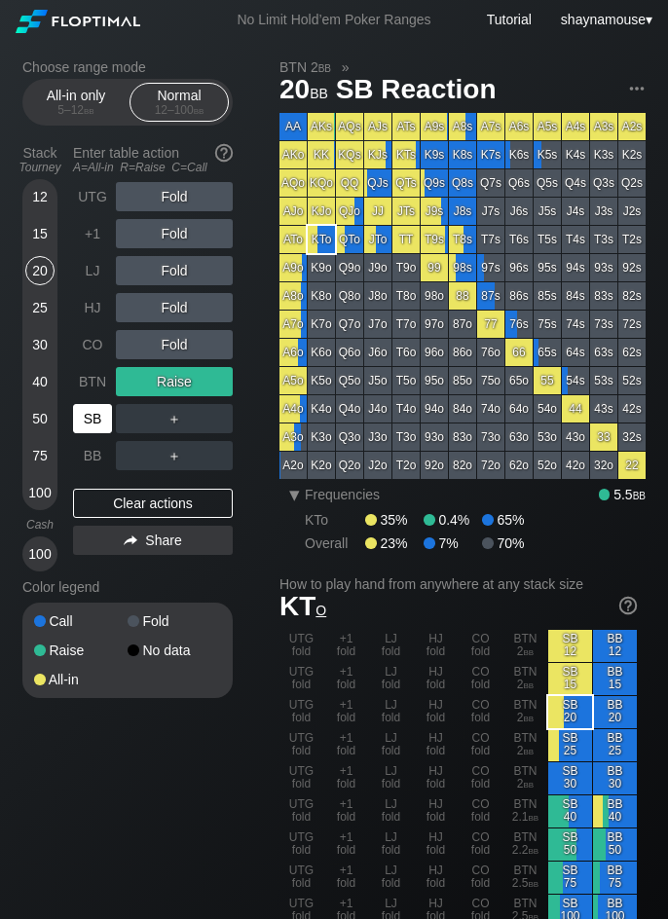
click at [85, 422] on div "SB" at bounding box center [92, 418] width 39 height 29
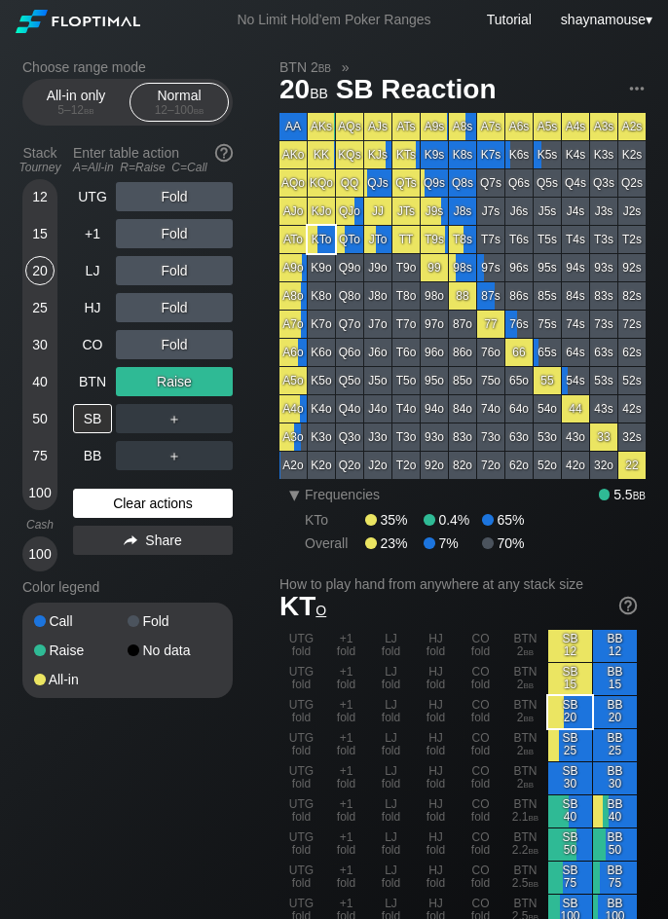
click at [151, 508] on div "Clear actions" at bounding box center [153, 503] width 160 height 29
click at [151, 507] on div "Clear actions" at bounding box center [153, 503] width 160 height 29
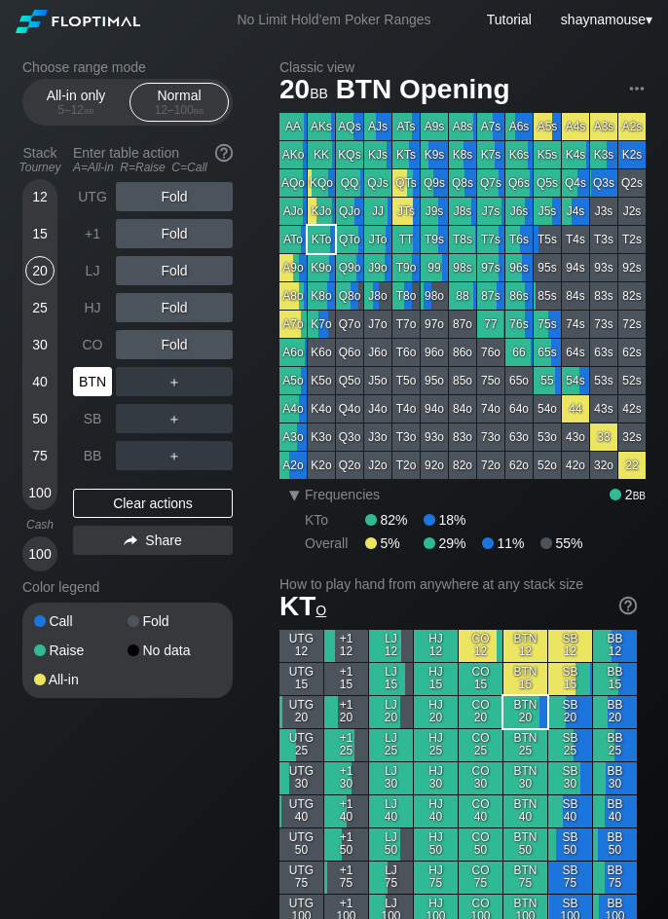
click at [80, 378] on div "BTN" at bounding box center [92, 381] width 39 height 29
drag, startPoint x: 85, startPoint y: 96, endPoint x: 70, endPoint y: 122, distance: 29.2
click at [85, 96] on div "All-in only 5 – 12 bb" at bounding box center [76, 102] width 90 height 37
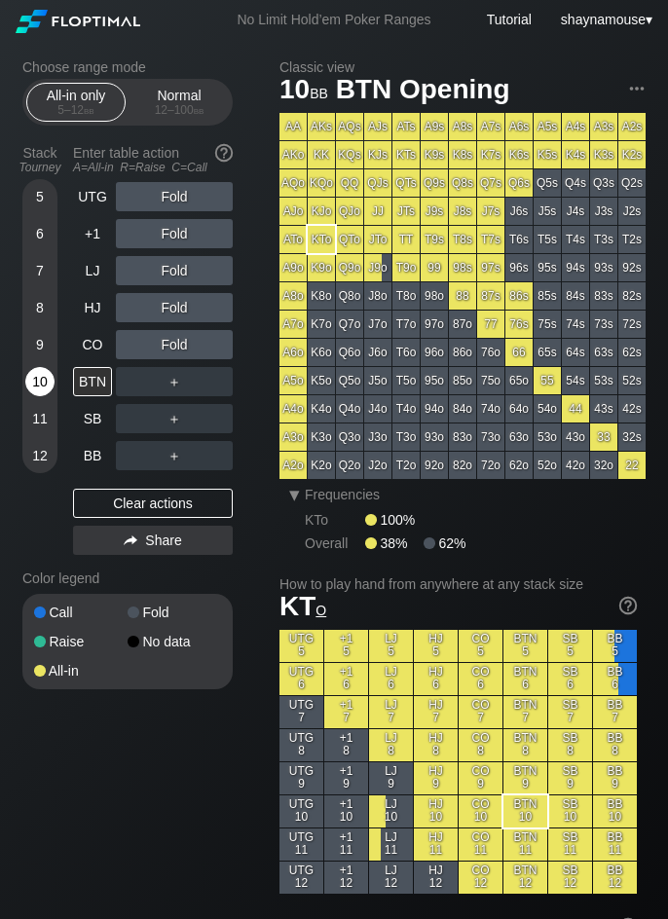
click at [43, 377] on div "10" at bounding box center [39, 381] width 29 height 29
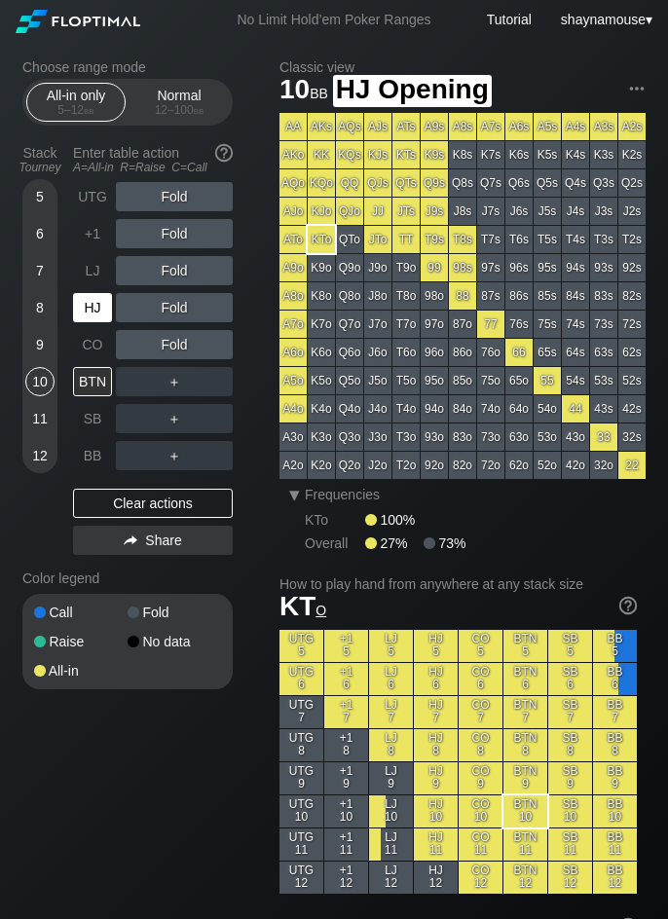
click at [80, 307] on div "HJ" at bounding box center [92, 307] width 39 height 29
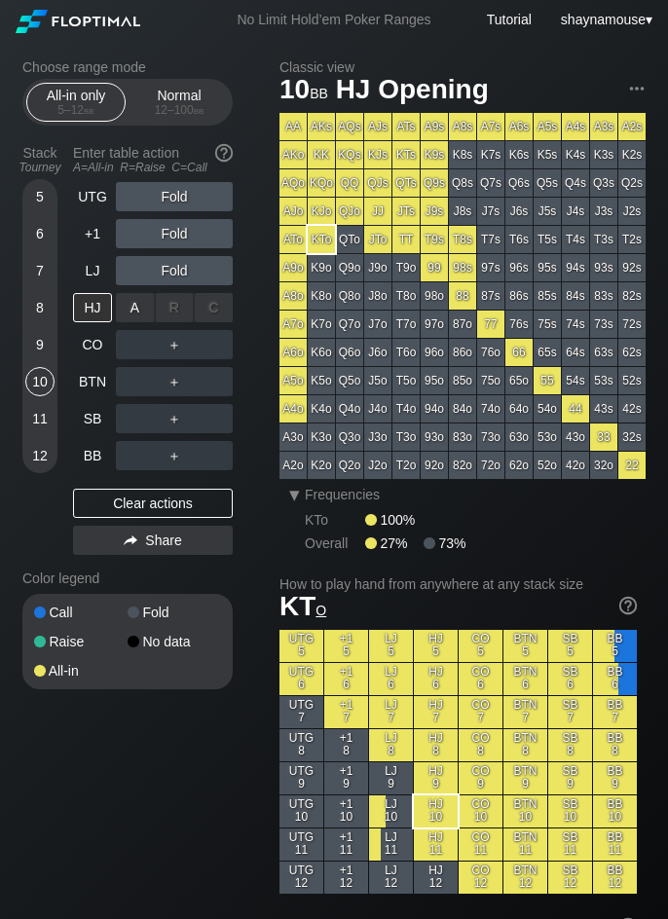
click at [141, 310] on div "A ✕" at bounding box center [135, 307] width 38 height 29
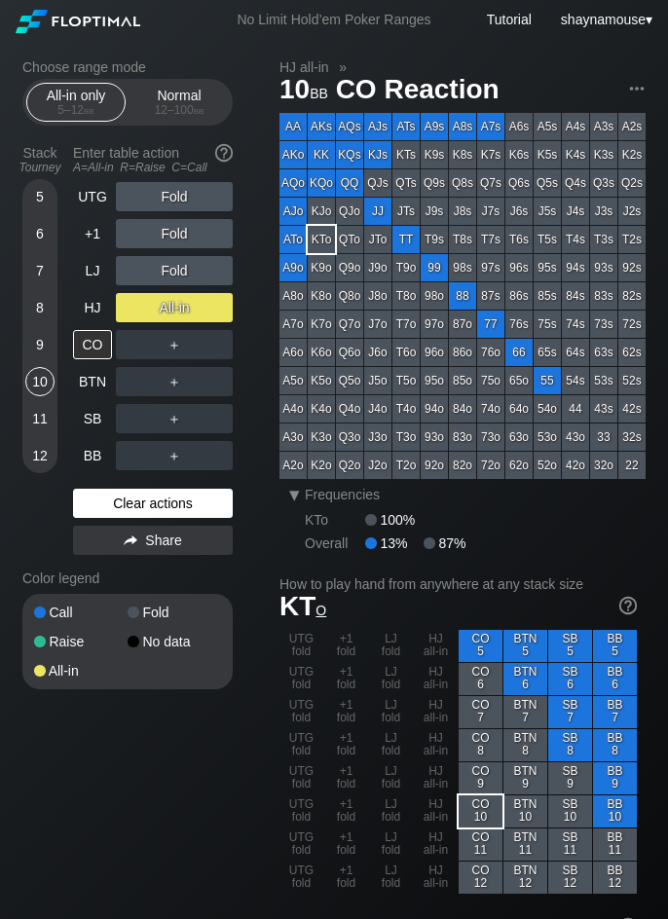
click at [188, 504] on div "Clear actions" at bounding box center [153, 503] width 160 height 29
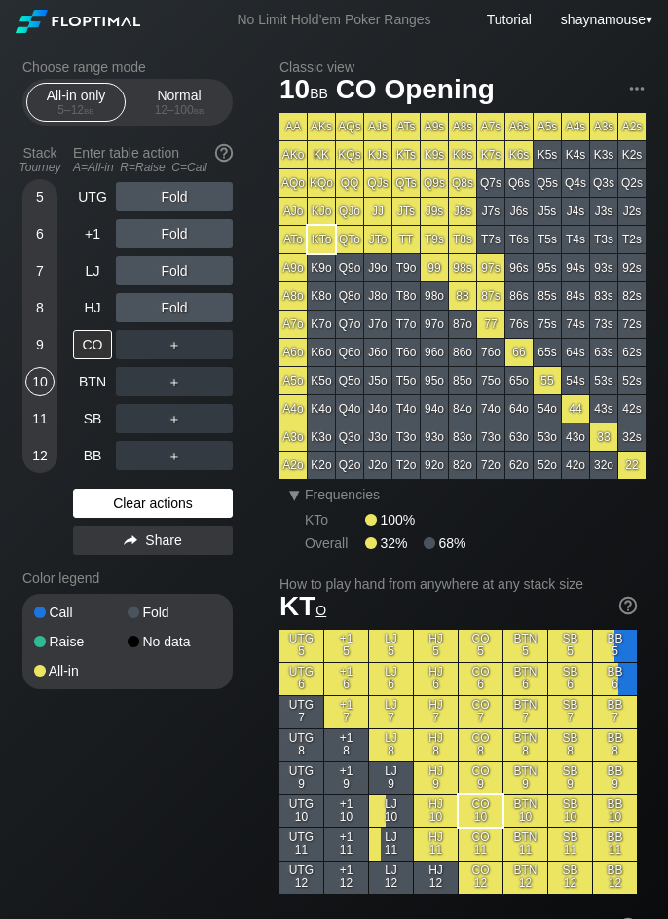
click at [188, 504] on div "Clear actions" at bounding box center [153, 503] width 160 height 29
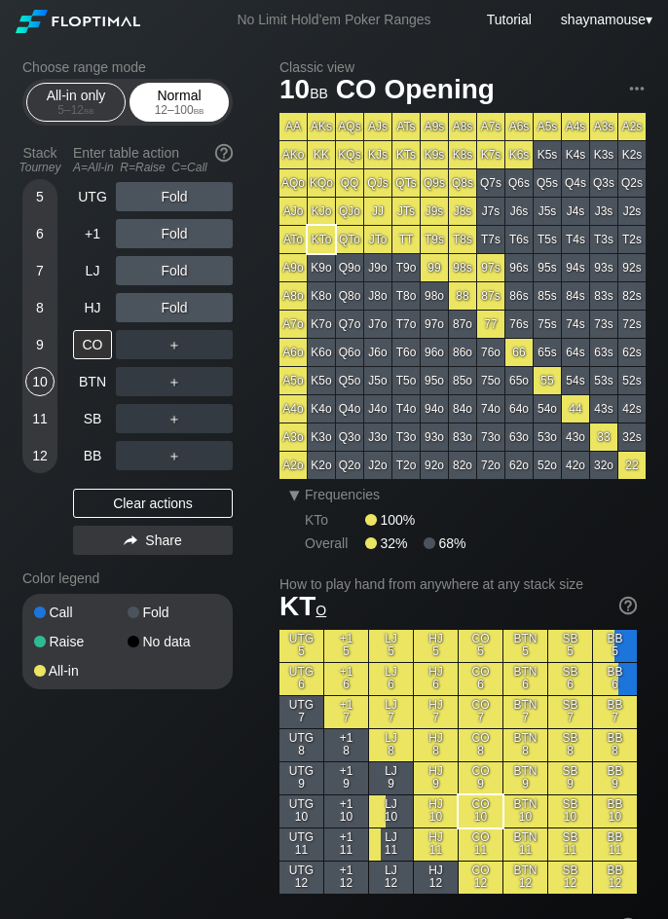
click at [157, 106] on div "12 – 100 bb" at bounding box center [179, 110] width 82 height 14
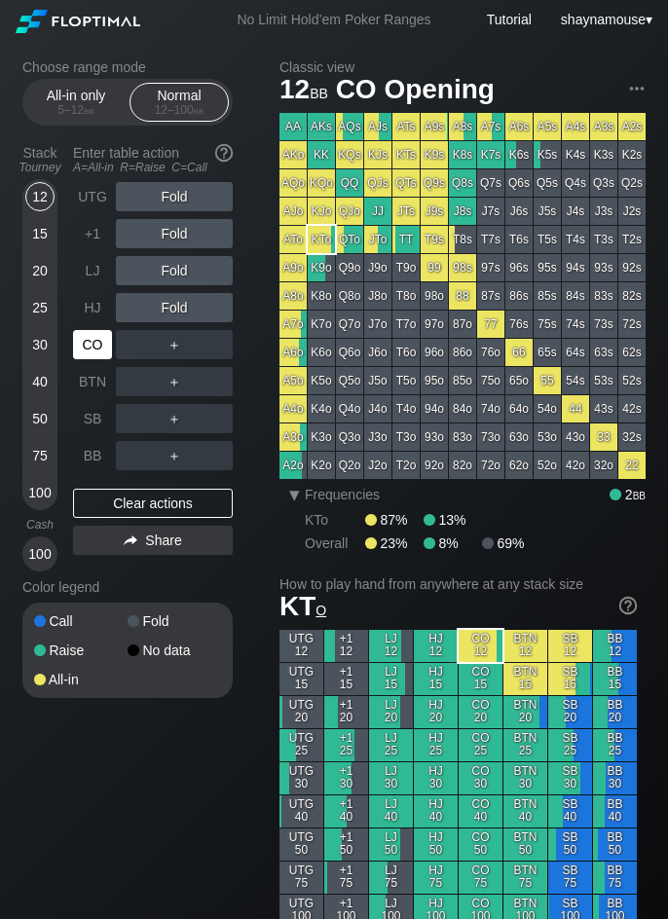
click at [94, 354] on div "CO" at bounding box center [92, 344] width 39 height 29
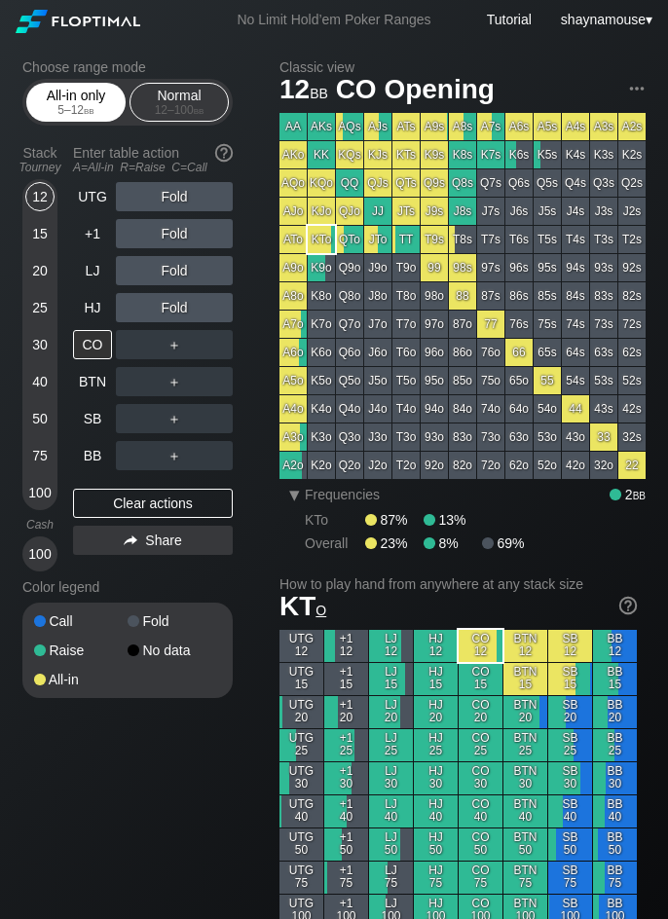
drag, startPoint x: 82, startPoint y: 104, endPoint x: 80, endPoint y: 120, distance: 15.7
click at [84, 104] on span "bb" at bounding box center [89, 110] width 11 height 14
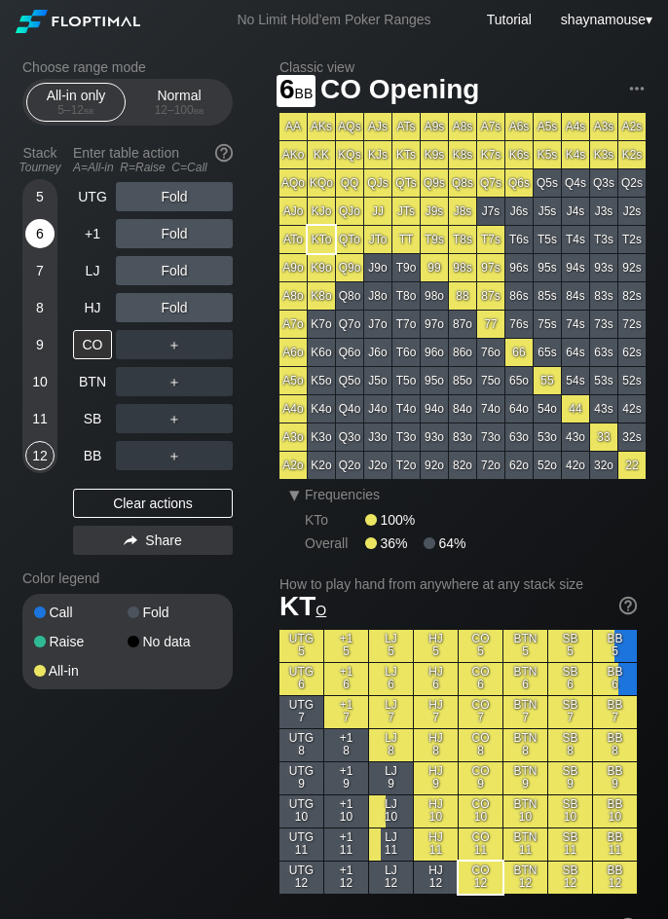
click at [47, 238] on div "6" at bounding box center [39, 233] width 29 height 29
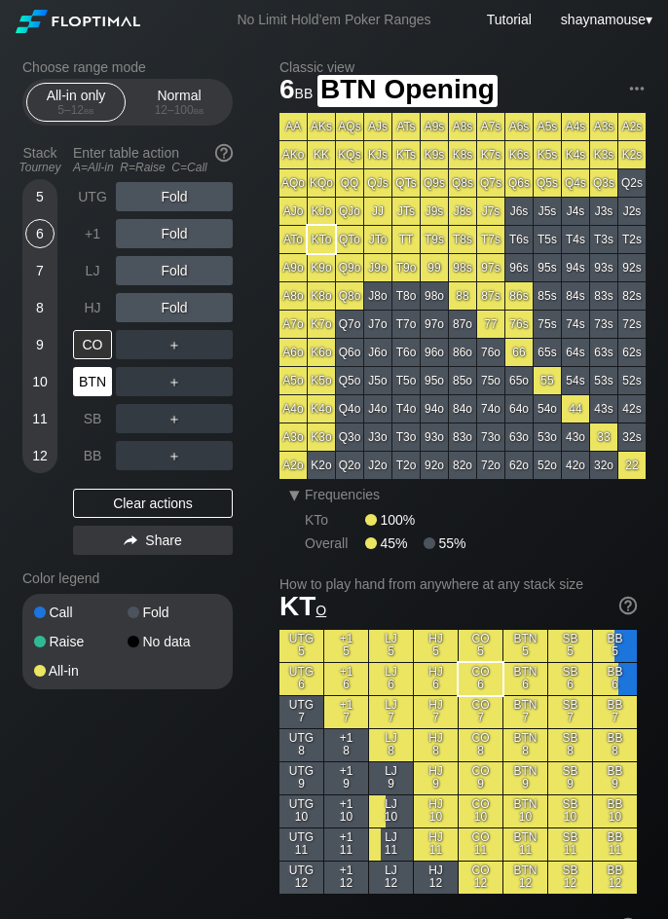
click at [91, 388] on div "BTN" at bounding box center [92, 381] width 39 height 29
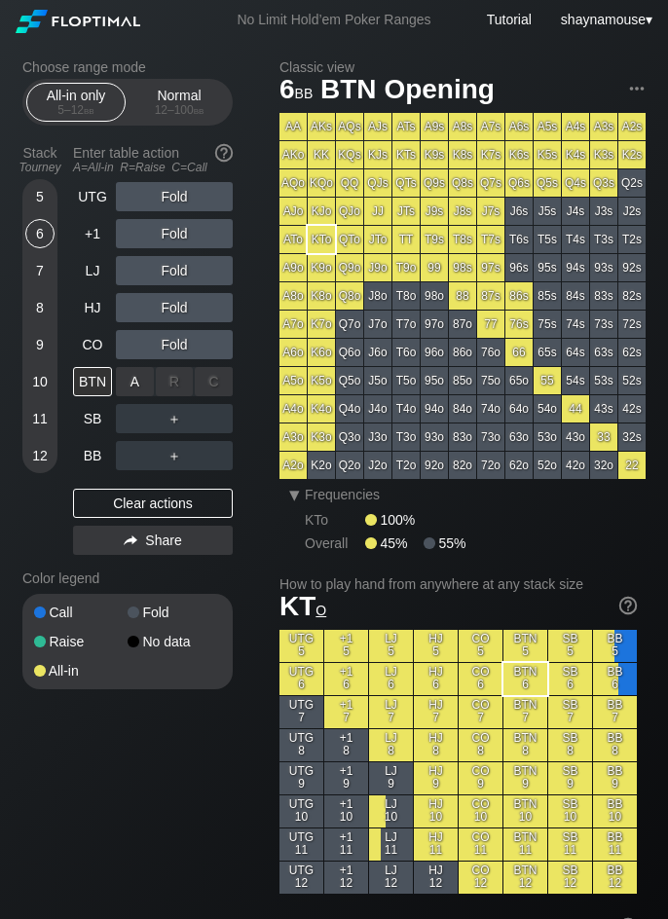
click at [123, 387] on div "A ✕" at bounding box center [135, 381] width 38 height 29
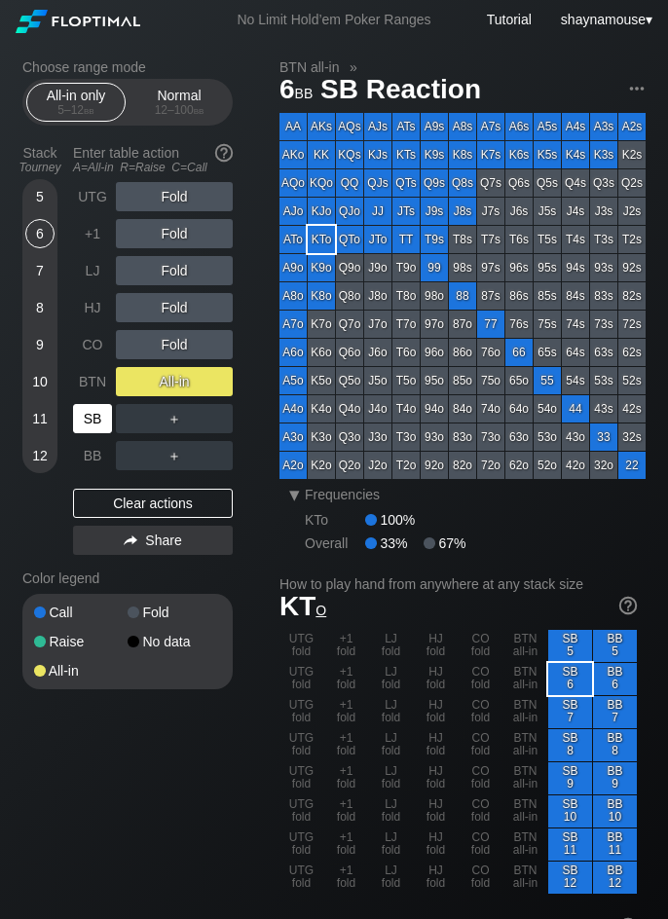
click at [89, 413] on div "SB" at bounding box center [92, 418] width 39 height 29
click at [87, 428] on div "SB" at bounding box center [92, 418] width 39 height 29
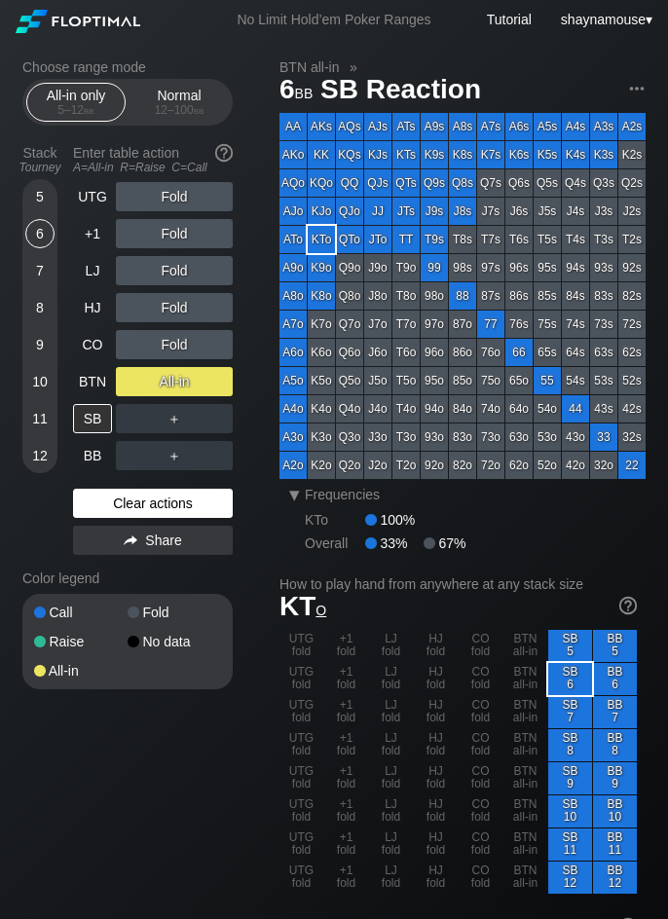
click at [140, 501] on div "Clear actions" at bounding box center [153, 503] width 160 height 29
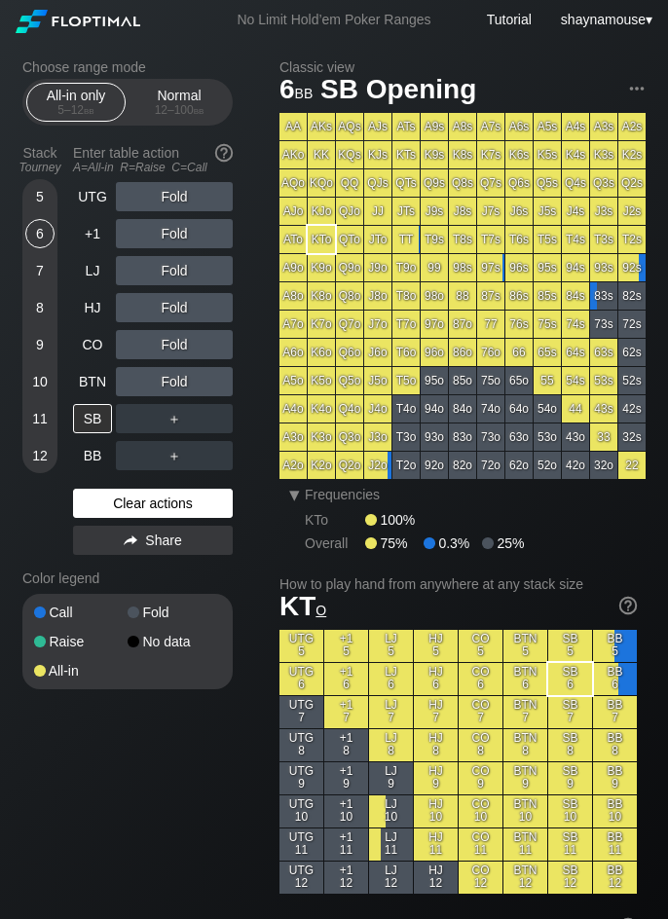
click at [140, 501] on div "Clear actions" at bounding box center [153, 503] width 160 height 29
